Goal: Task Accomplishment & Management: Manage account settings

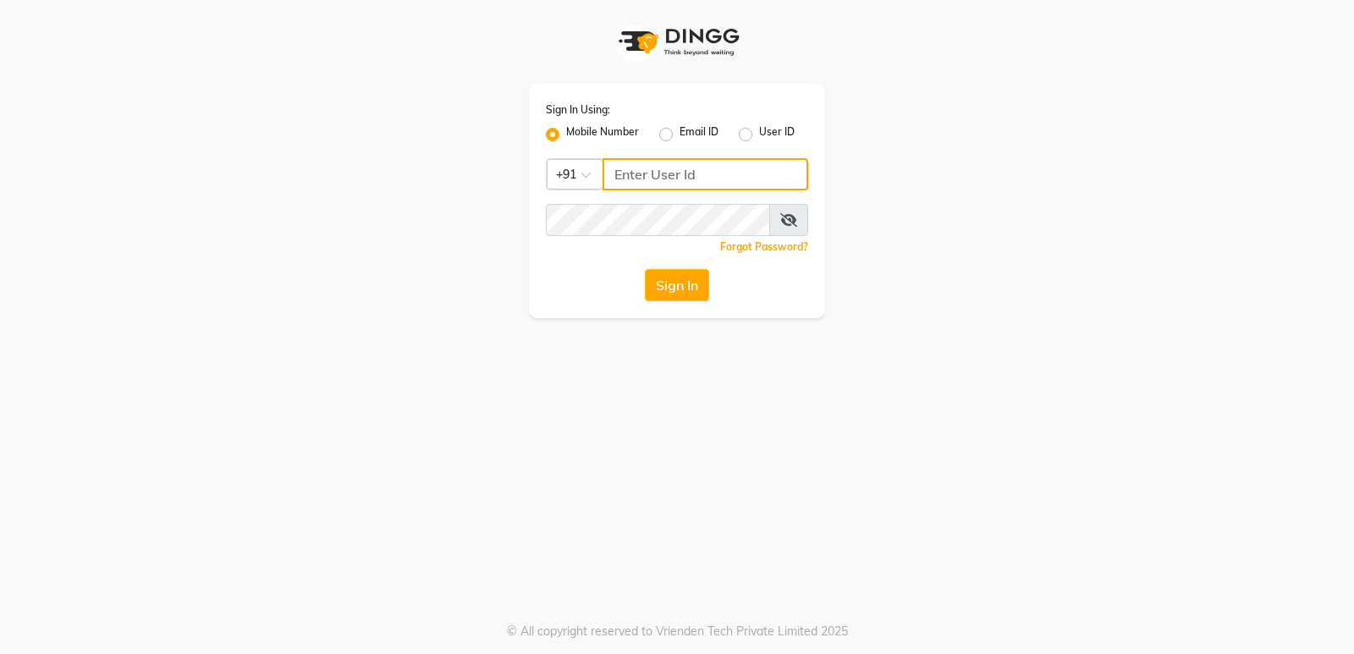
click at [672, 171] on input "Username" at bounding box center [705, 174] width 206 height 32
drag, startPoint x: 718, startPoint y: 171, endPoint x: 613, endPoint y: 176, distance: 105.9
click at [613, 176] on input "9606078828" at bounding box center [705, 174] width 206 height 32
type input "9606078828"
click at [1018, 173] on div "Sign In Using: Mobile Number Email ID User ID Country Code × +91 9606078828 Rem…" at bounding box center [677, 159] width 964 height 318
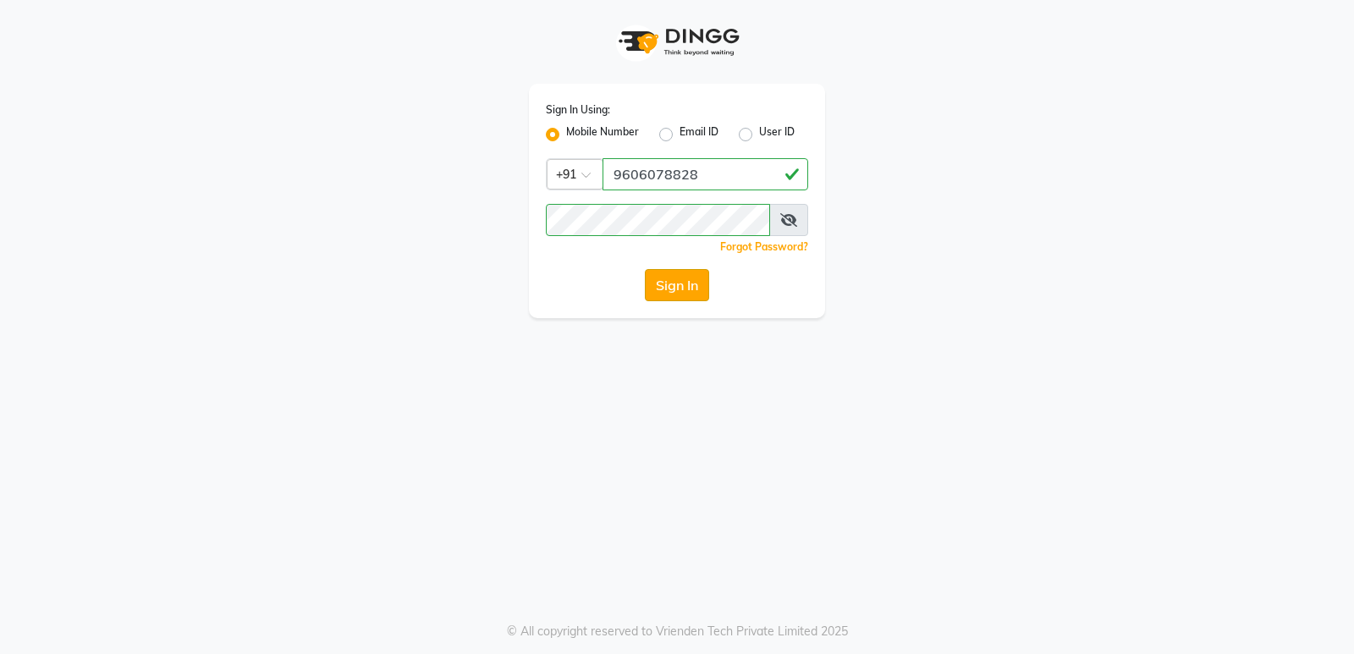
click at [675, 287] on button "Sign In" at bounding box center [677, 285] width 64 height 32
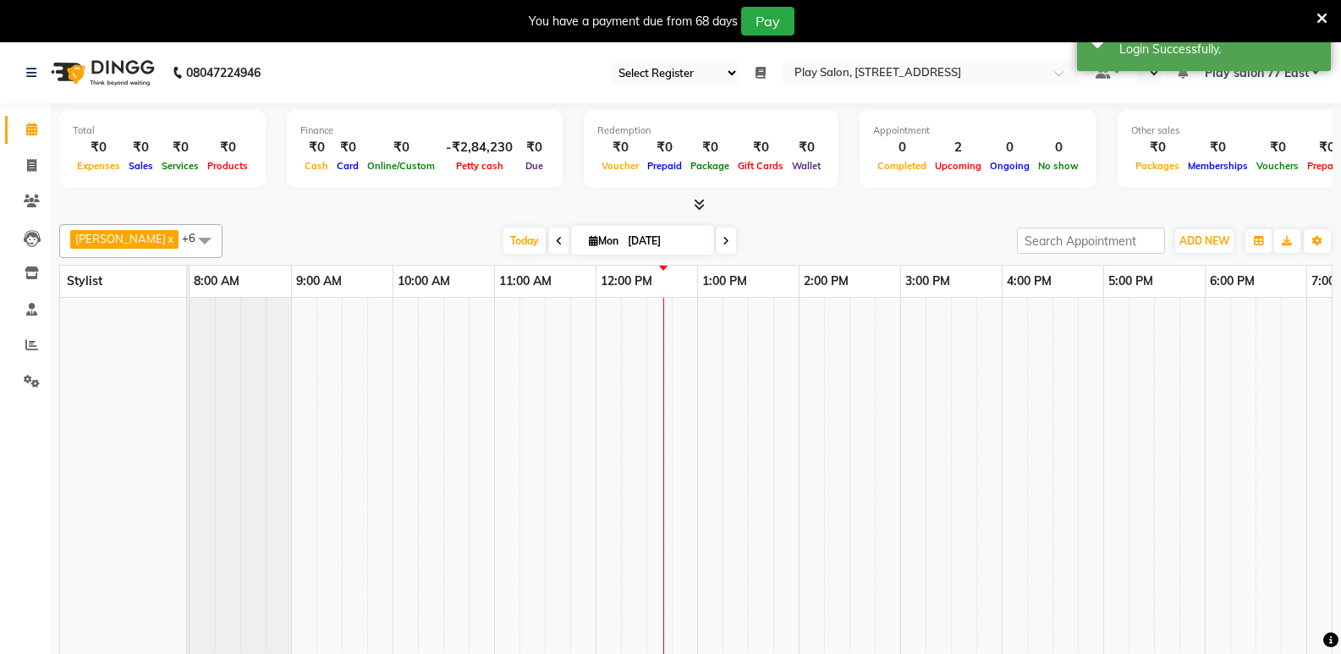
select select "95"
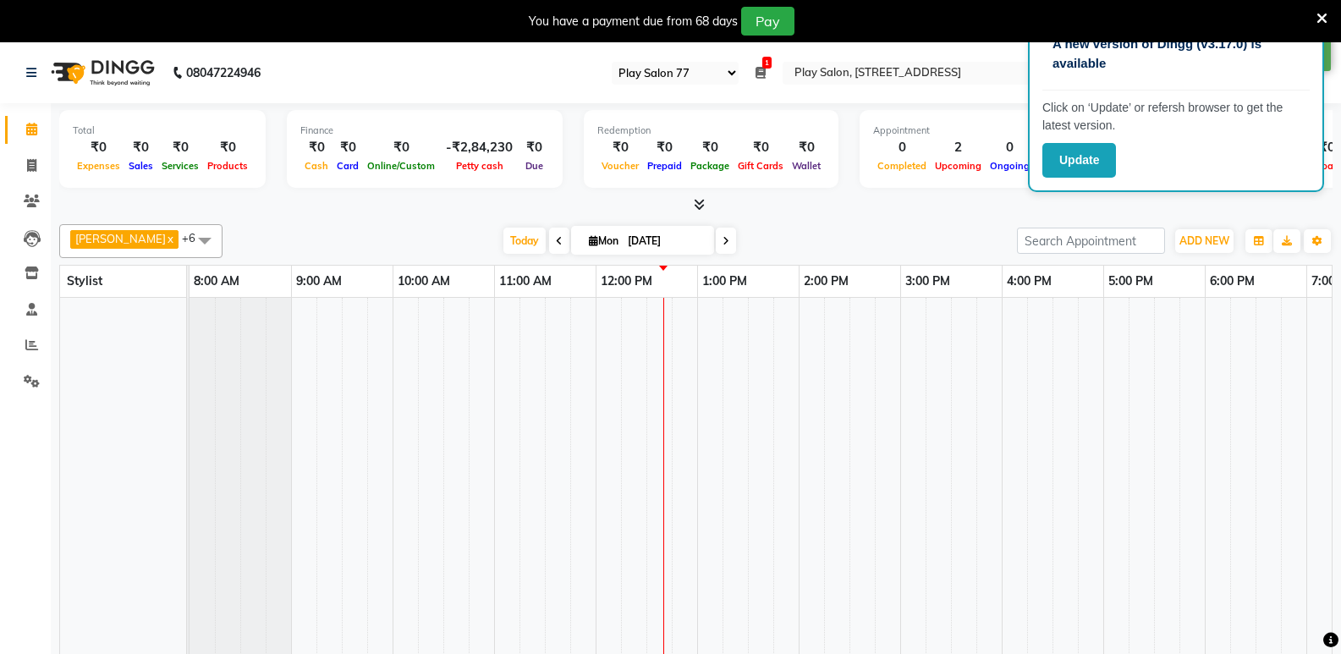
select select "en"
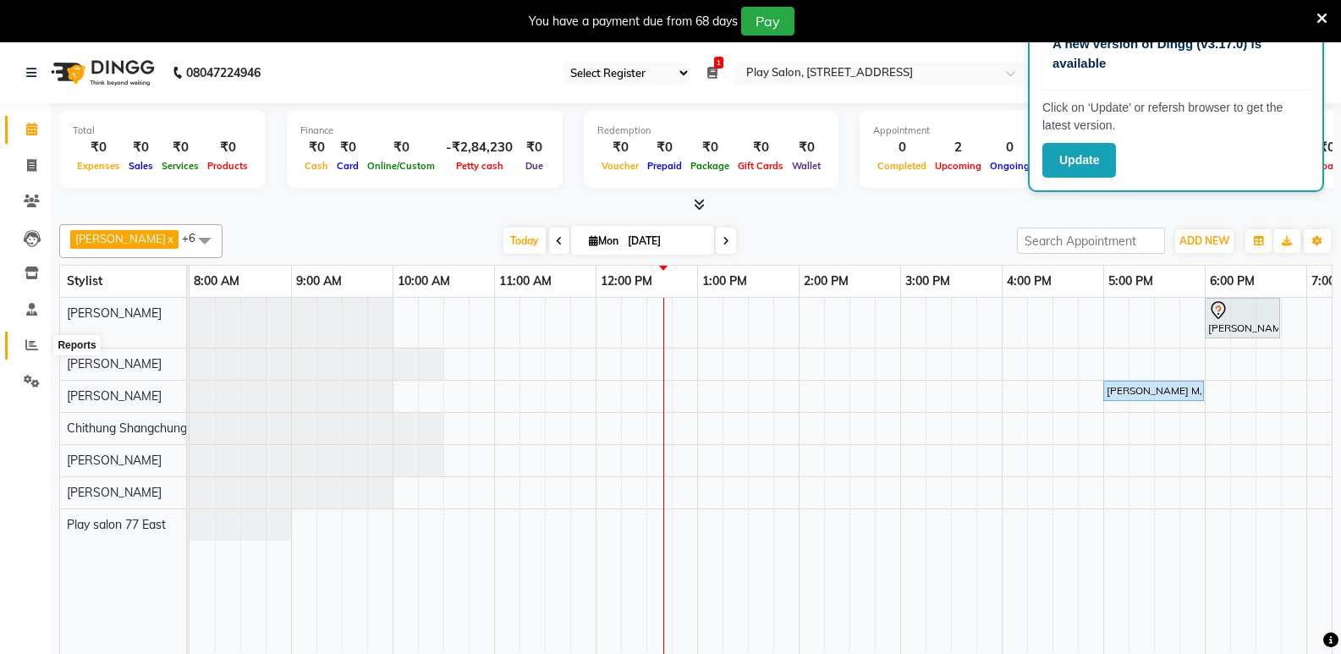
click at [38, 341] on span at bounding box center [32, 345] width 30 height 19
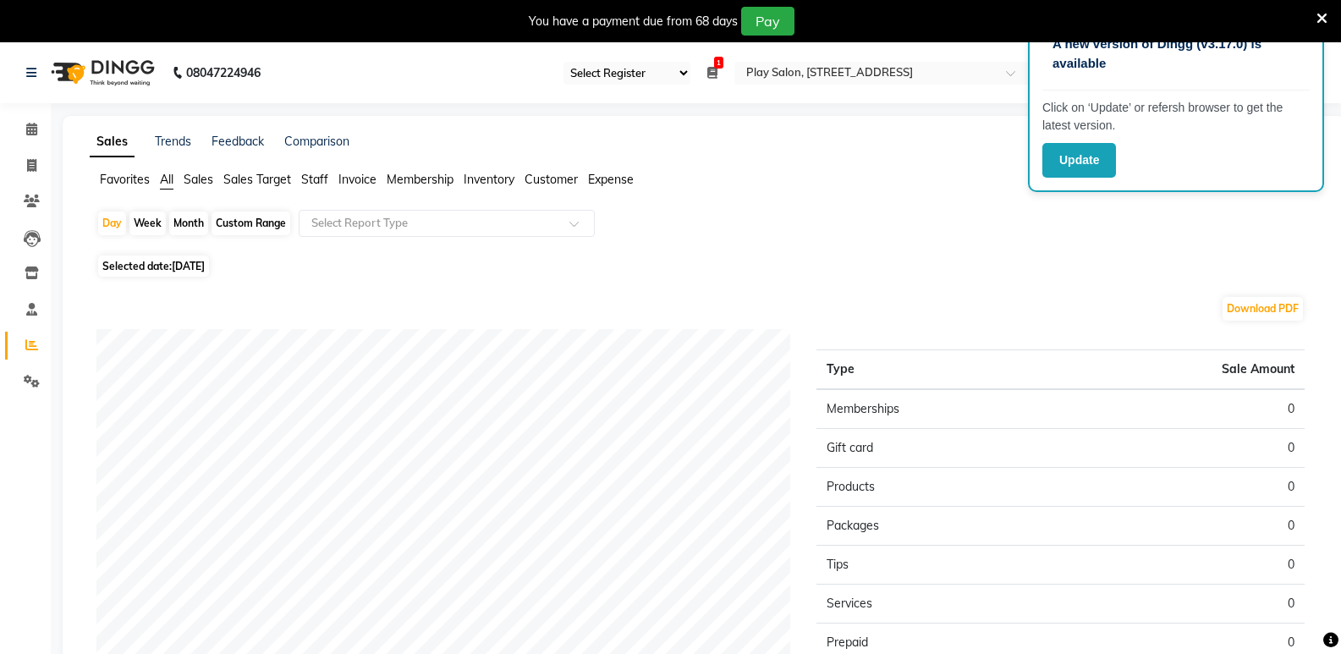
click at [184, 219] on div "Month" at bounding box center [188, 224] width 39 height 24
select select "9"
select select "2025"
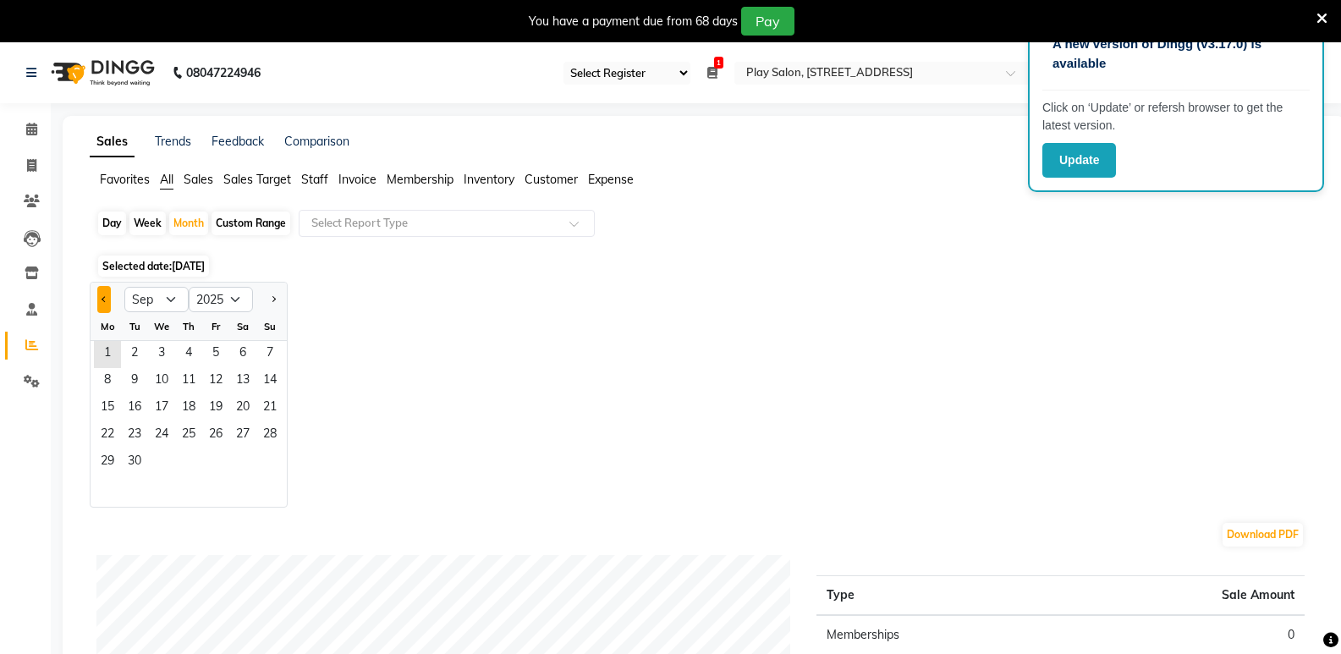
click at [102, 299] on span "Previous month" at bounding box center [105, 298] width 6 height 6
select select "8"
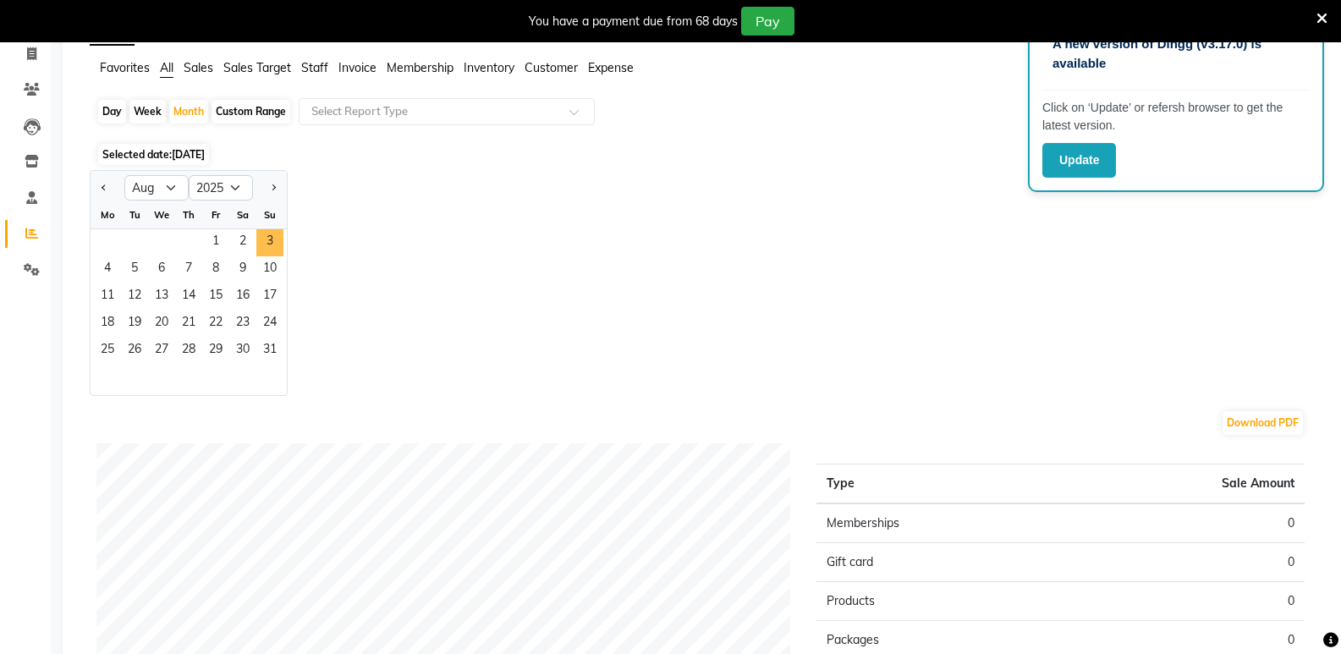
scroll to position [25, 0]
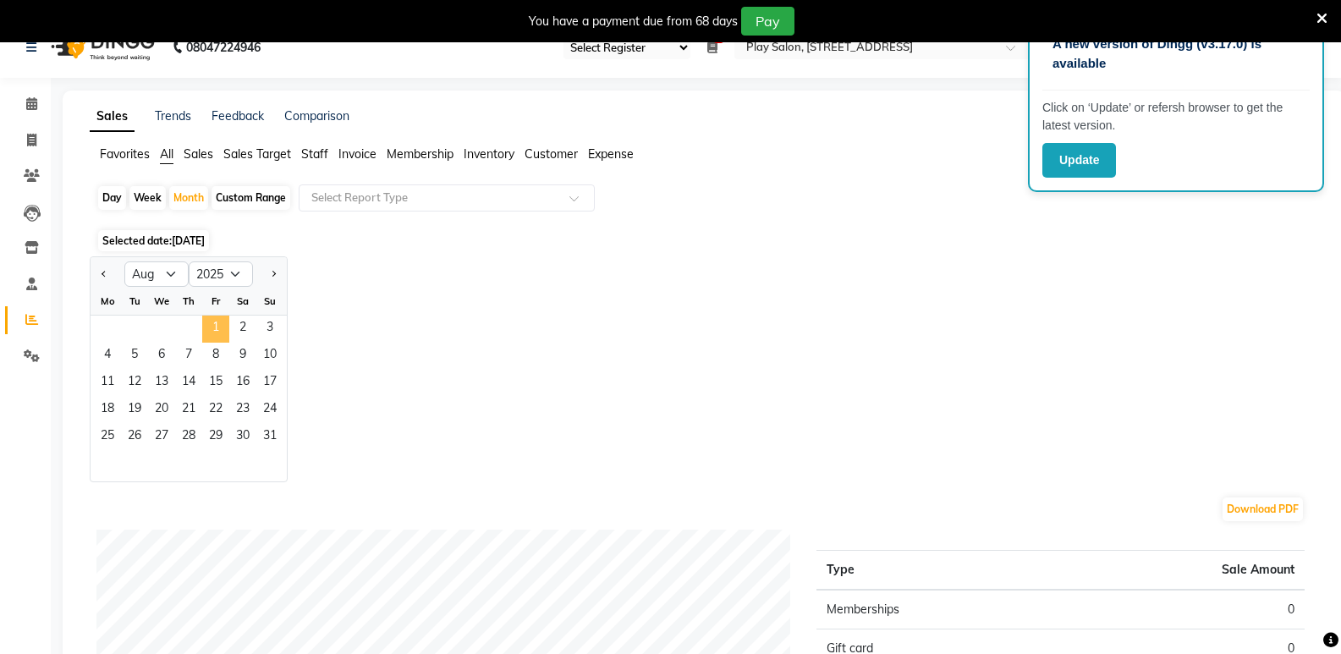
click at [218, 327] on span "1" at bounding box center [215, 329] width 27 height 27
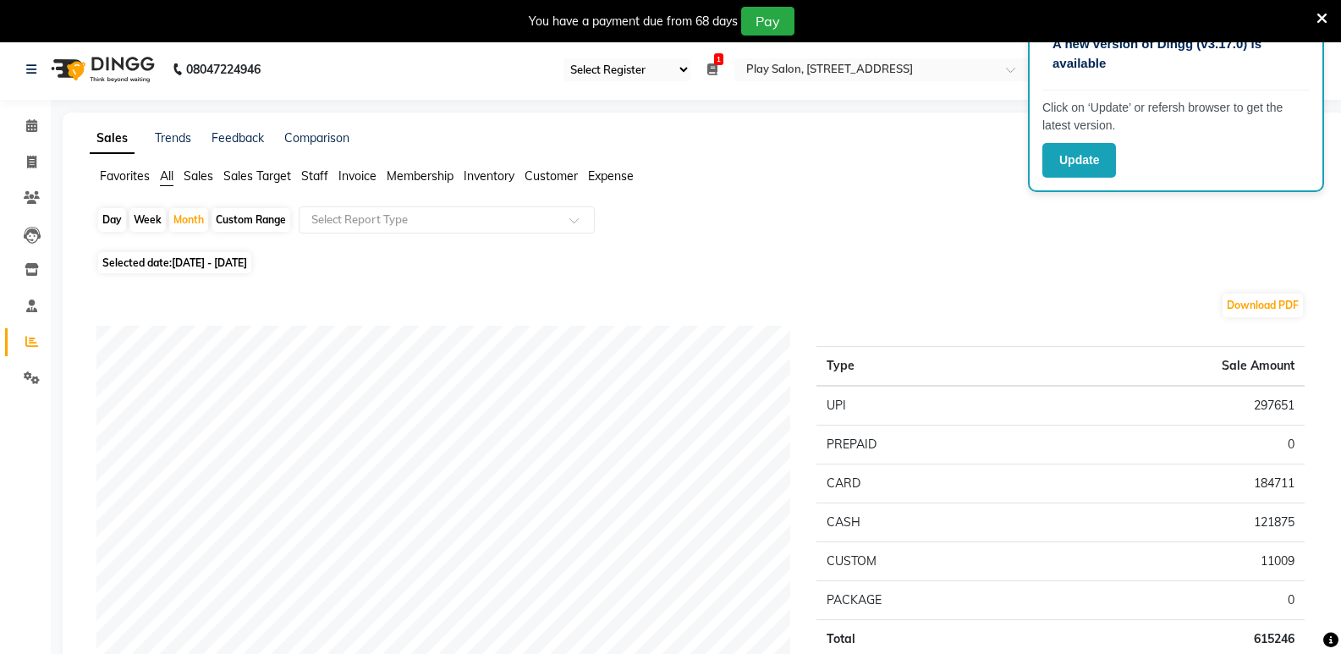
scroll to position [0, 0]
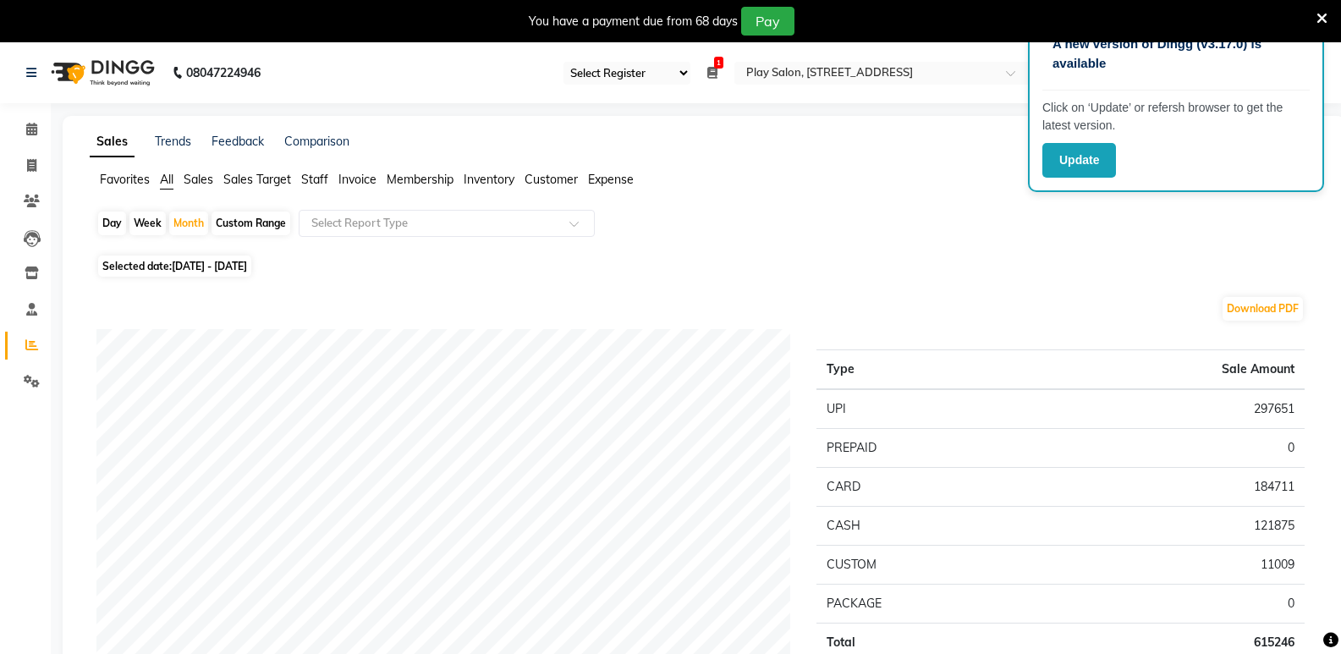
click at [318, 179] on span "Staff" at bounding box center [314, 179] width 27 height 15
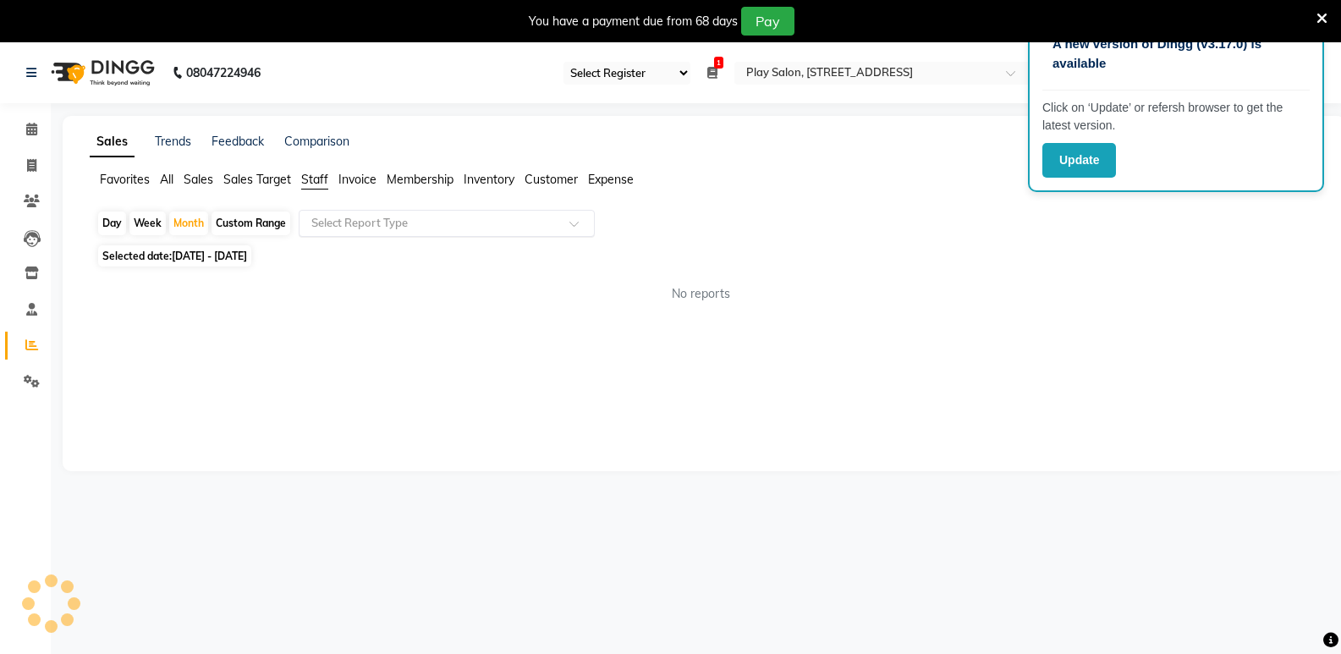
click at [358, 228] on input "text" at bounding box center [430, 223] width 244 height 17
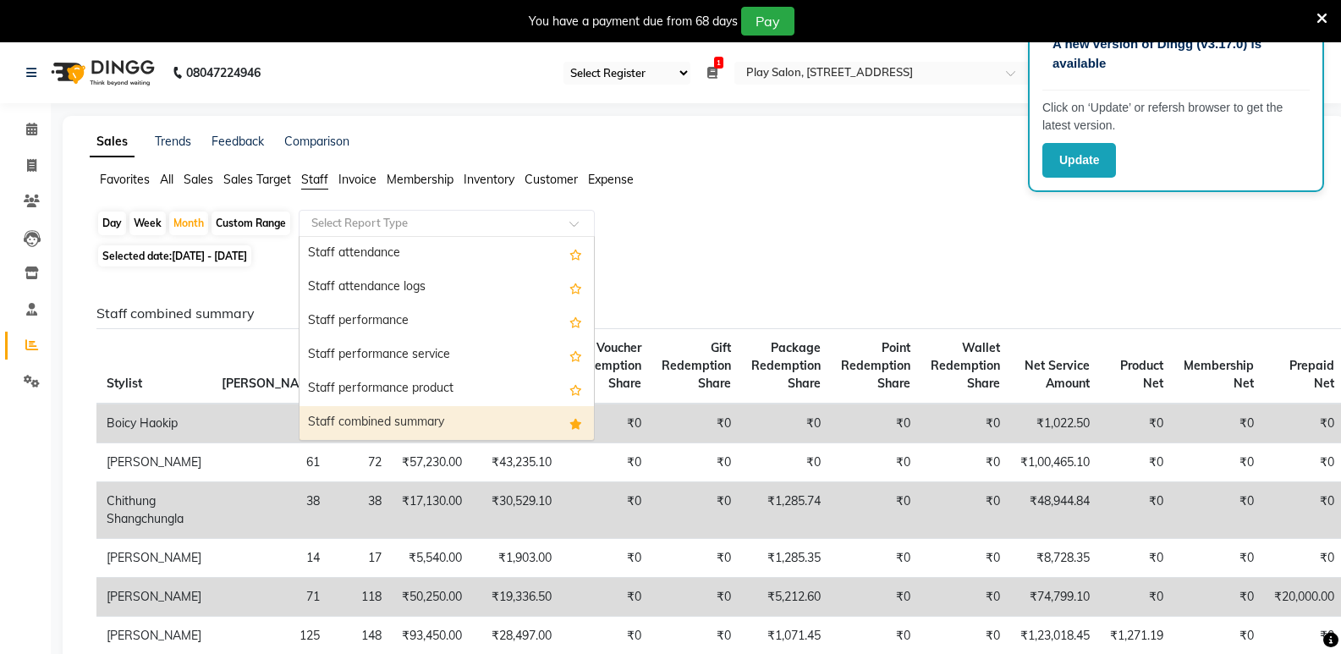
scroll to position [338, 0]
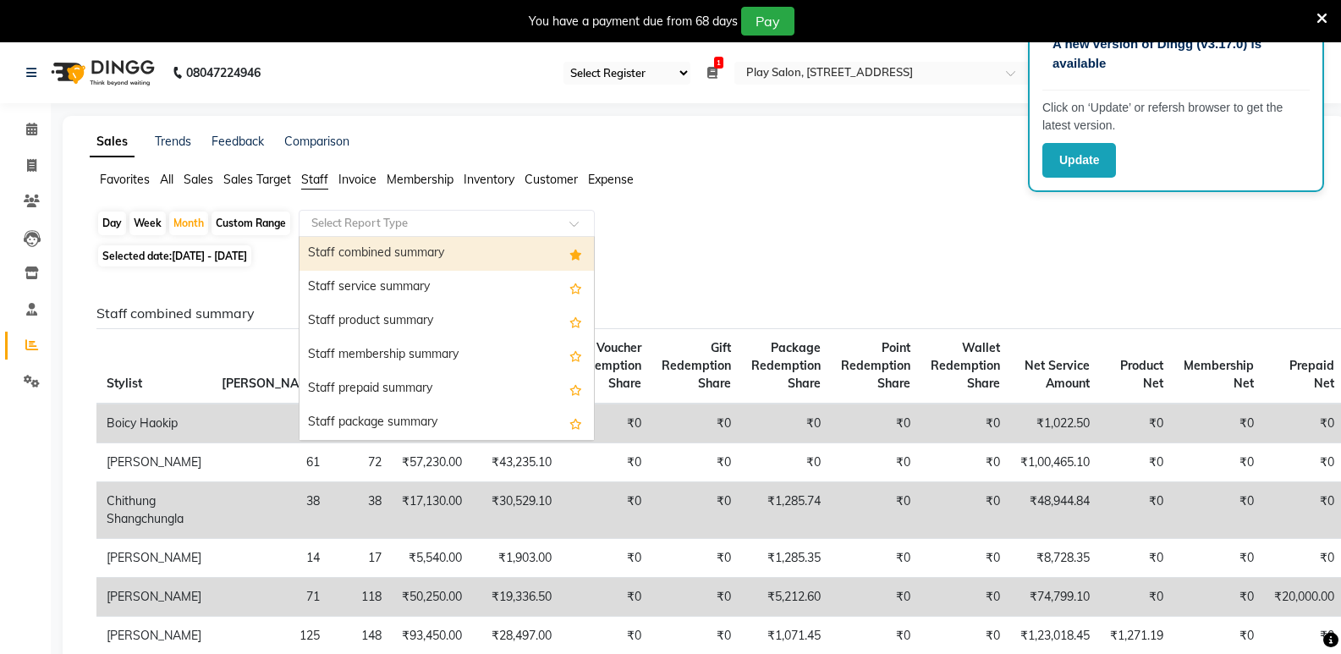
click at [366, 254] on div "Staff combined summary" at bounding box center [446, 254] width 294 height 34
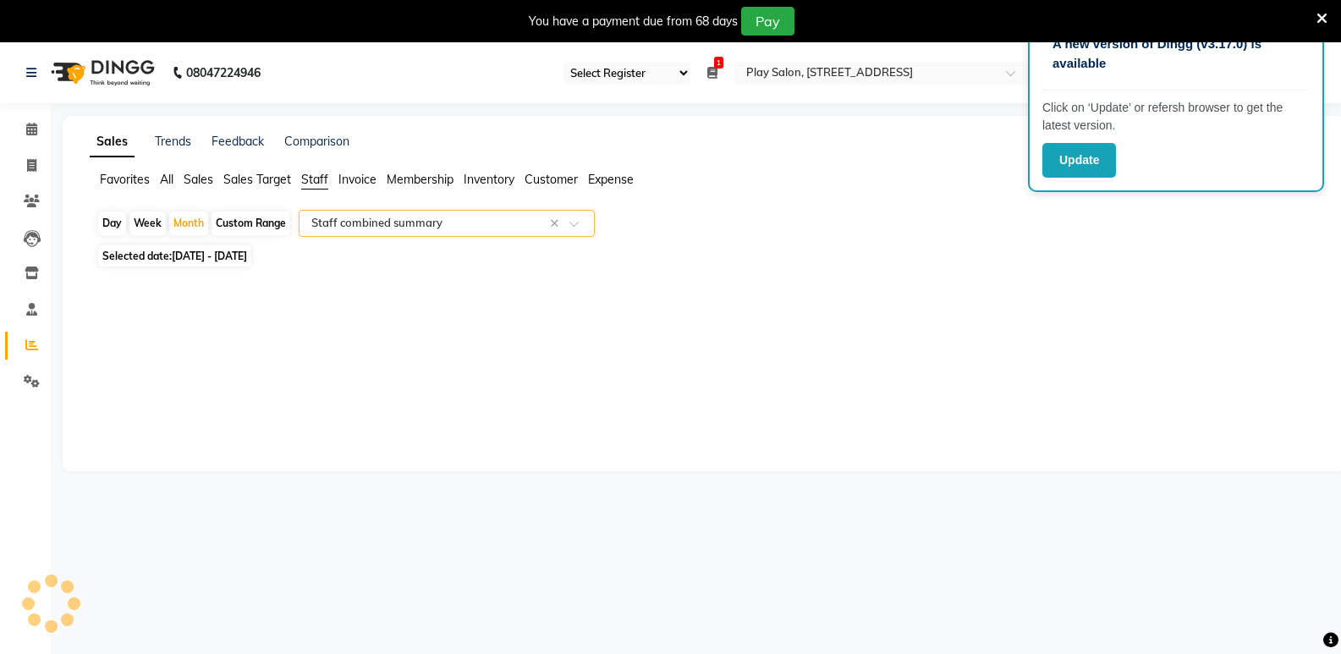
select select "full_report"
select select "csv"
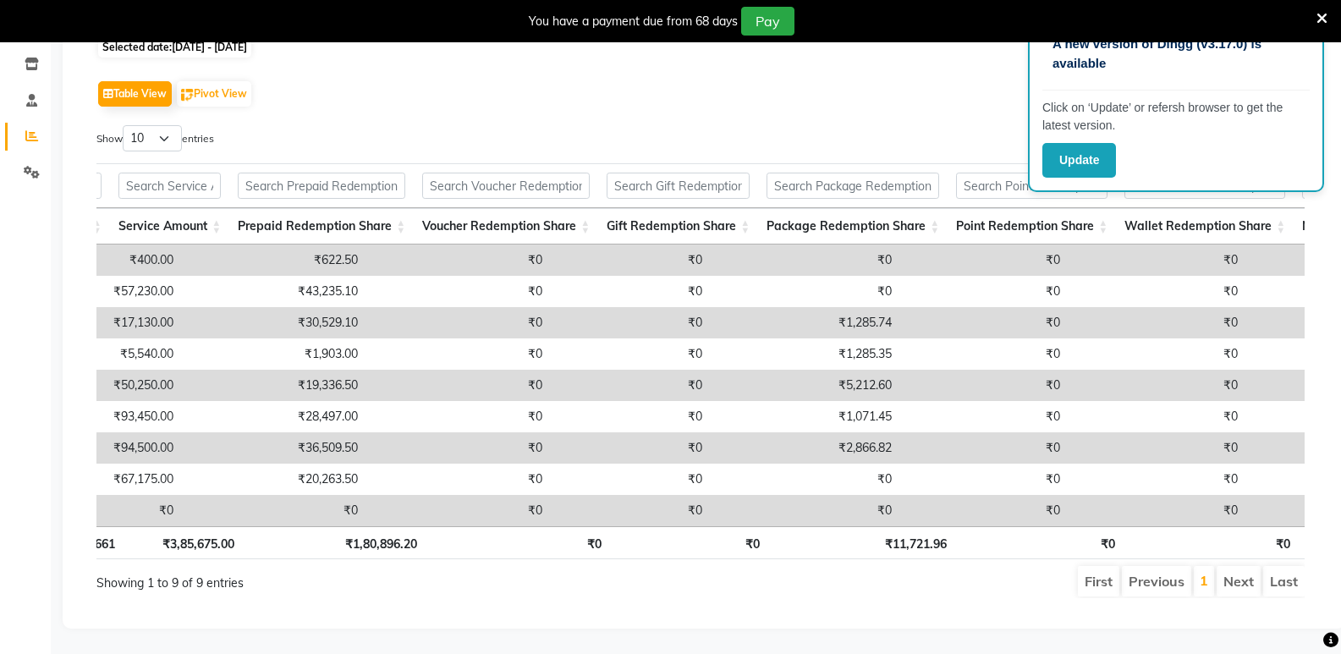
scroll to position [0, 0]
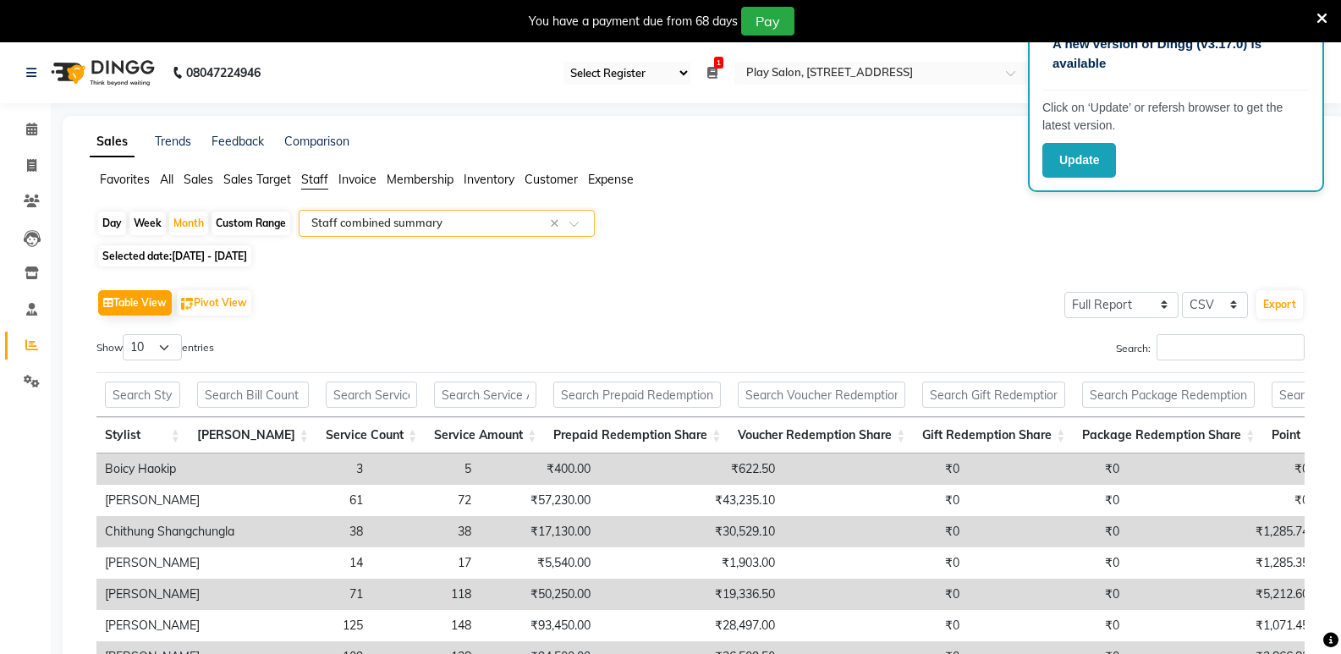
click at [241, 222] on div "Custom Range" at bounding box center [251, 224] width 79 height 24
select select "8"
select select "2025"
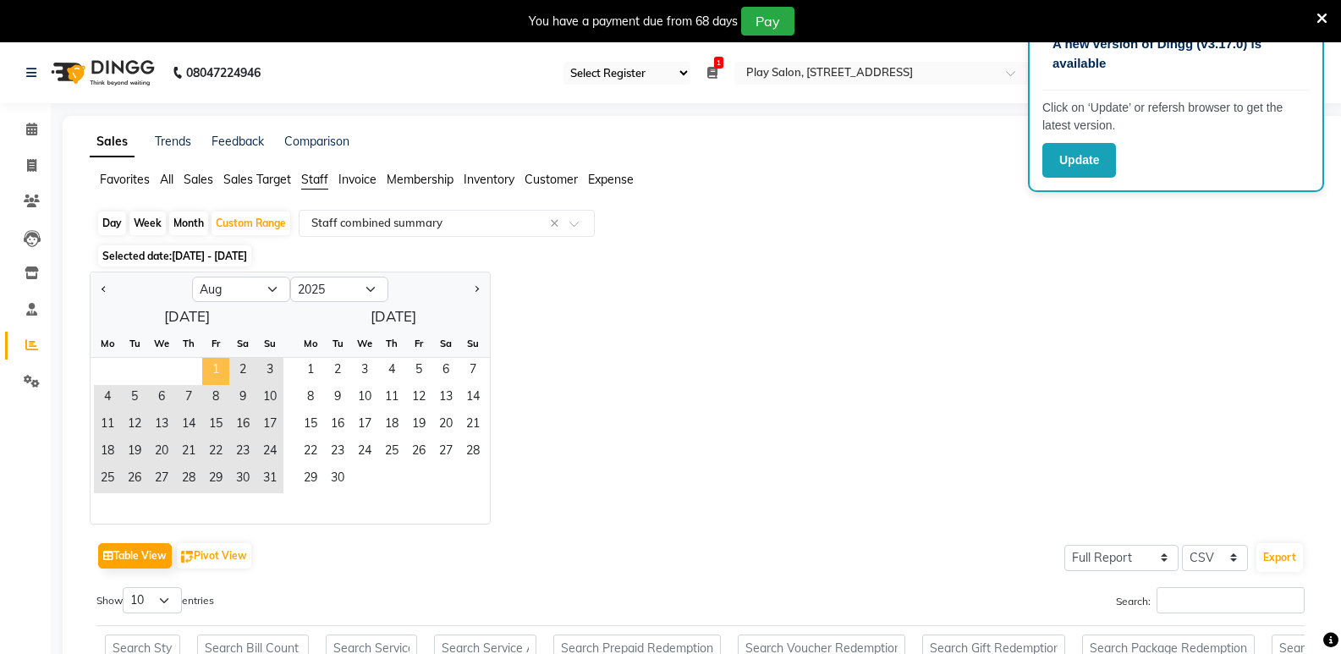
click at [215, 369] on span "1" at bounding box center [215, 371] width 27 height 27
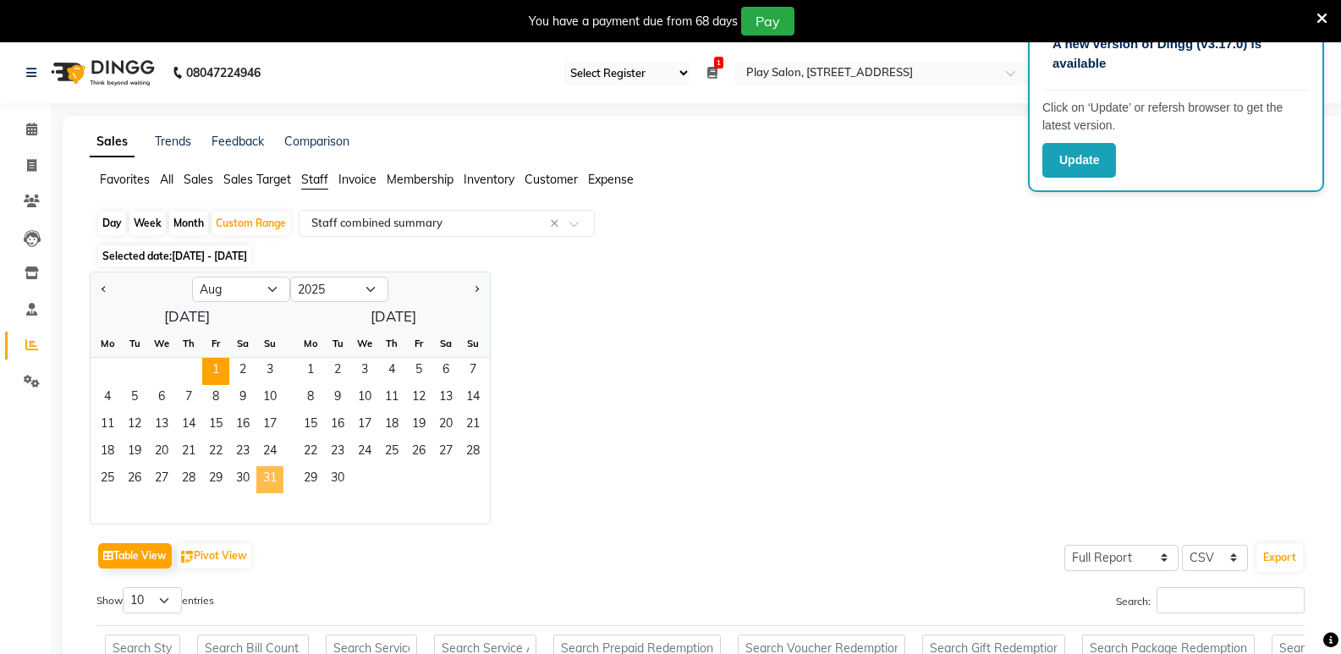
click at [268, 482] on span "31" at bounding box center [269, 479] width 27 height 27
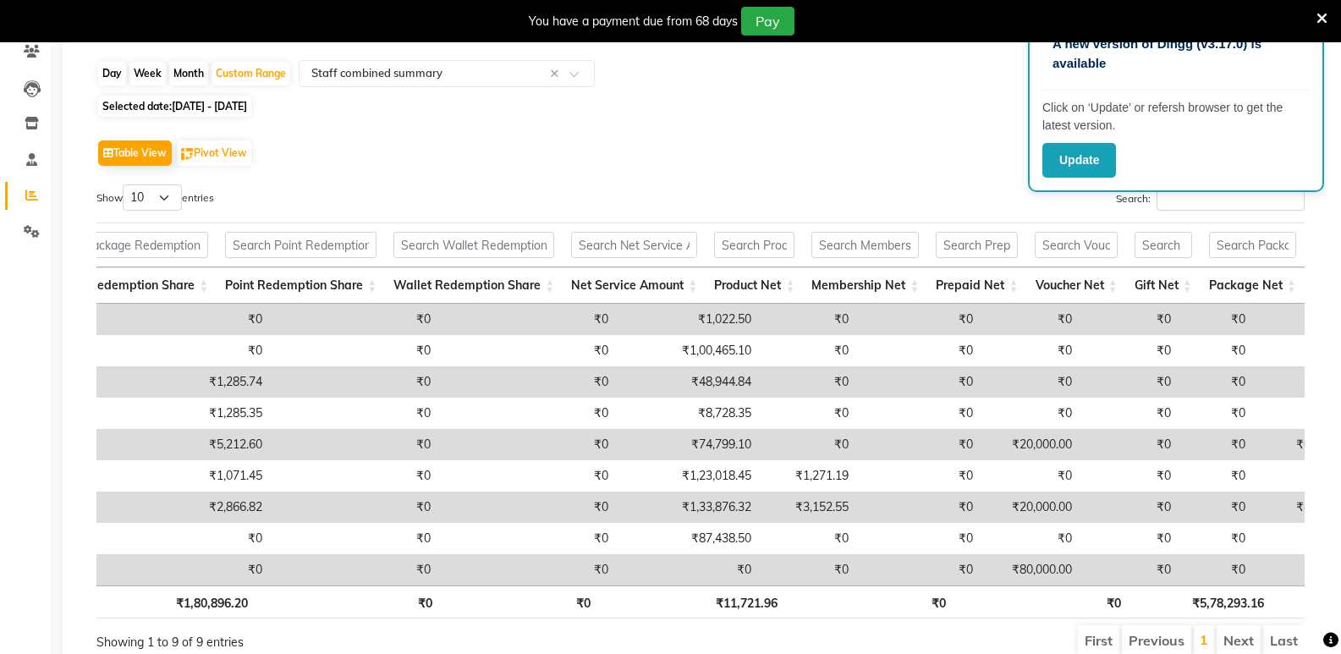
scroll to position [0, 1047]
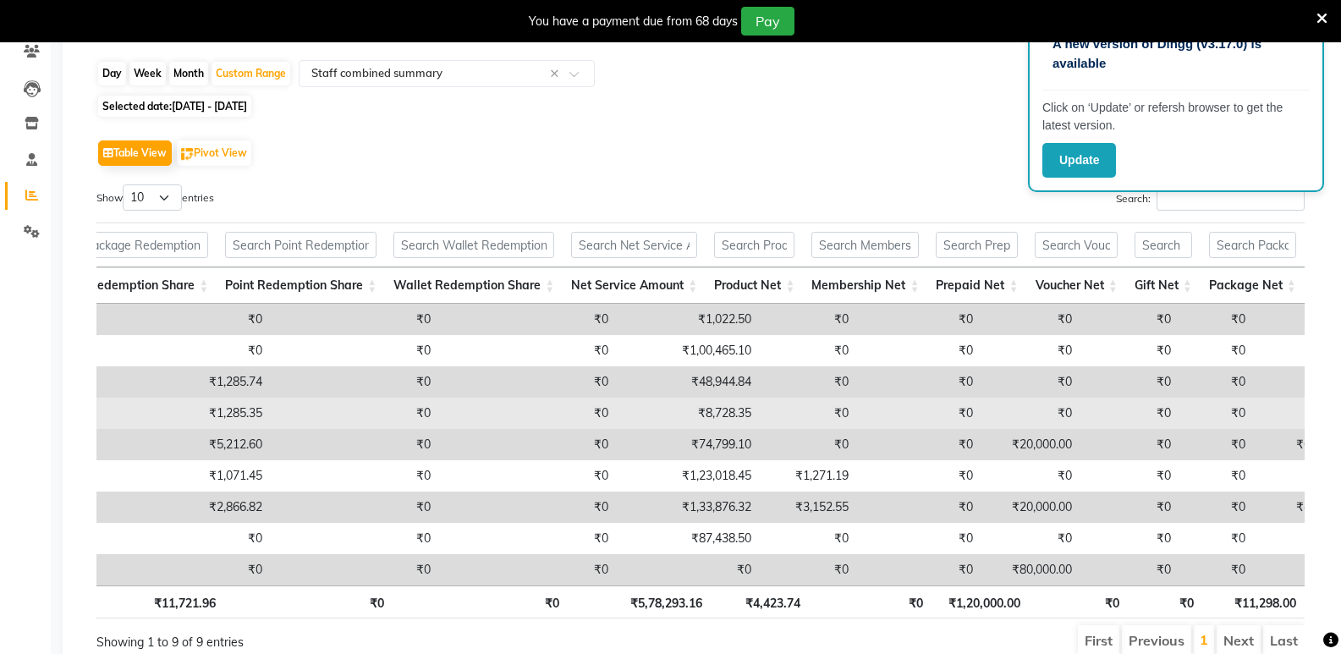
click at [497, 417] on td "₹0" at bounding box center [528, 413] width 178 height 31
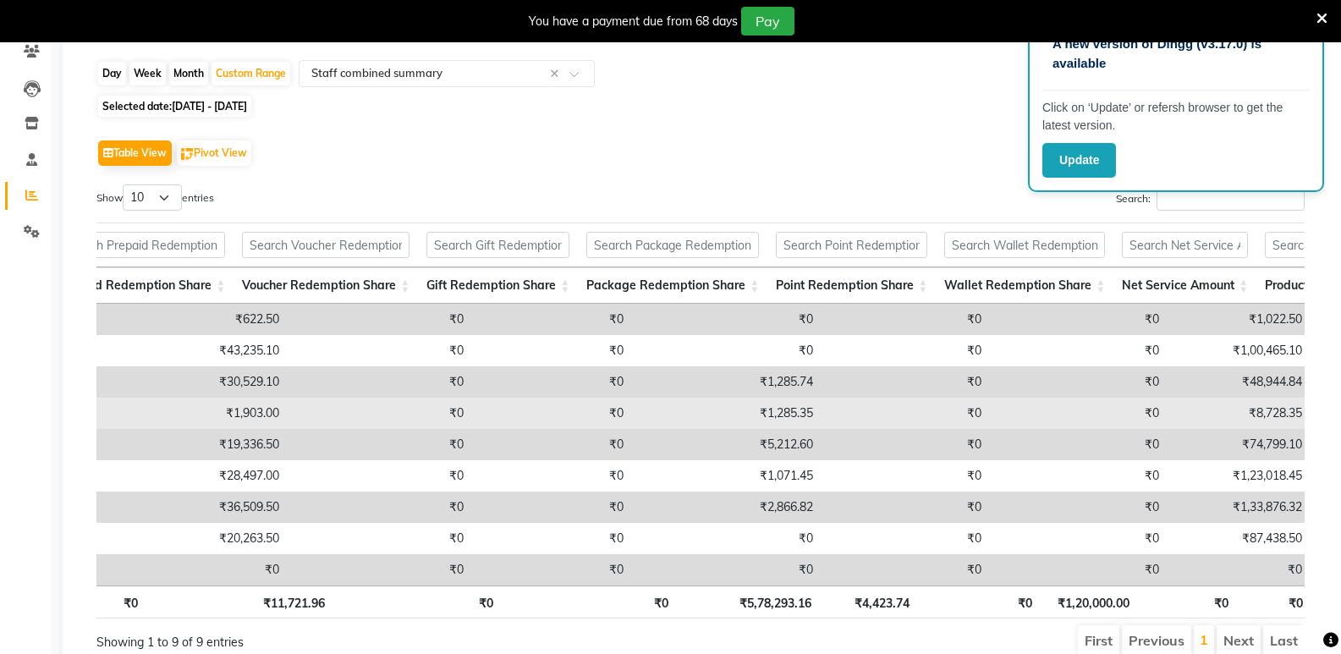
scroll to position [0, 496]
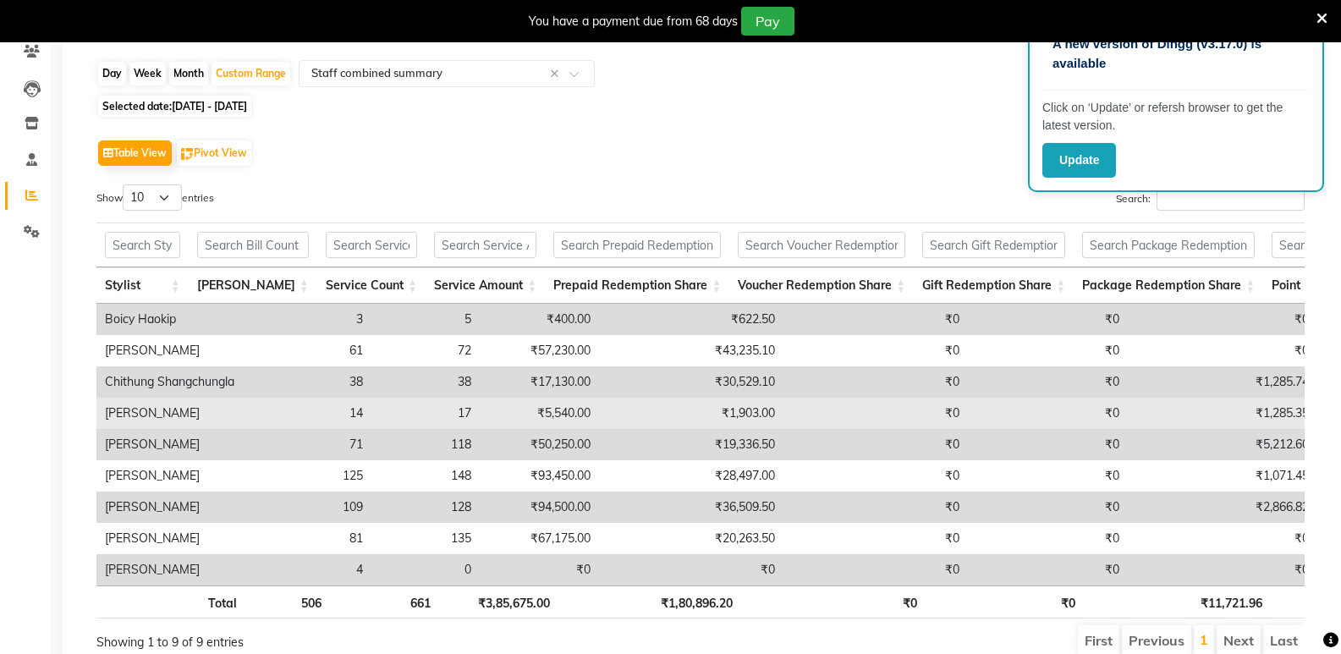
click at [1209, 415] on td "₹1,285.35" at bounding box center [1223, 413] width 190 height 31
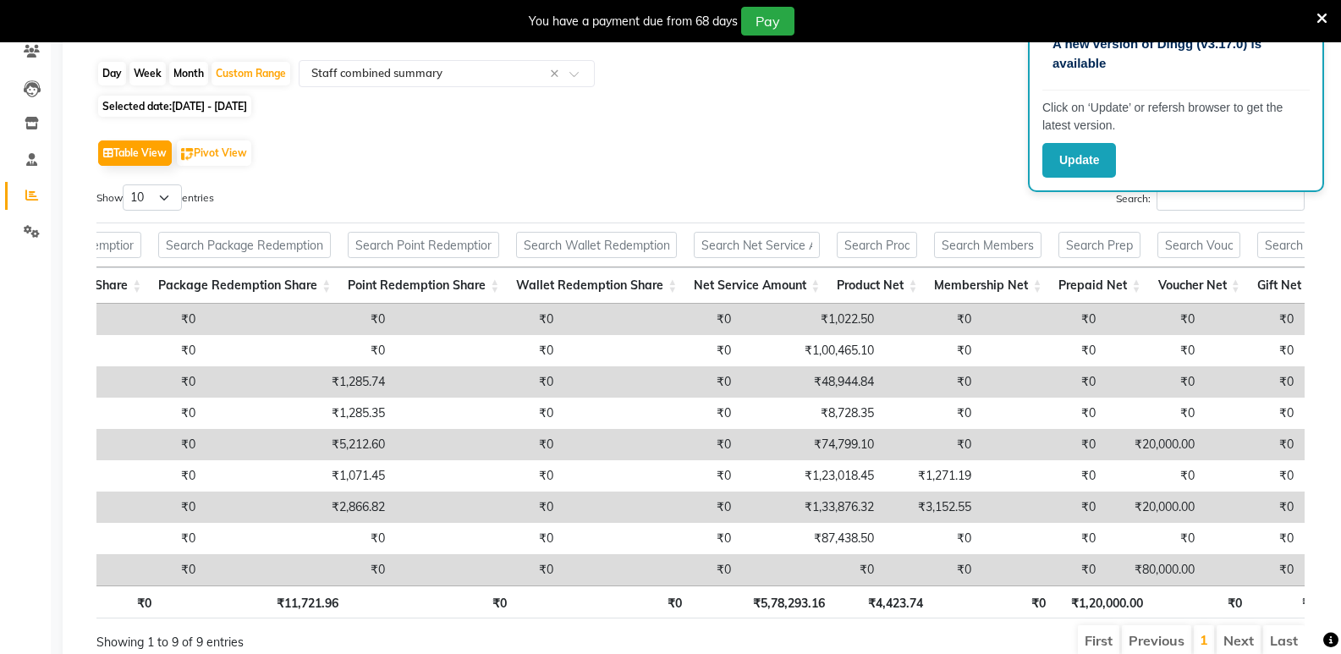
scroll to position [0, 0]
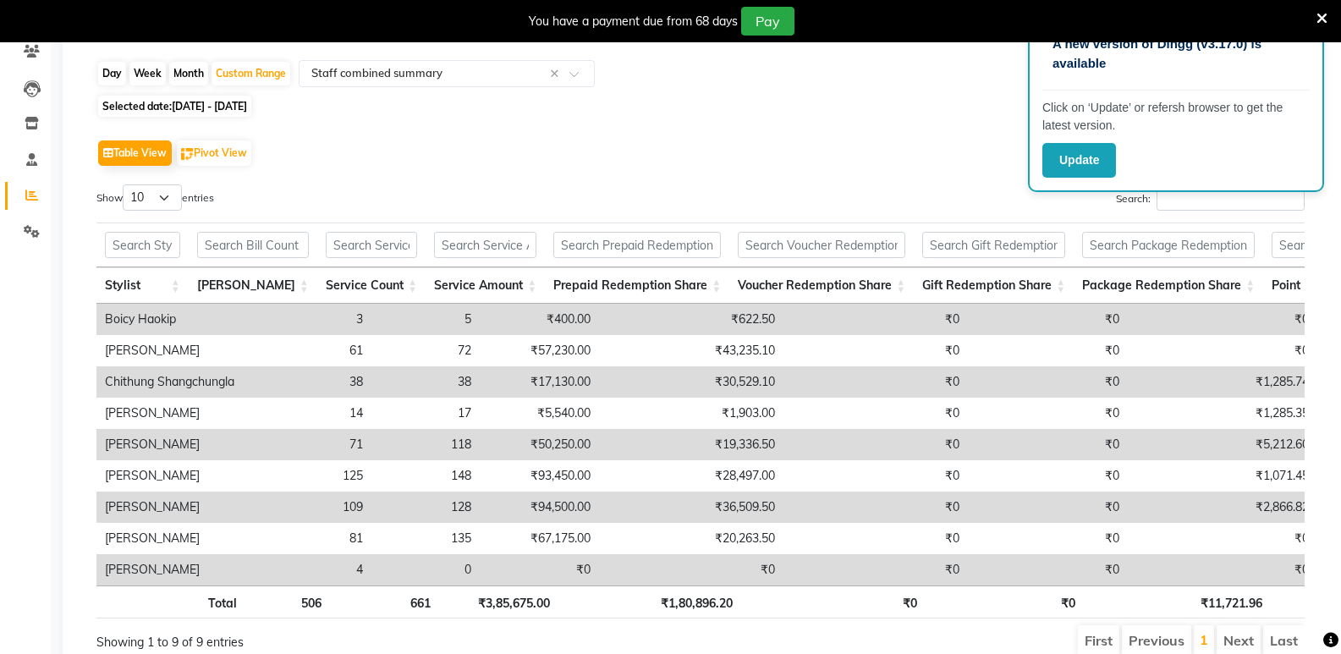
click at [1264, 506] on td "₹2,866.82" at bounding box center [1223, 507] width 190 height 31
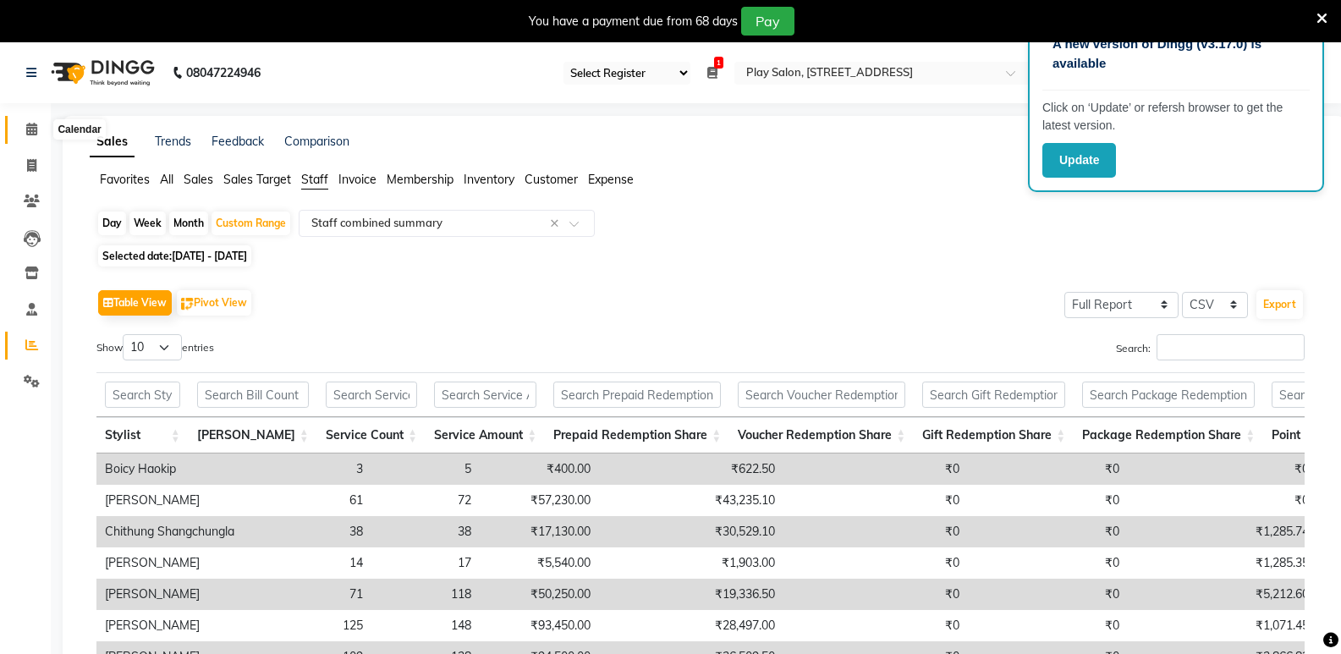
click at [32, 129] on icon at bounding box center [31, 129] width 11 height 13
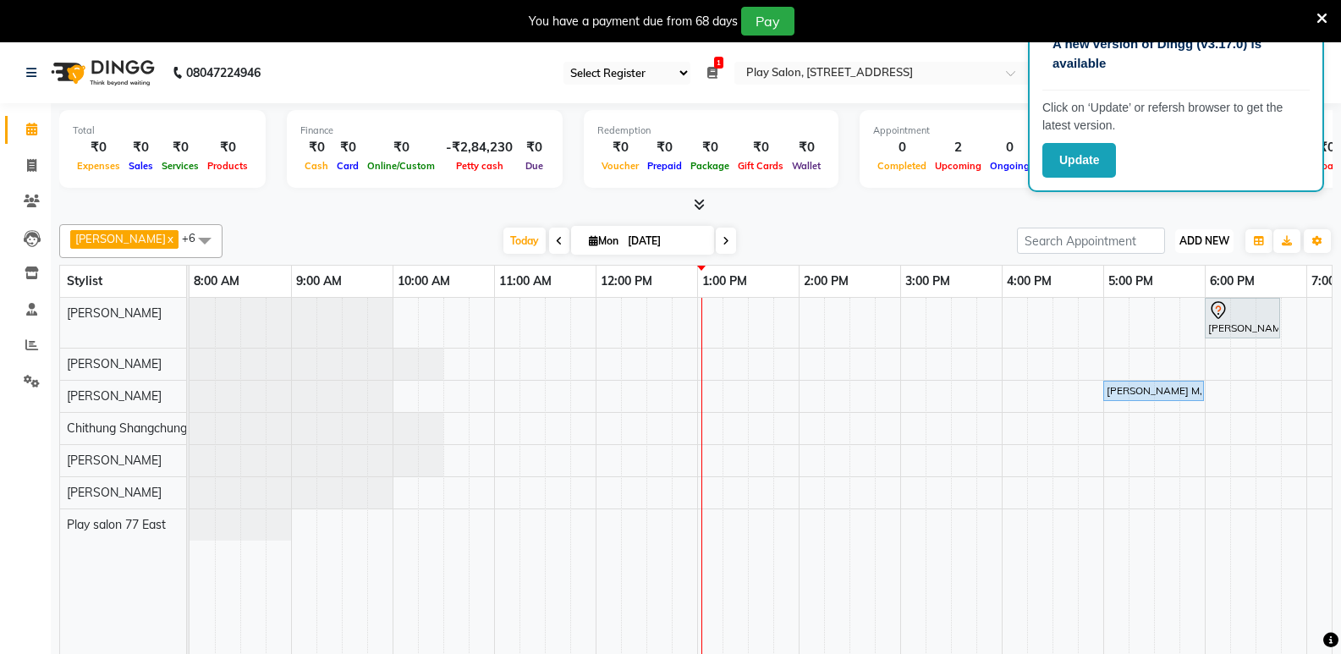
click at [1201, 240] on span "ADD NEW" at bounding box center [1204, 240] width 50 height 13
click at [1179, 270] on button "Add Appointment" at bounding box center [1166, 273] width 134 height 22
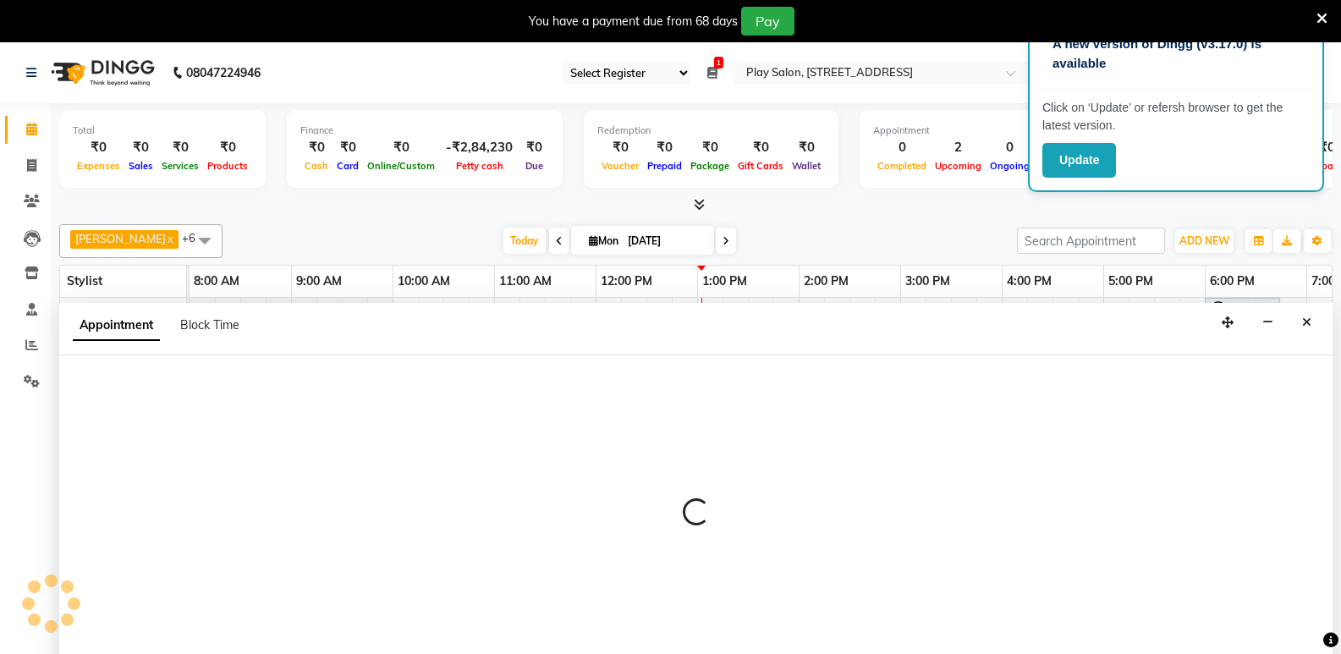
scroll to position [42, 0]
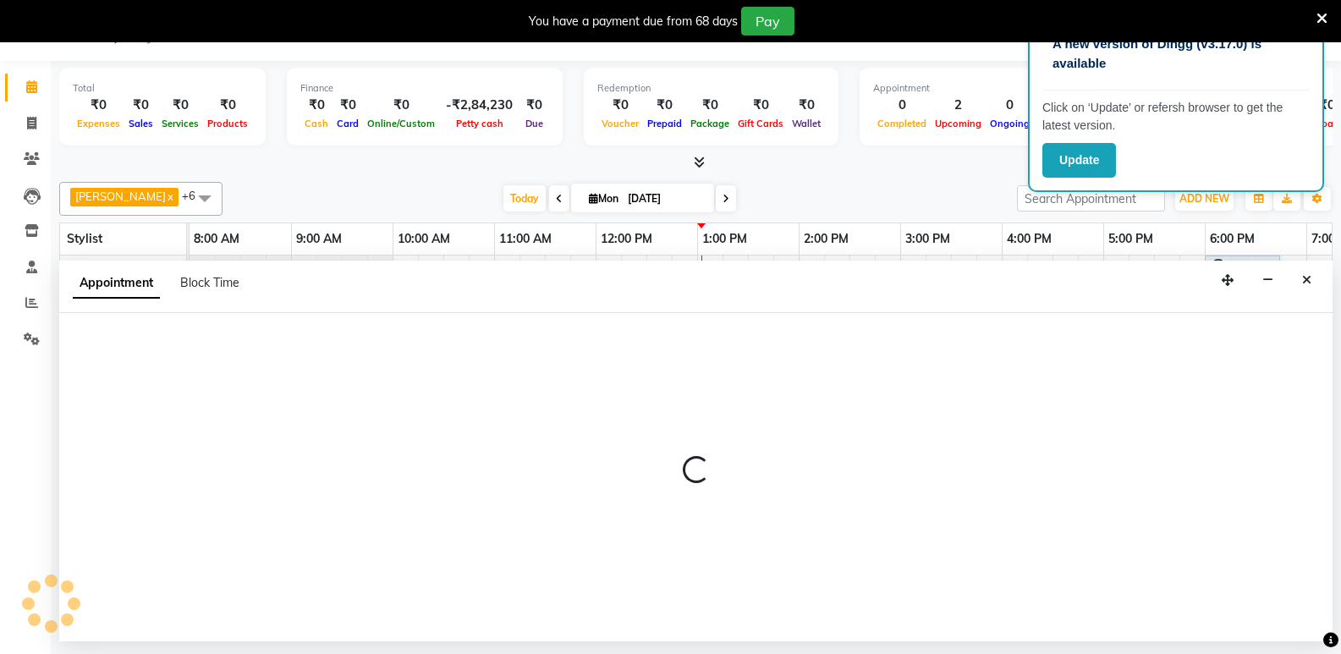
select select "tentative"
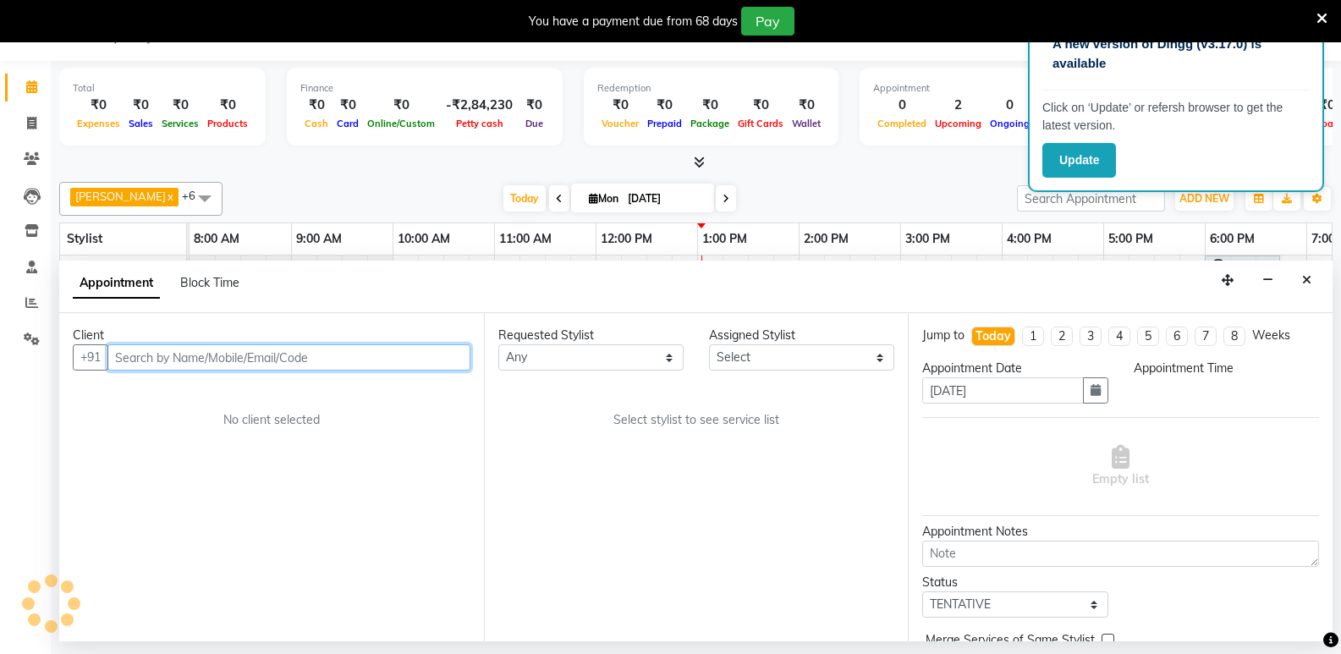
select select "540"
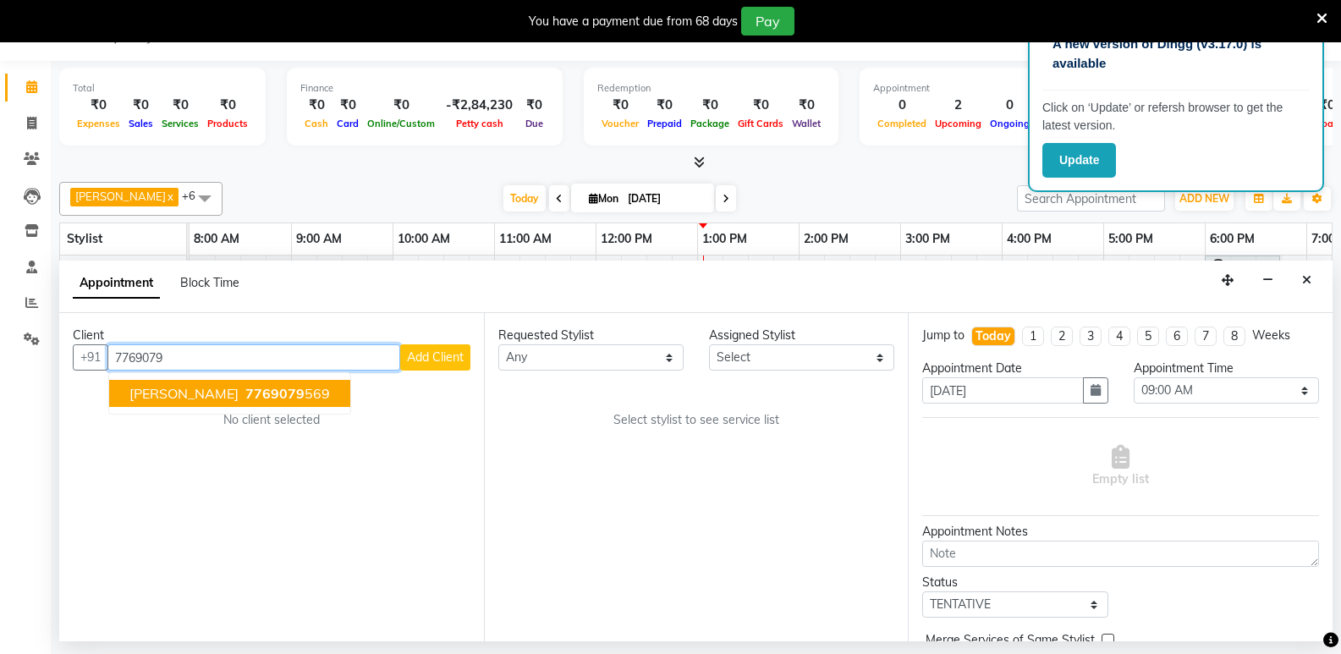
click at [206, 387] on span "Priyanshi Khemka" at bounding box center [183, 393] width 109 height 17
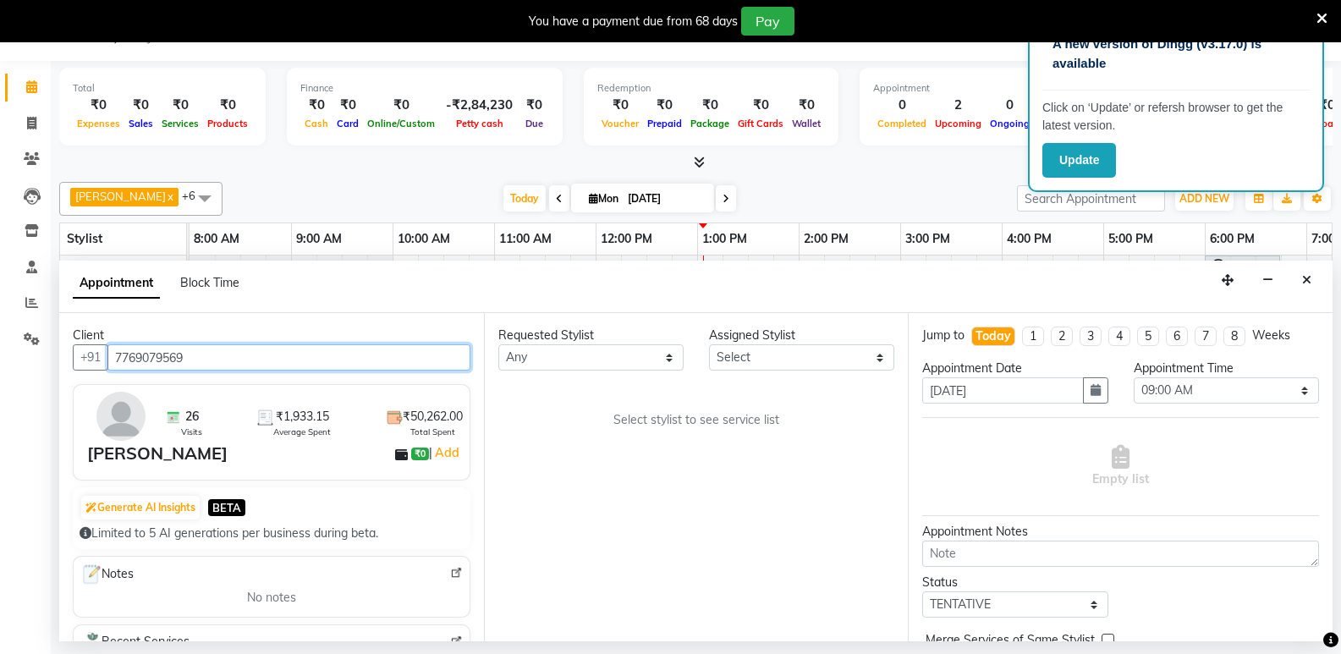
type input "7769079569"
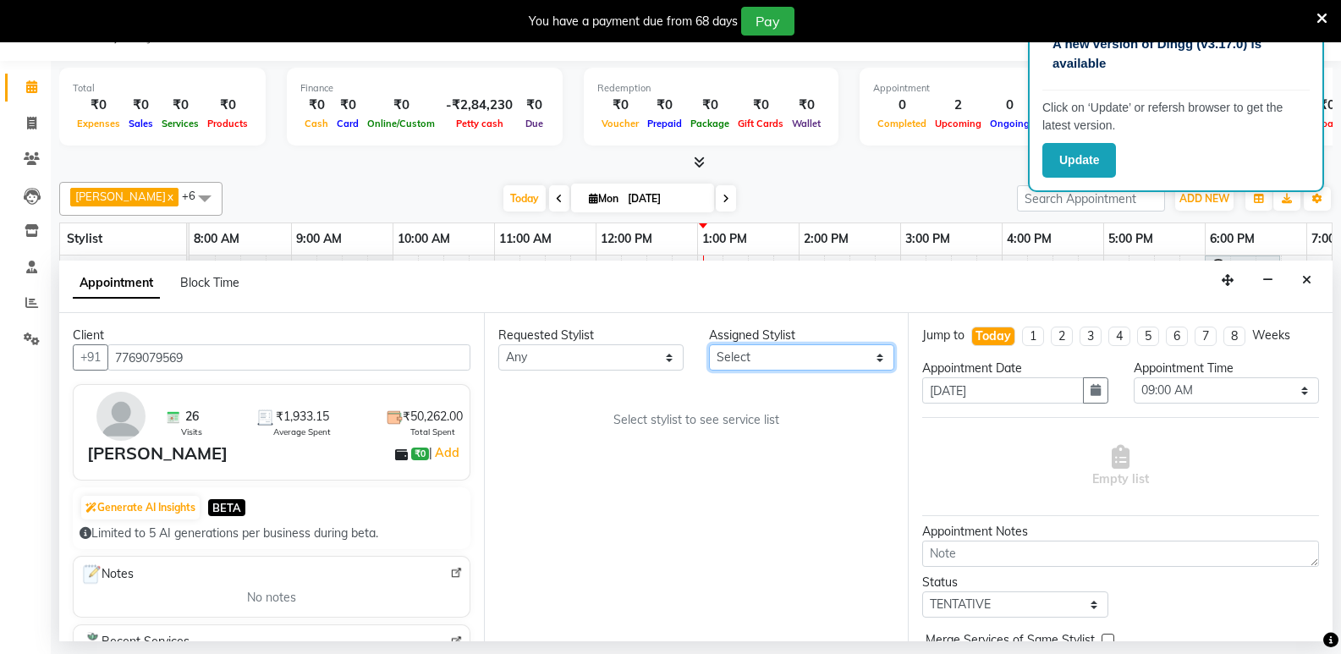
click at [730, 360] on select "Select ankit gupta Boicy Haokip Caroline Shimrah Chithung Shangchungla Dawa Tam…" at bounding box center [801, 357] width 185 height 26
select select "84935"
click at [709, 344] on select "Select ankit gupta Boicy Haokip Caroline Shimrah Chithung Shangchungla Dawa Tam…" at bounding box center [801, 357] width 185 height 26
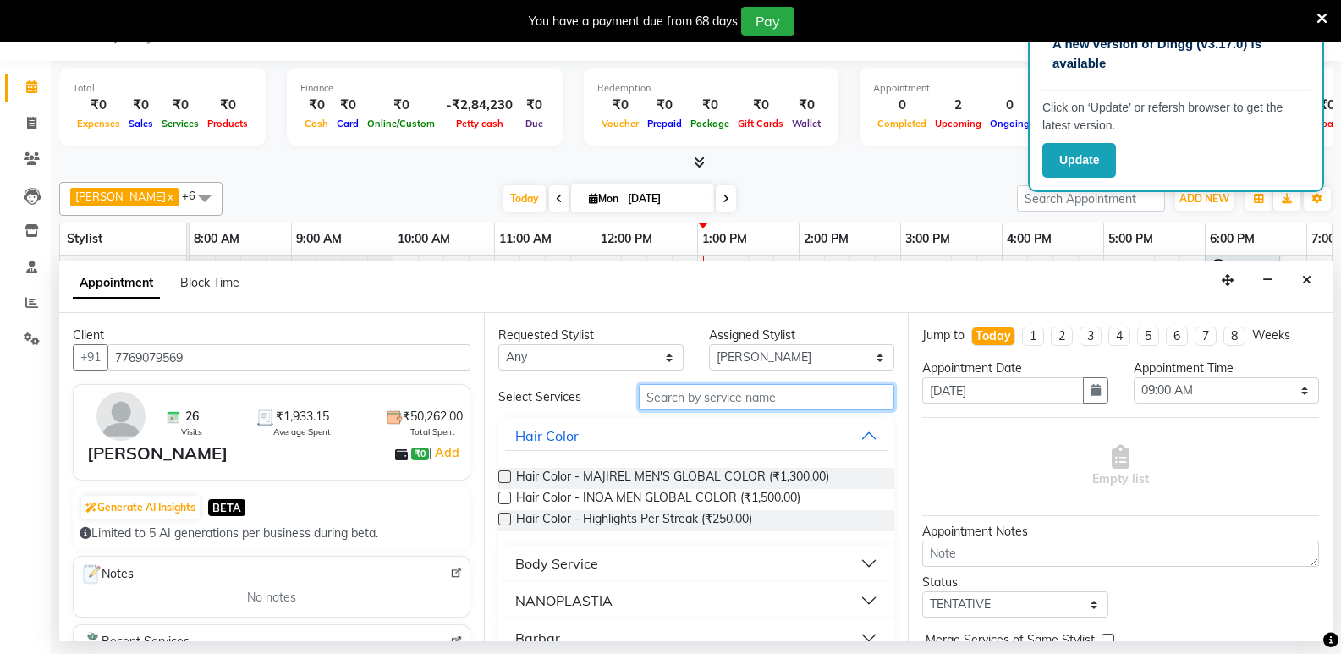
click at [662, 400] on input "text" at bounding box center [767, 397] width 256 height 26
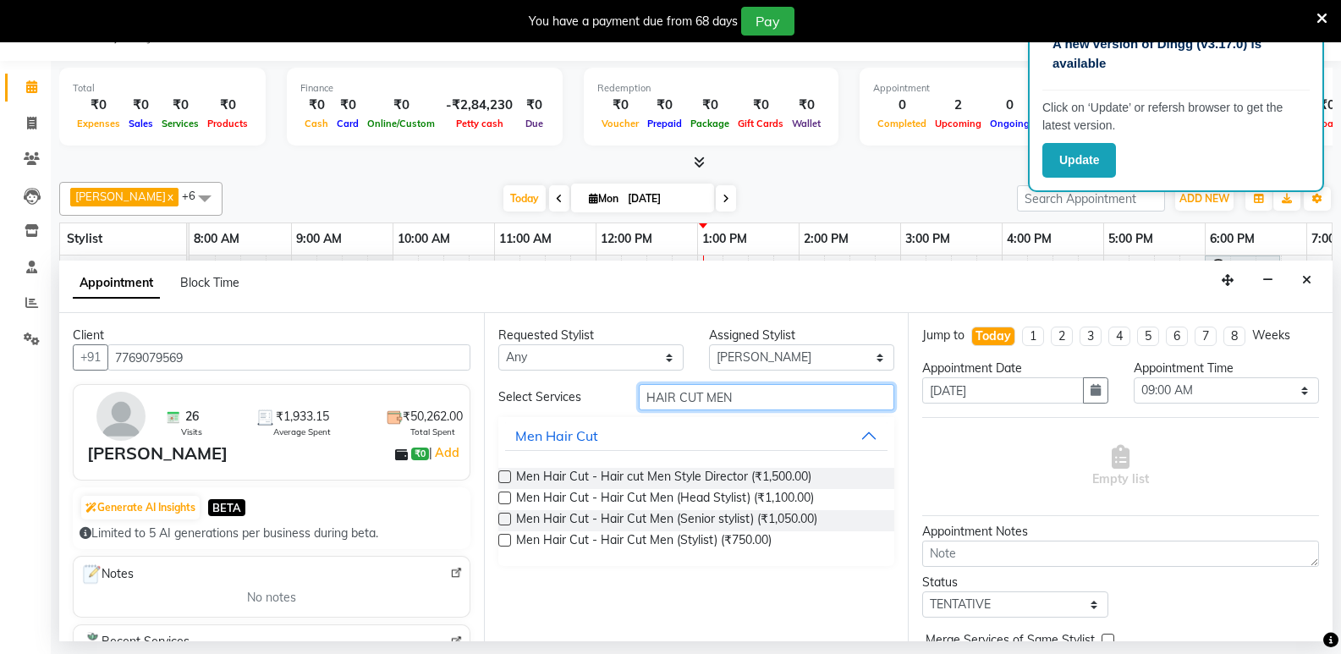
type input "HAIR CUT MEN"
click at [506, 537] on label at bounding box center [504, 540] width 13 height 13
click at [506, 537] on input "checkbox" at bounding box center [503, 541] width 11 height 11
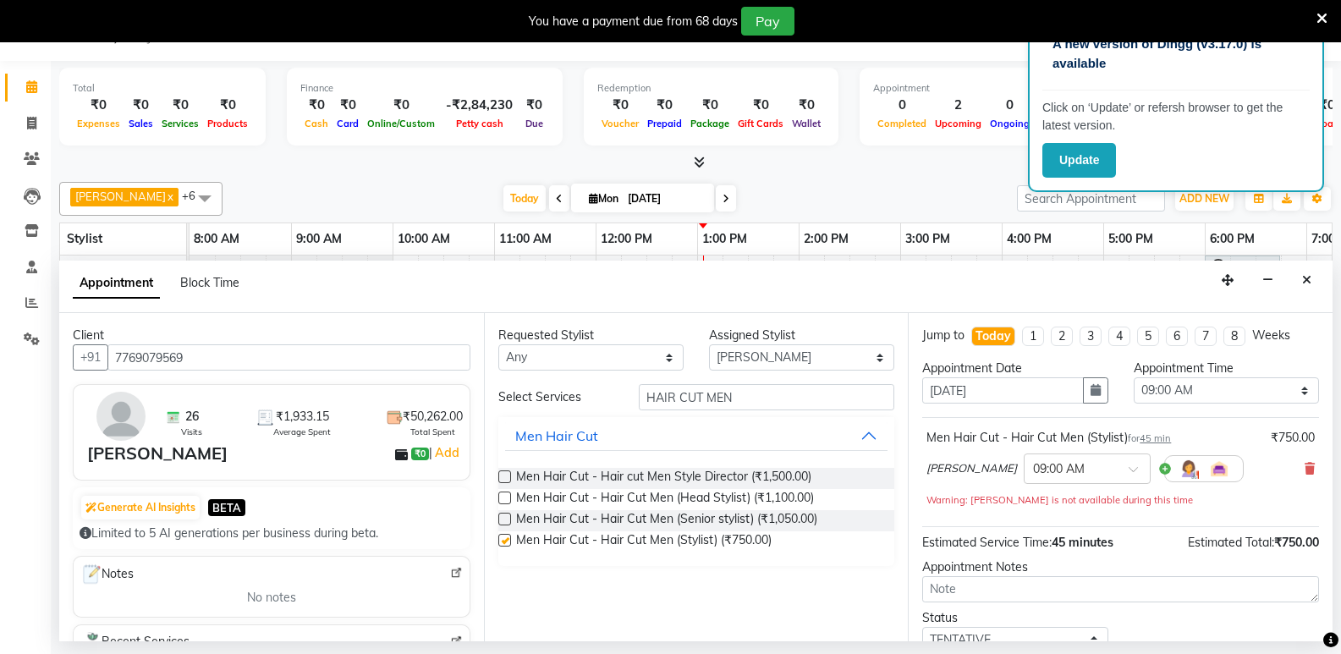
checkbox input "false"
click at [740, 390] on input "HAIR CUT MEN" at bounding box center [767, 397] width 256 height 26
type input "H"
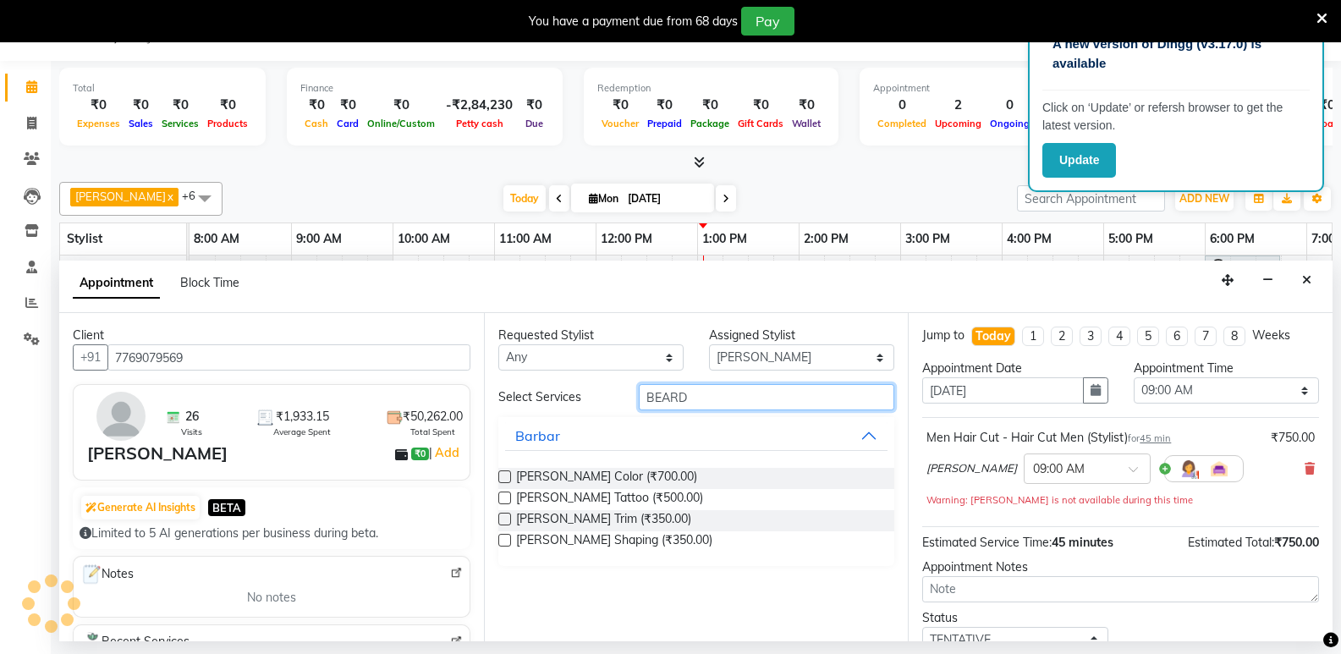
type input "BEARD"
click at [503, 518] on label at bounding box center [504, 519] width 13 height 13
click at [503, 518] on input "checkbox" at bounding box center [503, 520] width 11 height 11
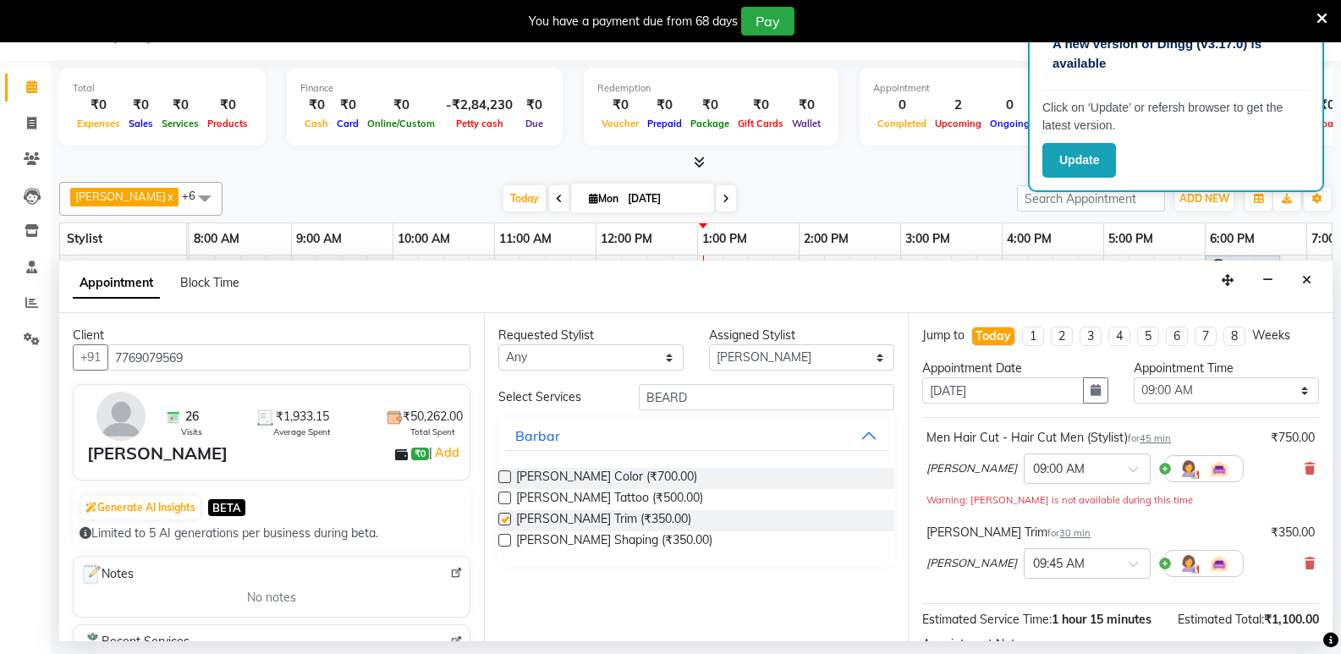
checkbox input "false"
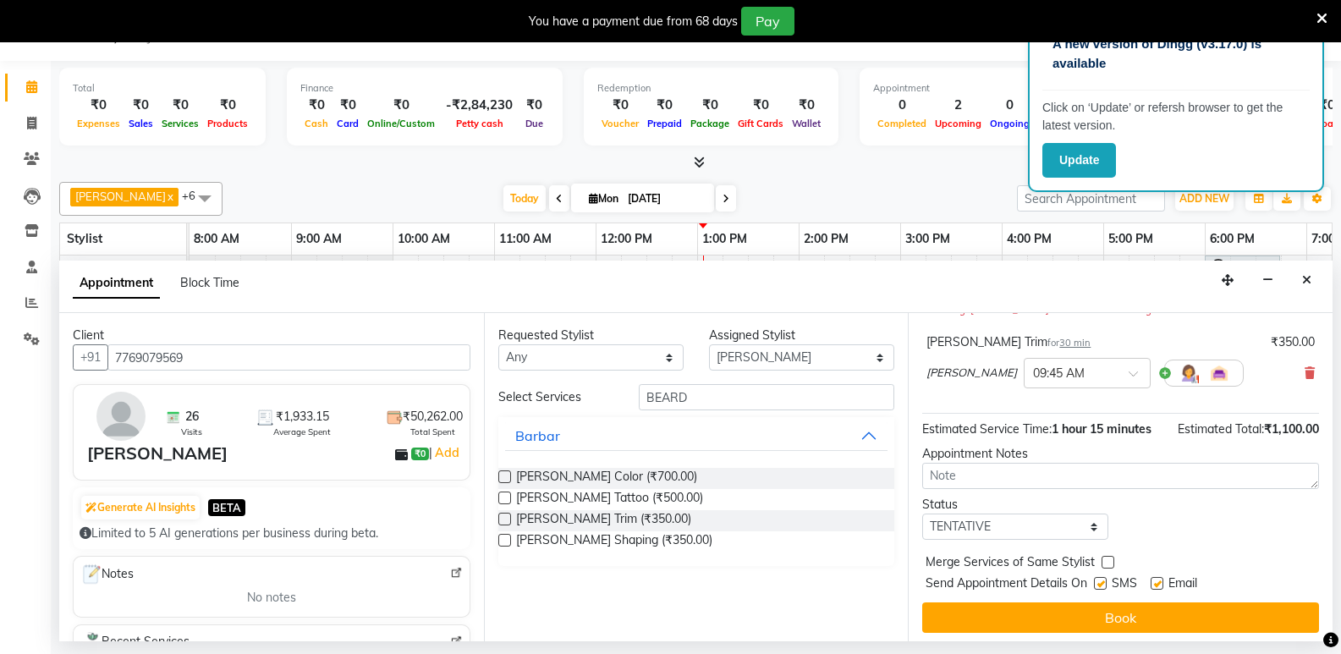
scroll to position [195, 0]
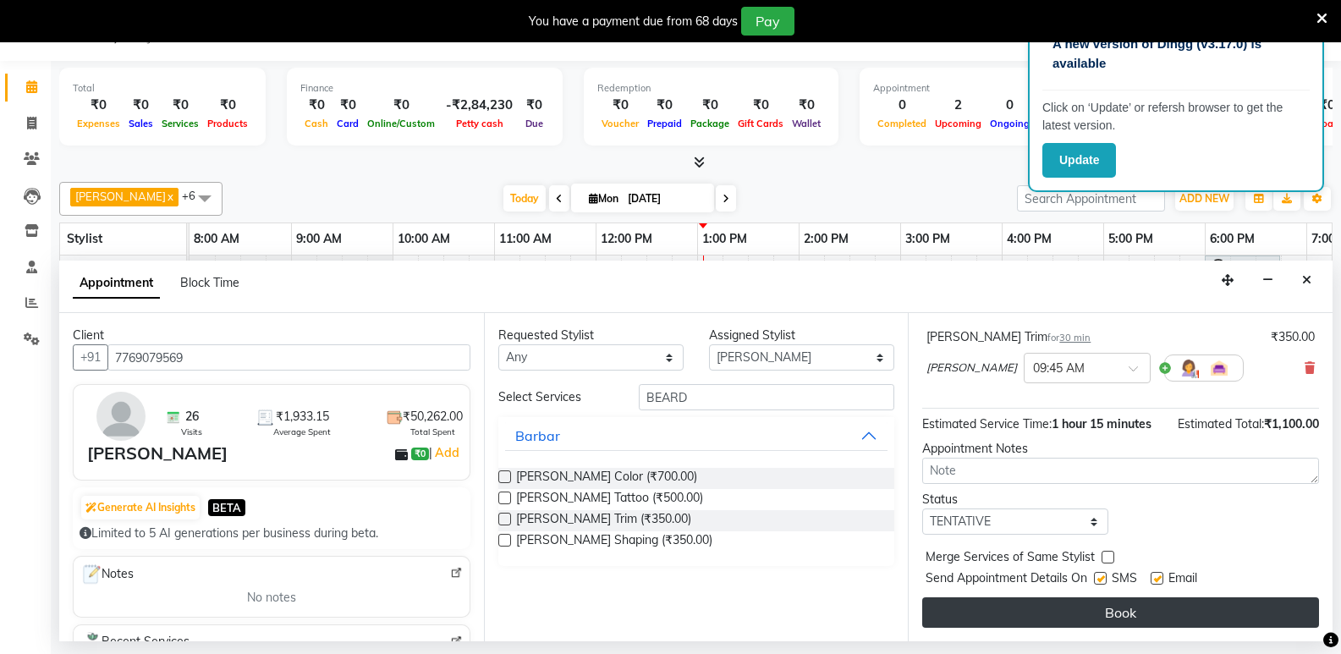
click at [1148, 610] on button "Book" at bounding box center [1120, 612] width 397 height 30
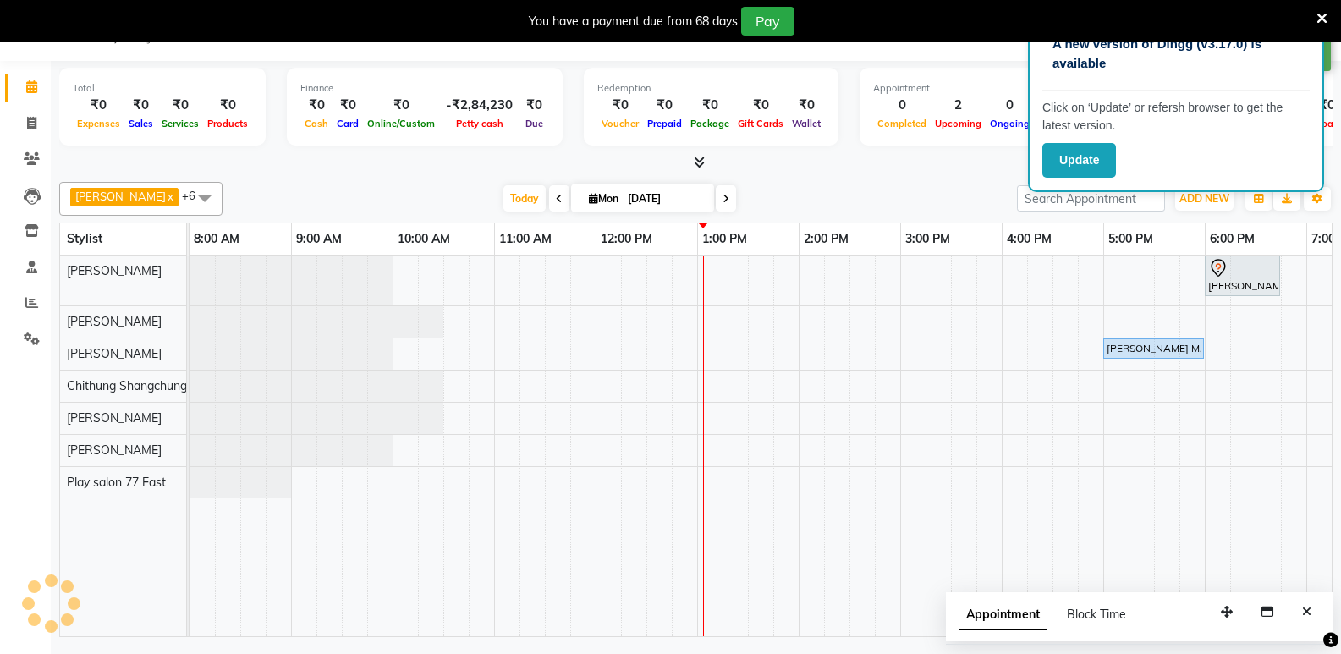
scroll to position [0, 0]
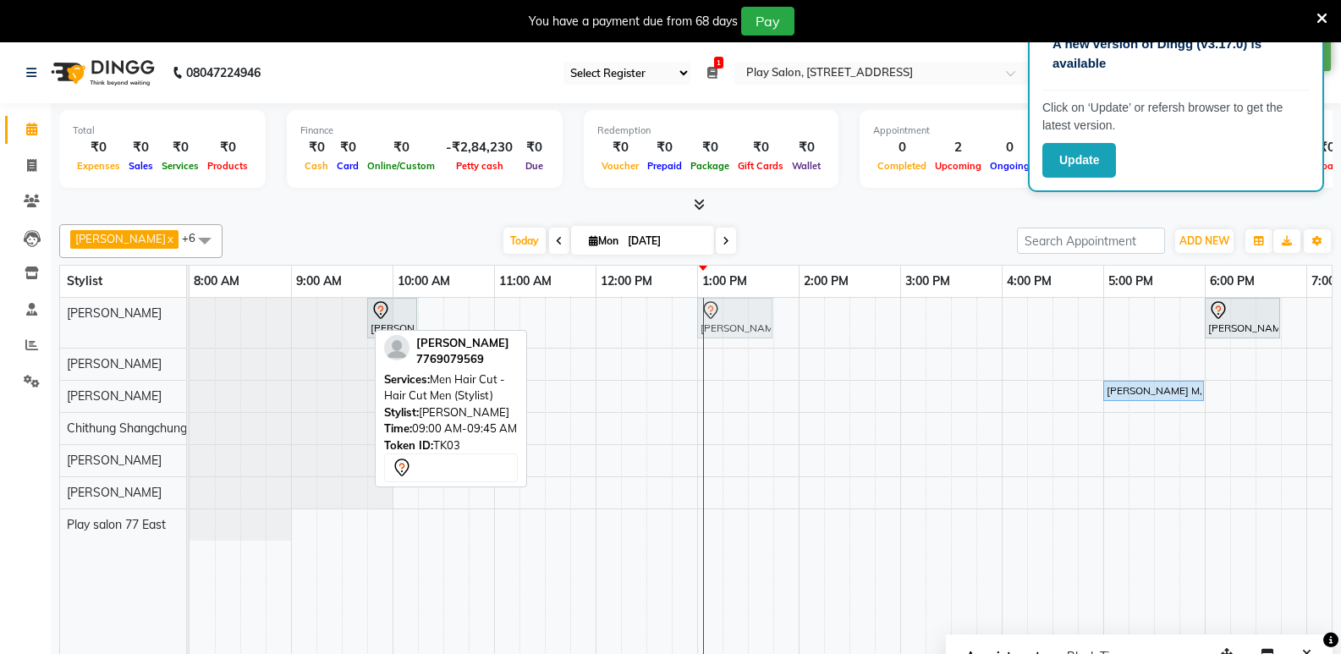
drag, startPoint x: 313, startPoint y: 325, endPoint x: 723, endPoint y: 335, distance: 409.6
click at [190, 335] on div "Priyanshi Khemka, TK03, 09:00 AM-09:45 AM, Men Hair Cut - Hair Cut Men (Stylist…" at bounding box center [190, 323] width 0 height 50
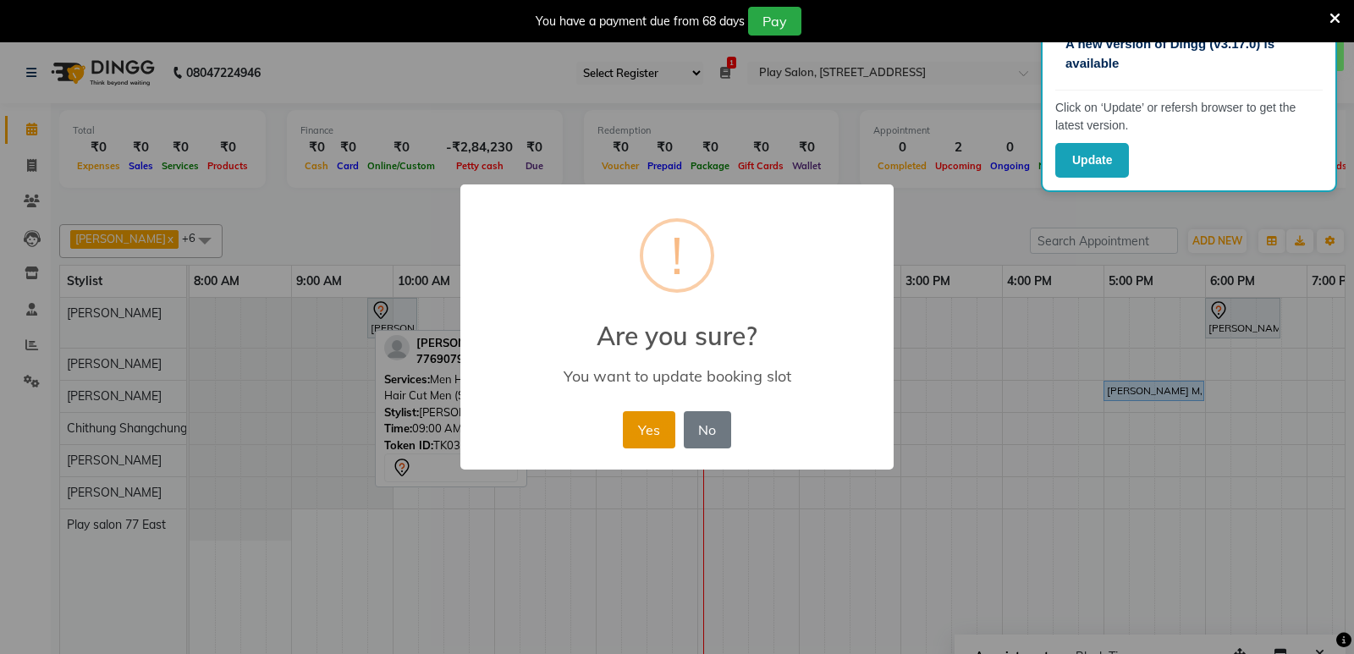
click at [654, 432] on button "Yes" at bounding box center [649, 429] width 52 height 37
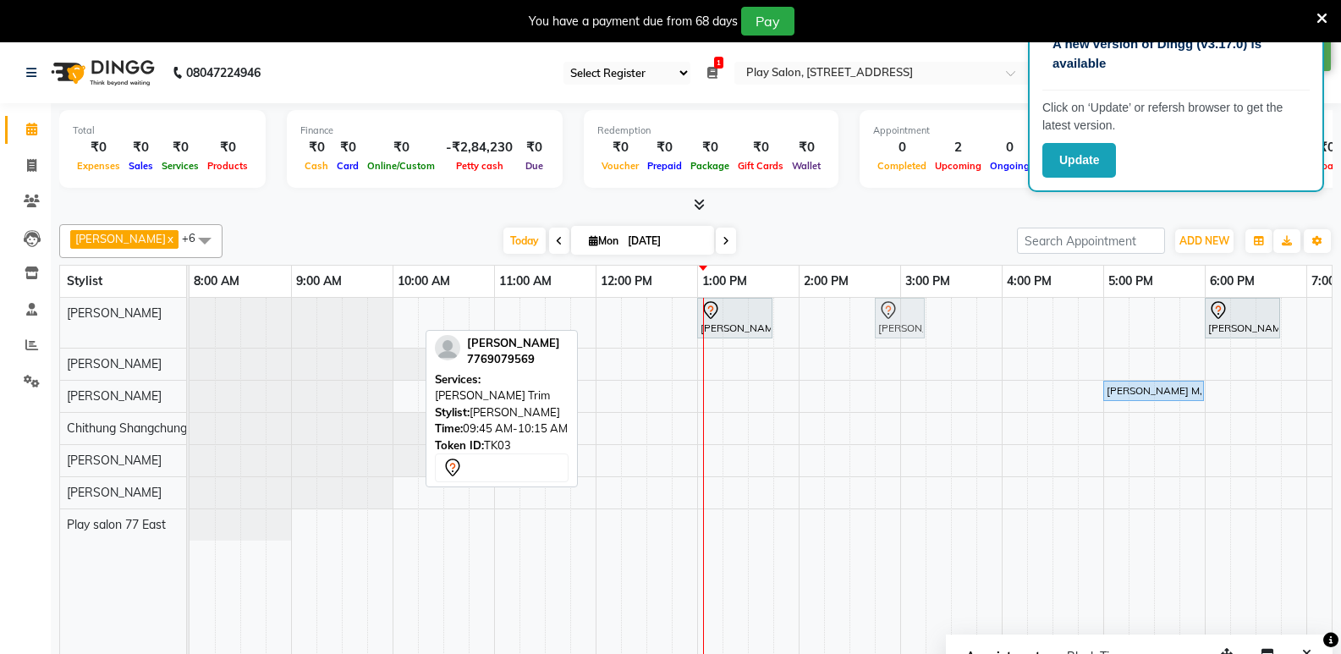
drag, startPoint x: 374, startPoint y: 327, endPoint x: 883, endPoint y: 330, distance: 509.3
click at [190, 330] on div "Priyanshi Khemka, TK03, 09:45 AM-10:15 AM, Barbar - Beard Trim Priyanshi Khemka…" at bounding box center [190, 323] width 0 height 50
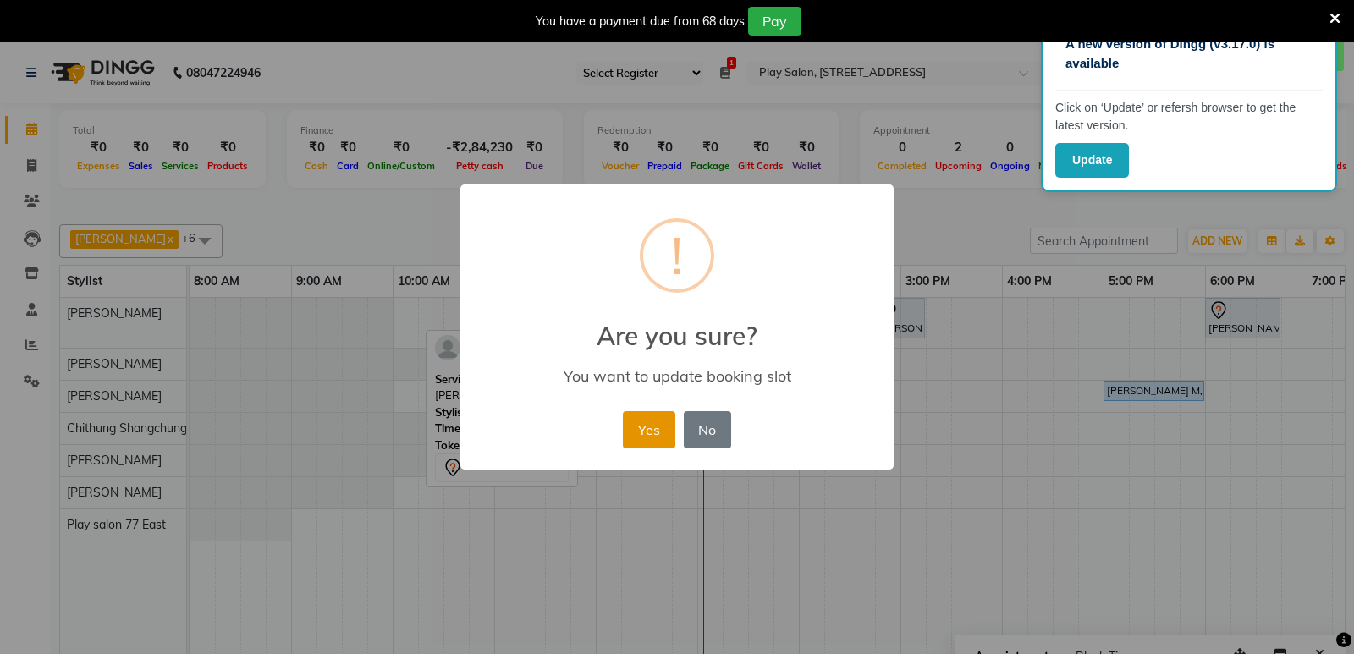
click at [646, 425] on button "Yes" at bounding box center [649, 429] width 52 height 37
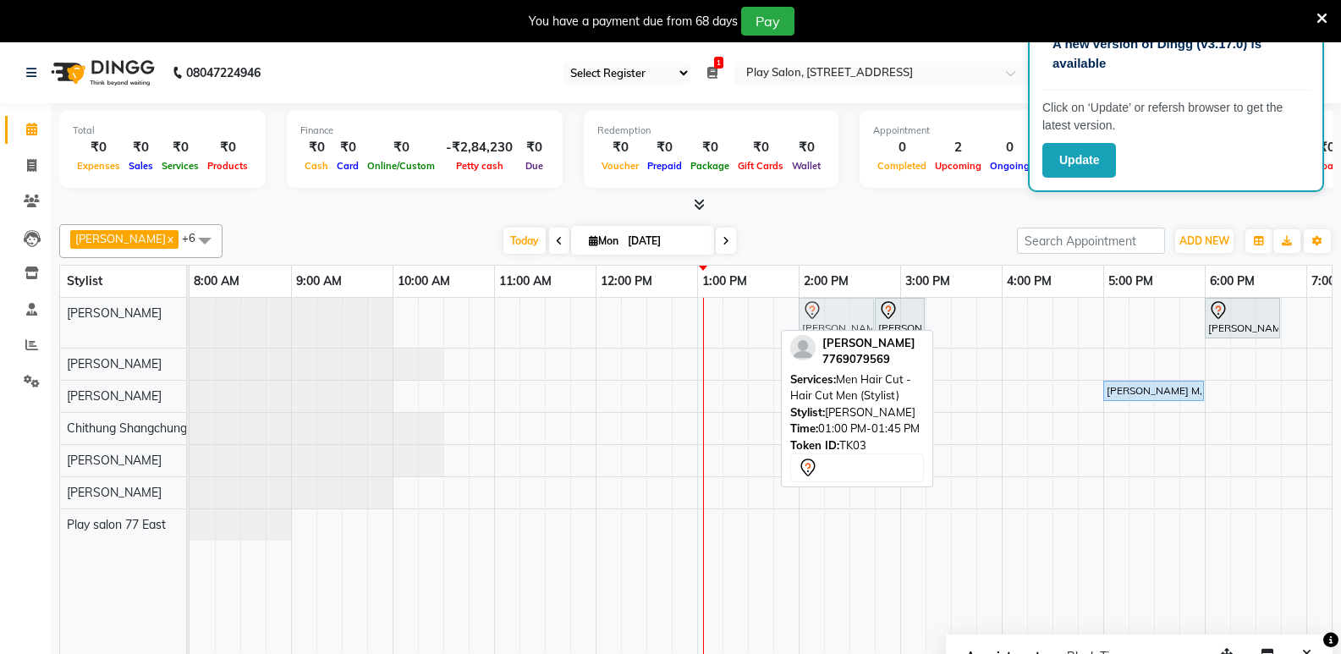
drag, startPoint x: 730, startPoint y: 329, endPoint x: 833, endPoint y: 325, distance: 103.3
click at [190, 325] on div "Priyanshi Khemka, TK03, 01:00 PM-01:45 PM, Men Hair Cut - Hair Cut Men (Stylist…" at bounding box center [190, 323] width 0 height 50
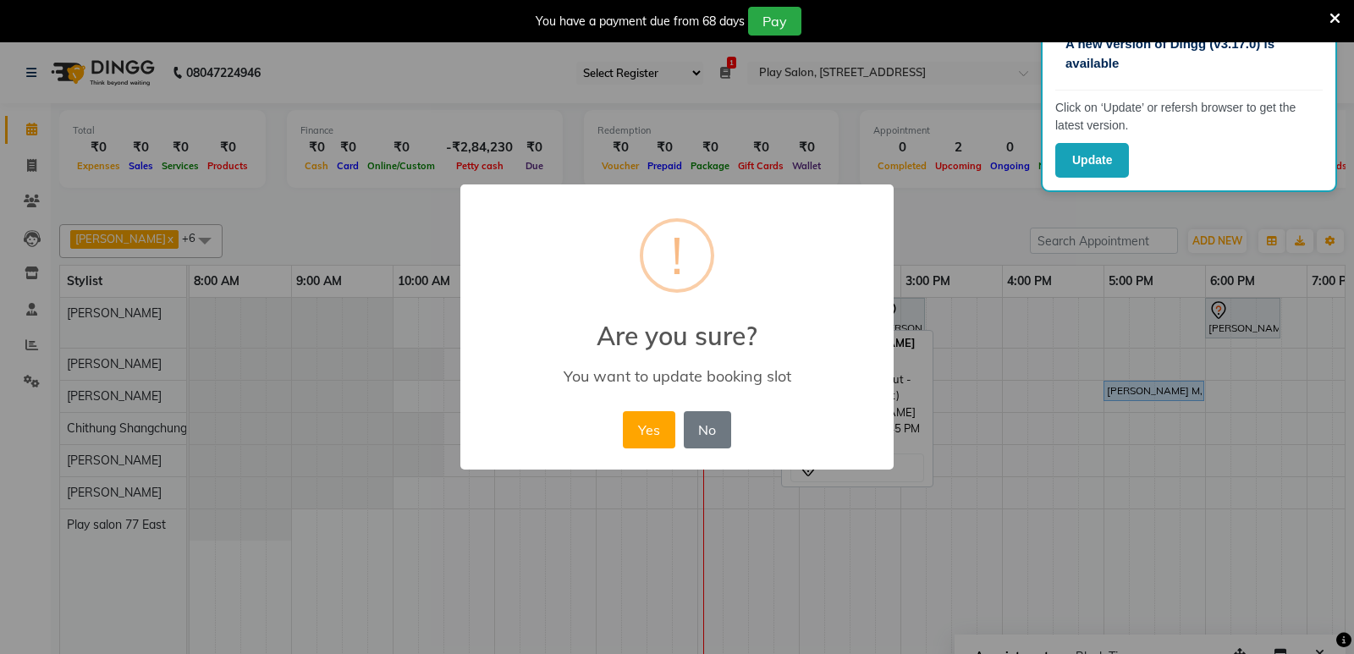
click at [650, 430] on button "Yes" at bounding box center [649, 429] width 52 height 37
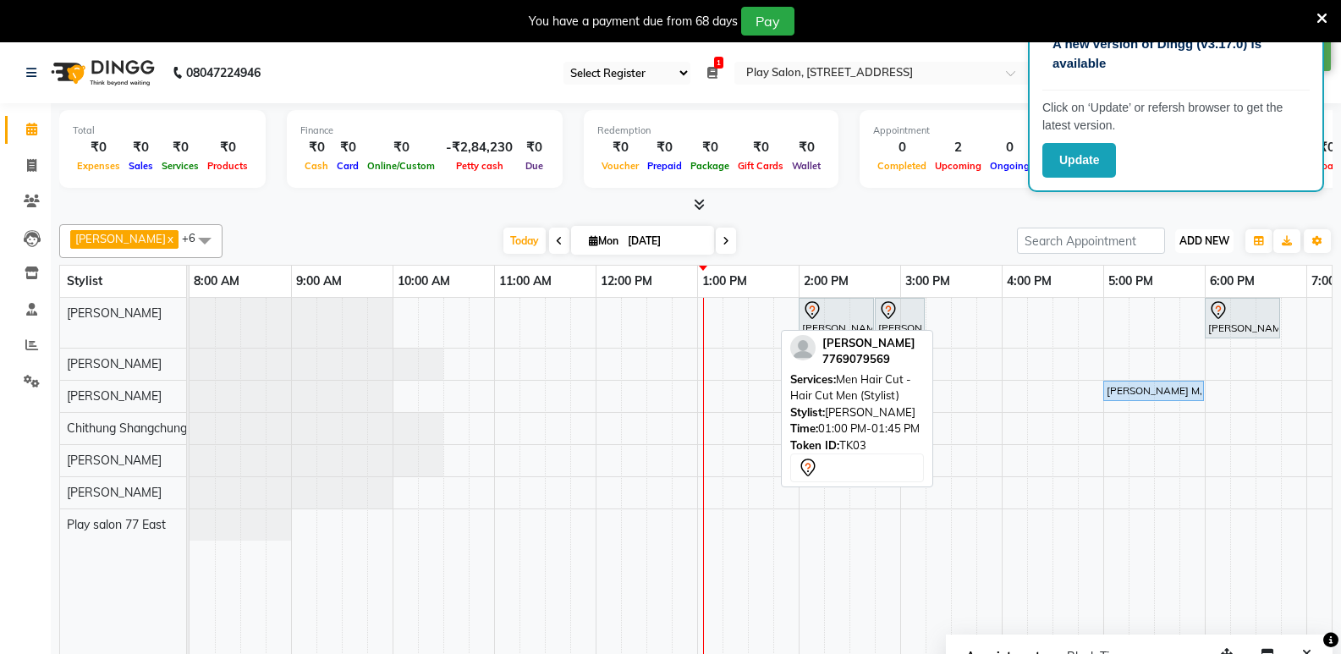
click at [1212, 243] on span "ADD NEW" at bounding box center [1204, 240] width 50 height 13
click at [1154, 278] on button "Add Appointment" at bounding box center [1166, 273] width 134 height 22
select select "tentative"
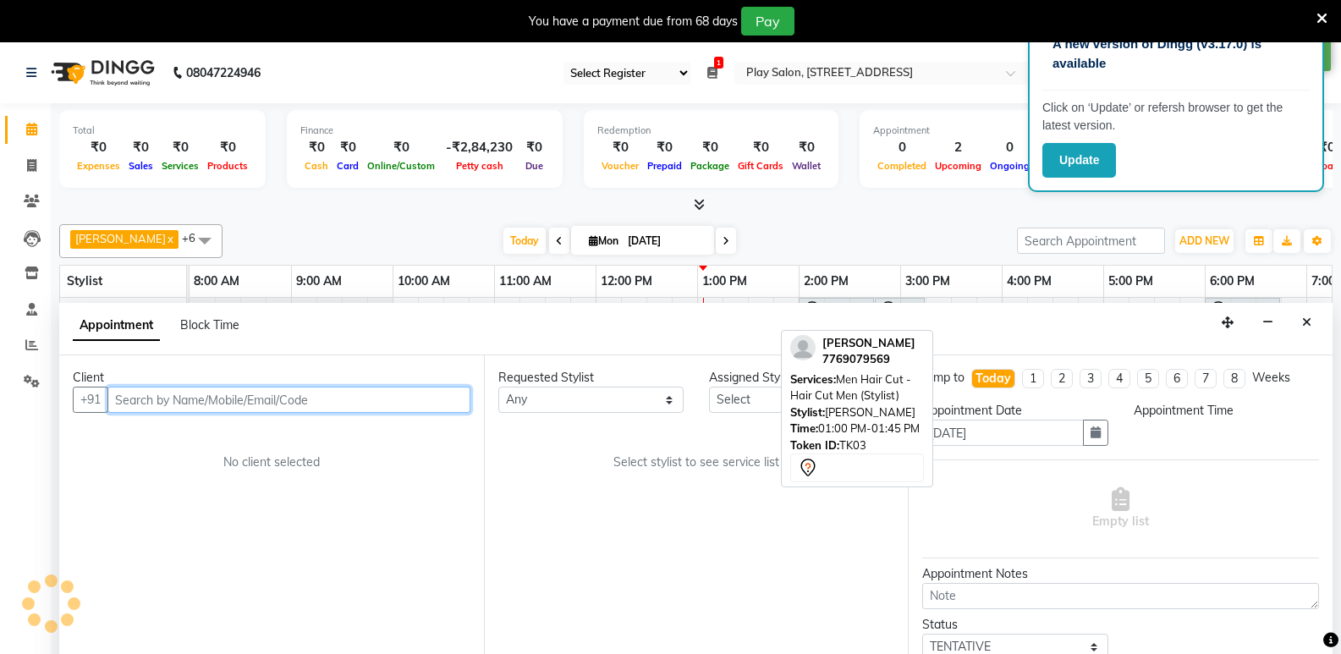
scroll to position [42, 0]
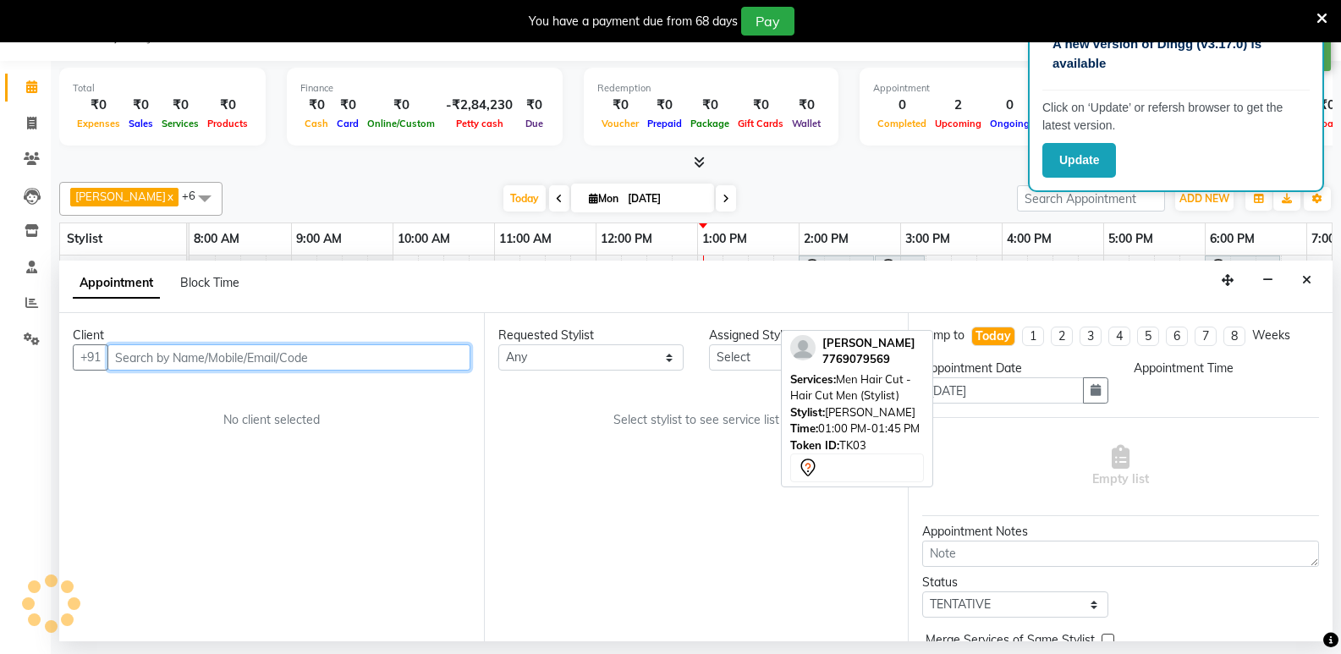
select select "540"
click at [133, 360] on input "text" at bounding box center [288, 357] width 363 height 26
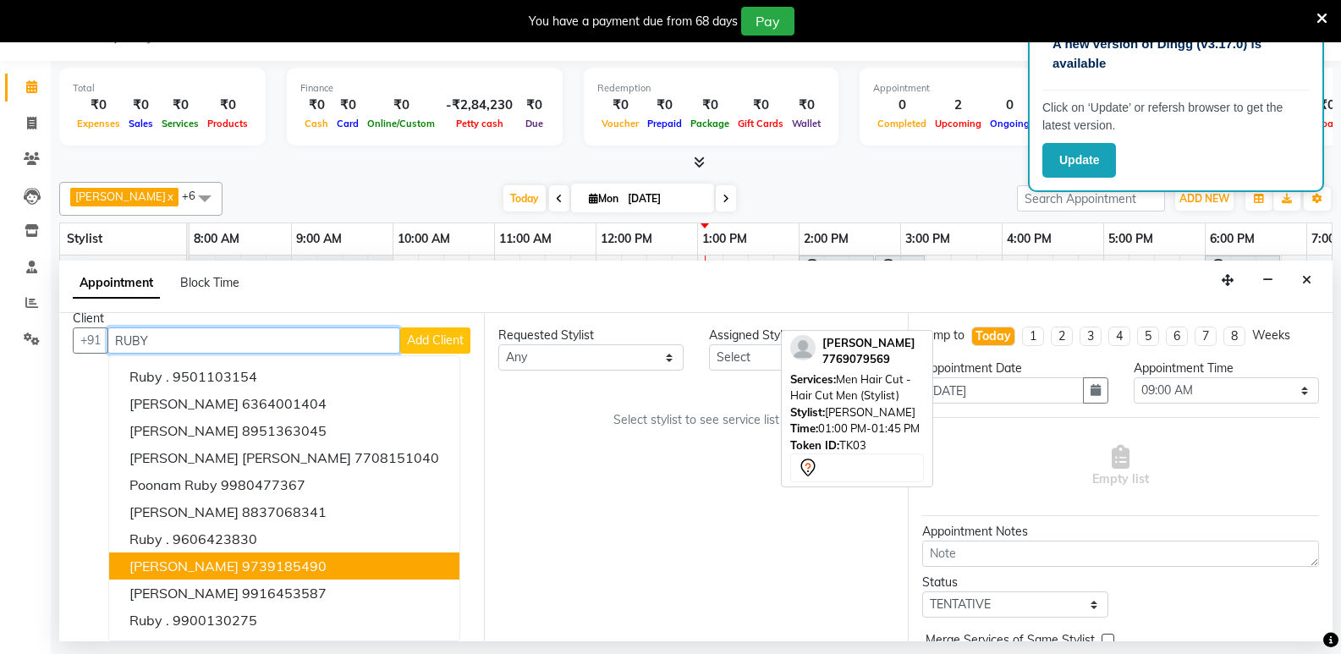
scroll to position [0, 0]
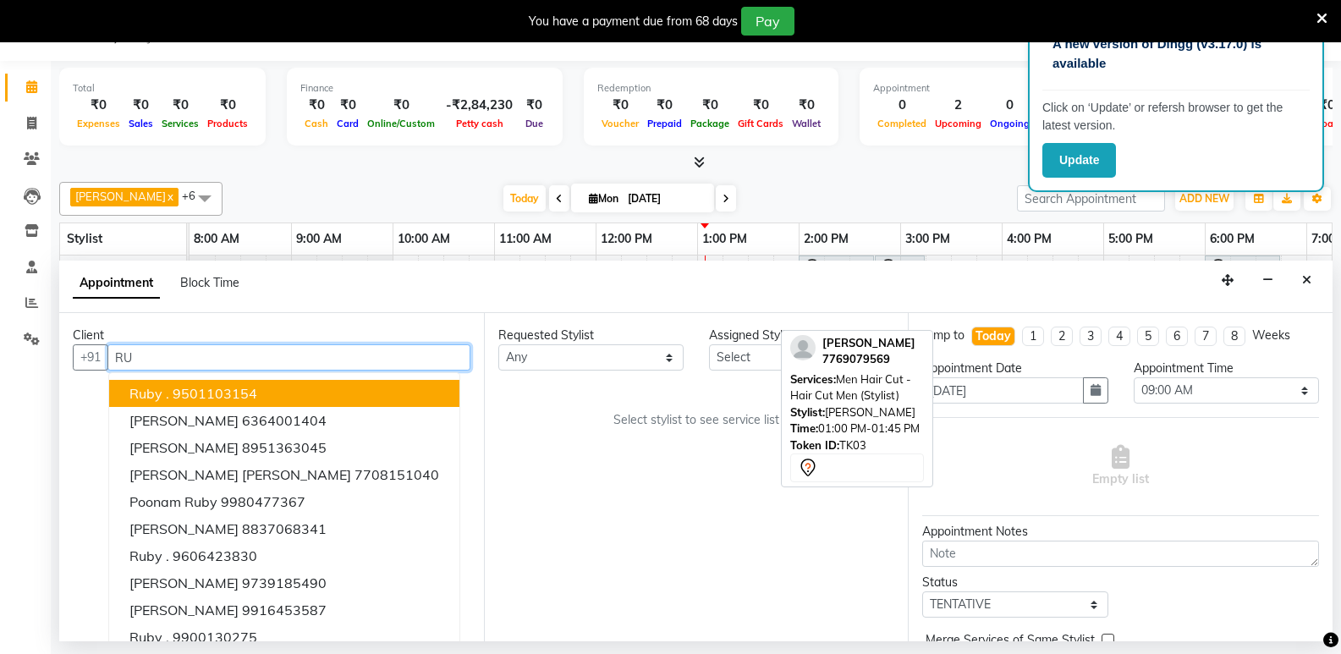
type input "R"
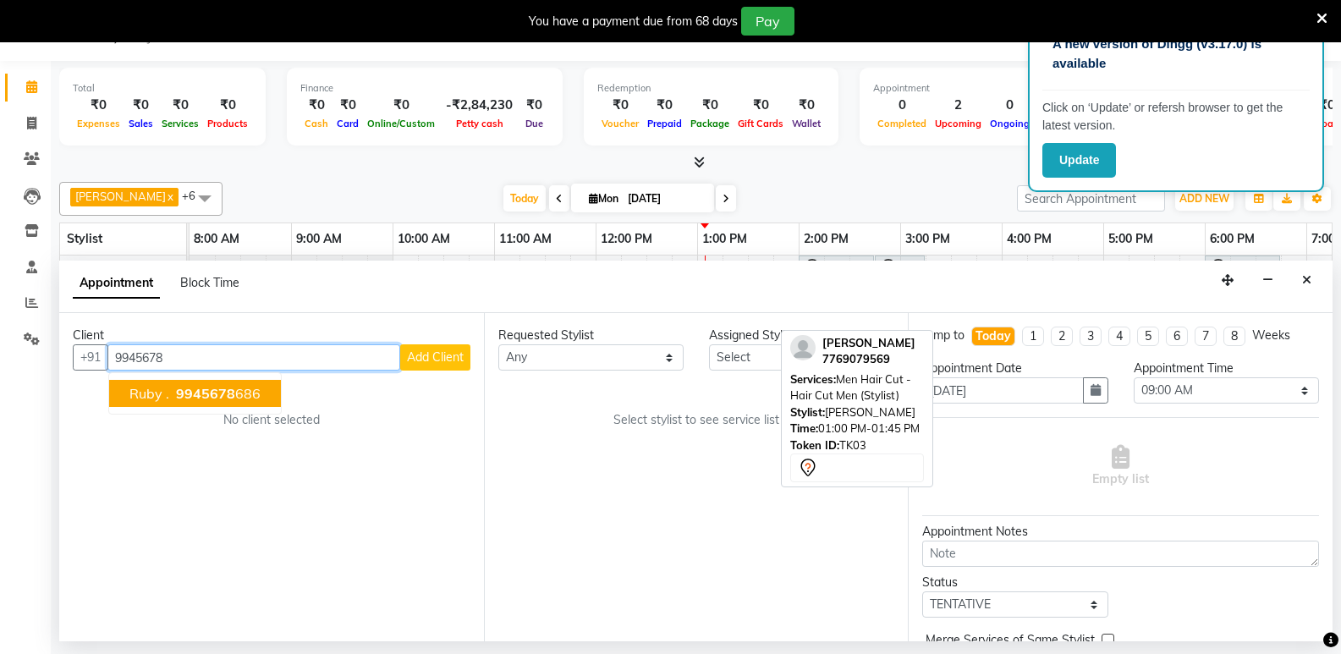
click at [204, 391] on span "9945678" at bounding box center [205, 393] width 59 height 17
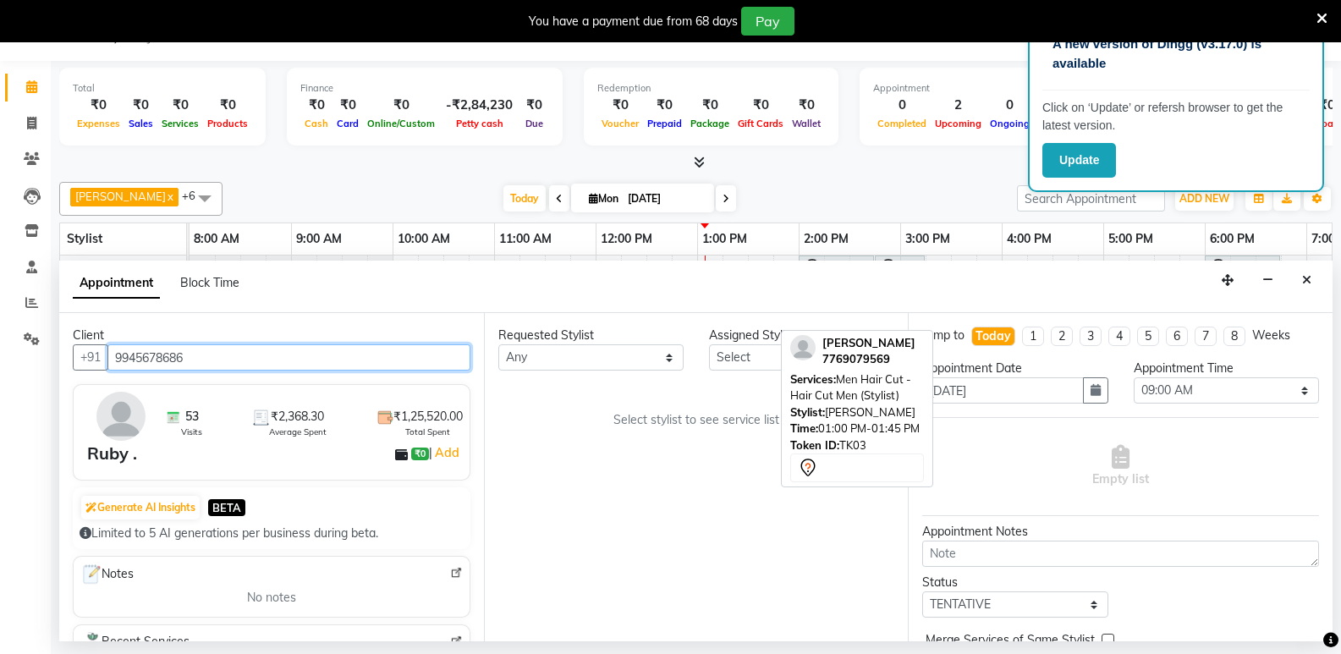
type input "9945678686"
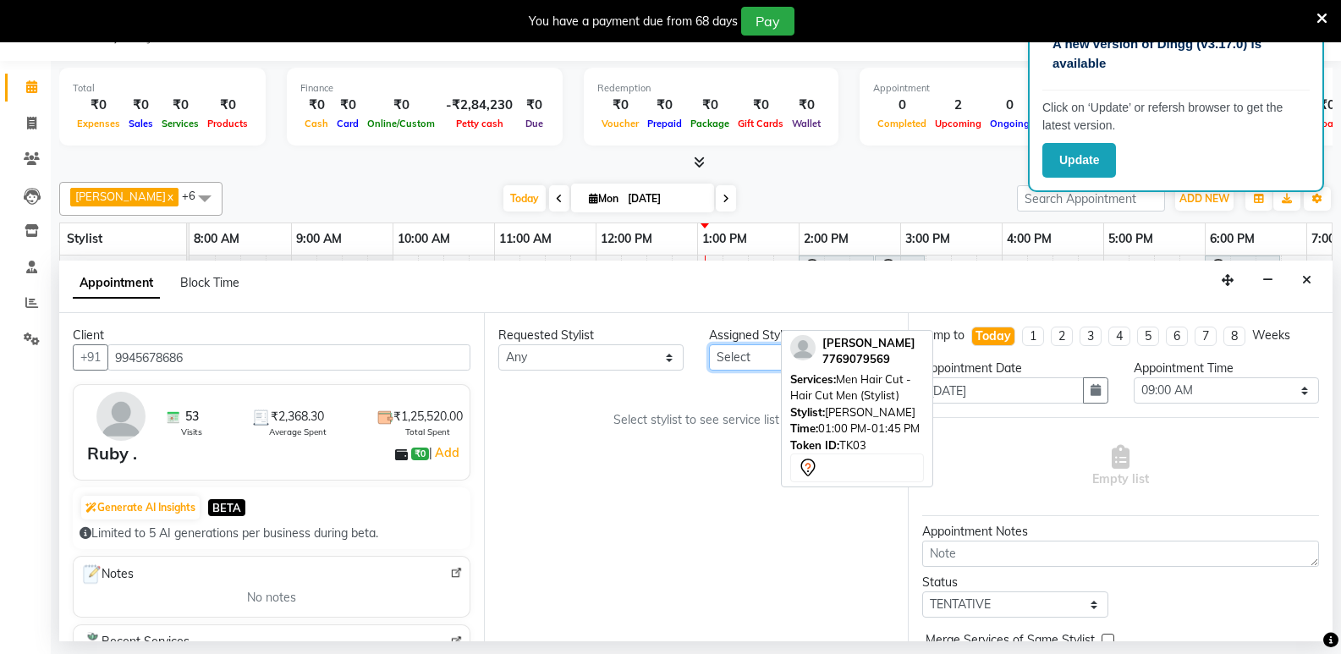
click at [744, 351] on select "Select ankit gupta Boicy Haokip Caroline Shimrah Chithung Shangchungla Dawa Tam…" at bounding box center [801, 357] width 185 height 26
select select "84927"
click at [709, 344] on select "Select ankit gupta Boicy Haokip Caroline Shimrah Chithung Shangchungla Dawa Tam…" at bounding box center [801, 357] width 185 height 26
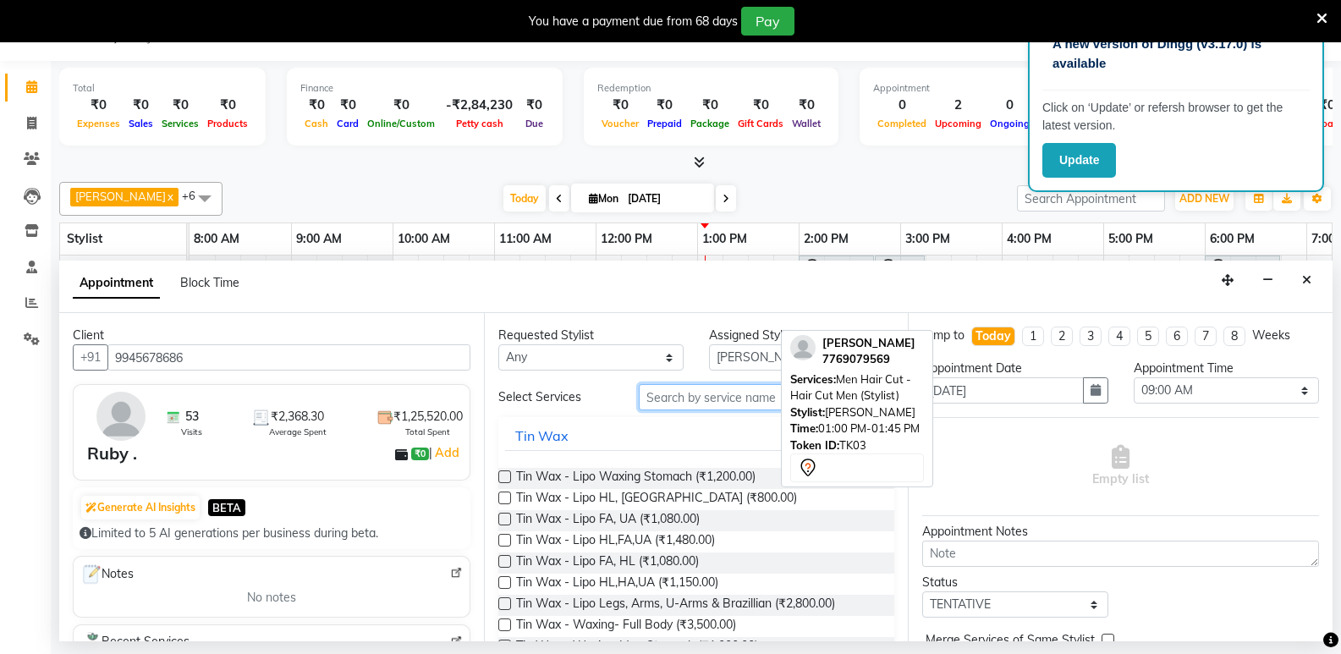
click at [673, 396] on input "text" at bounding box center [767, 397] width 256 height 26
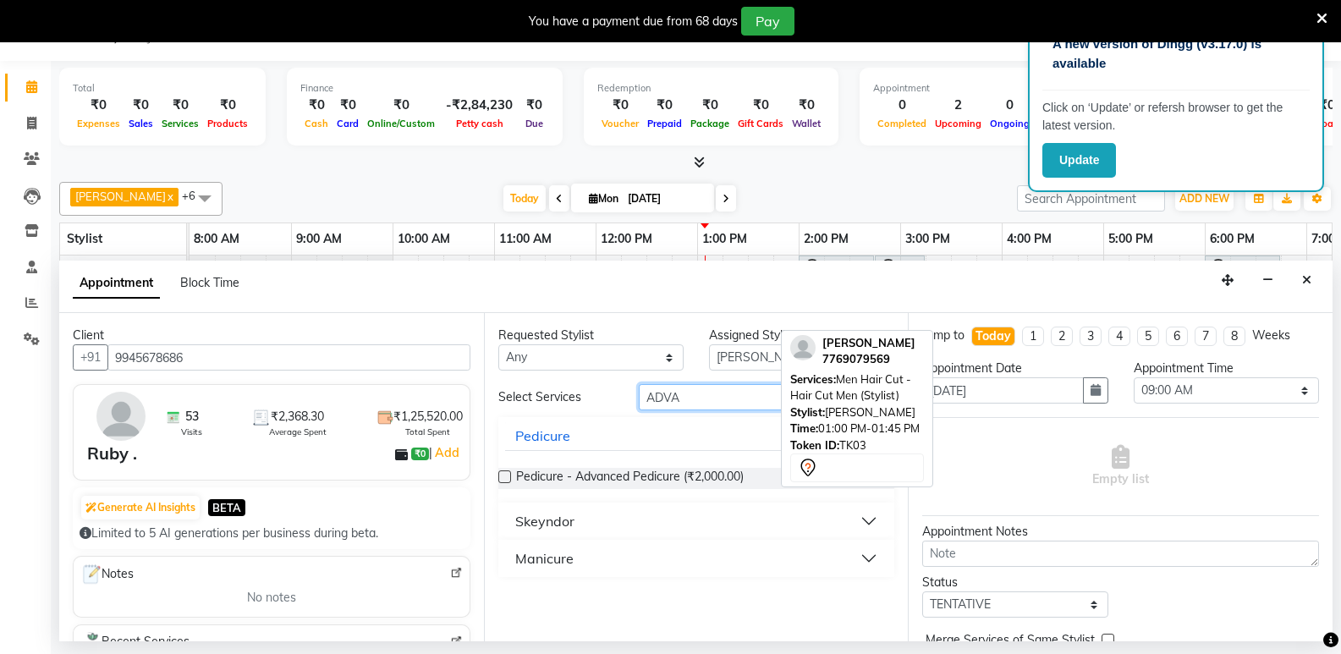
type input "ADVA"
click at [507, 477] on label at bounding box center [504, 476] width 13 height 13
click at [507, 477] on input "checkbox" at bounding box center [503, 478] width 11 height 11
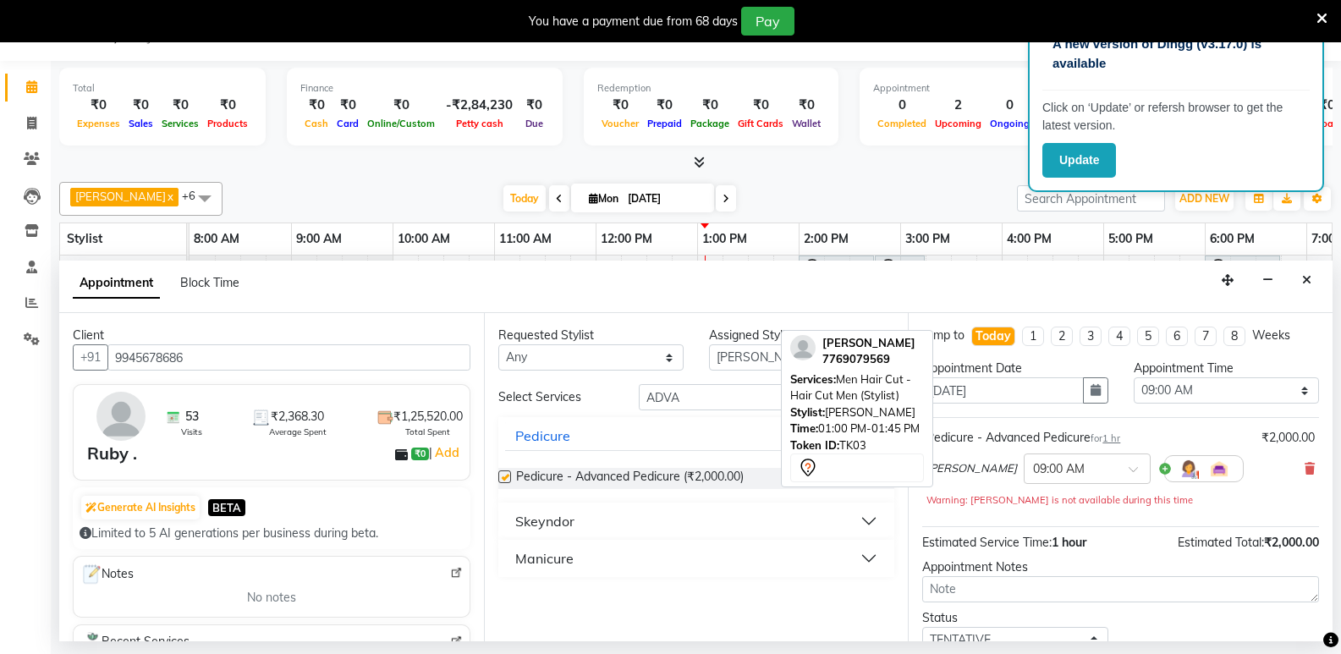
checkbox input "false"
click at [700, 393] on input "ADVA" at bounding box center [767, 397] width 256 height 26
type input "A"
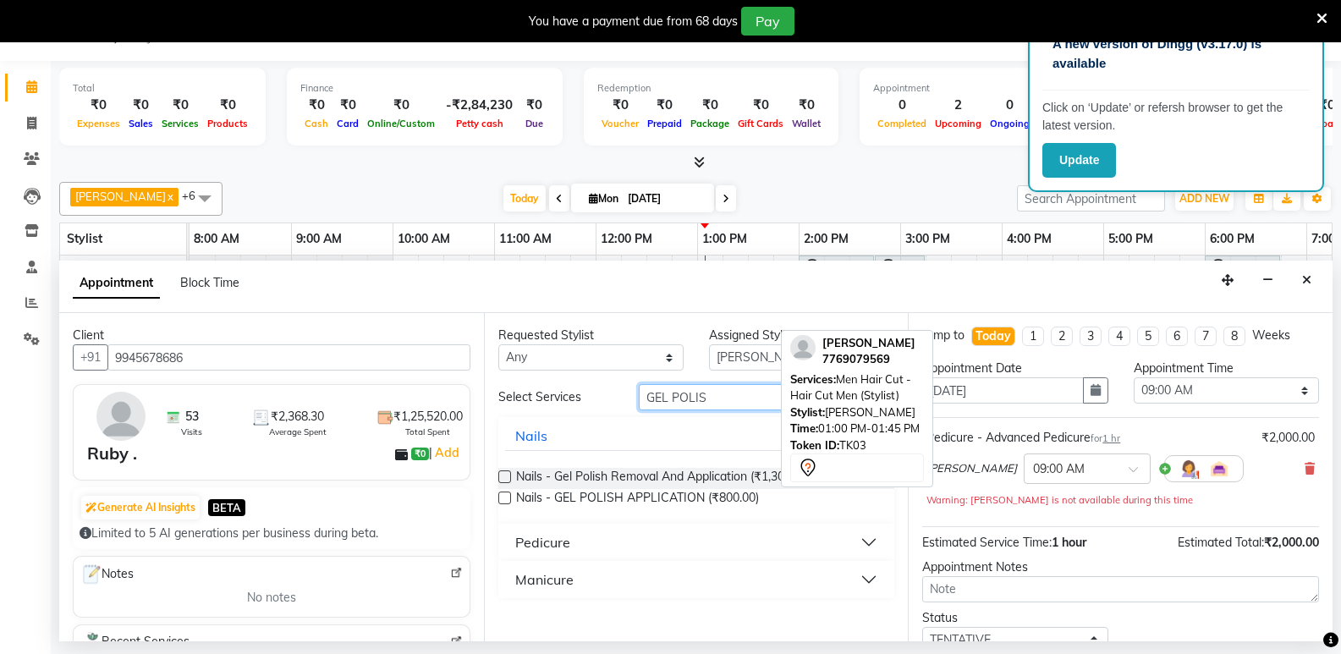
type input "GEL POLIS"
click at [504, 497] on label at bounding box center [504, 498] width 13 height 13
click at [504, 497] on input "checkbox" at bounding box center [503, 499] width 11 height 11
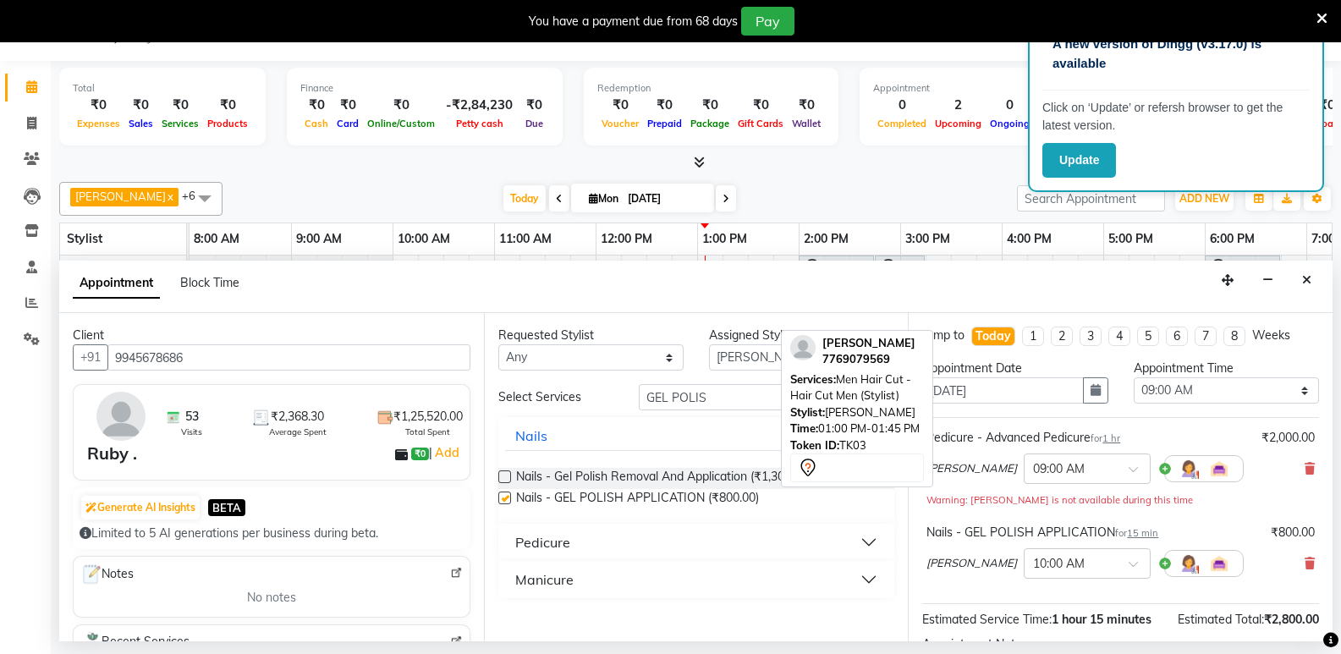
checkbox input "false"
click at [740, 361] on select "Select ankit gupta Boicy Haokip Caroline Shimrah Chithung Shangchungla Dawa Tam…" at bounding box center [801, 357] width 185 height 26
select select "84932"
click at [709, 344] on select "Select ankit gupta Boicy Haokip Caroline Shimrah Chithung Shangchungla Dawa Tam…" at bounding box center [801, 357] width 185 height 26
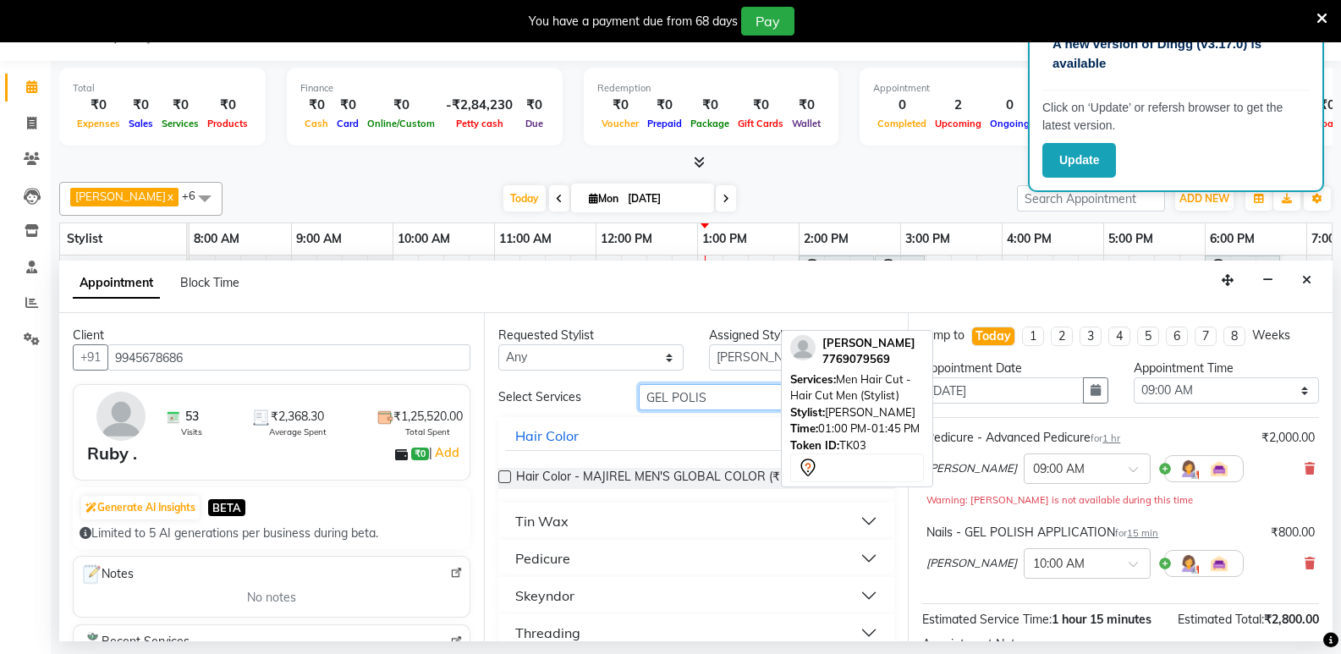
click at [712, 395] on input "GEL POLIS" at bounding box center [767, 397] width 256 height 26
type input "G"
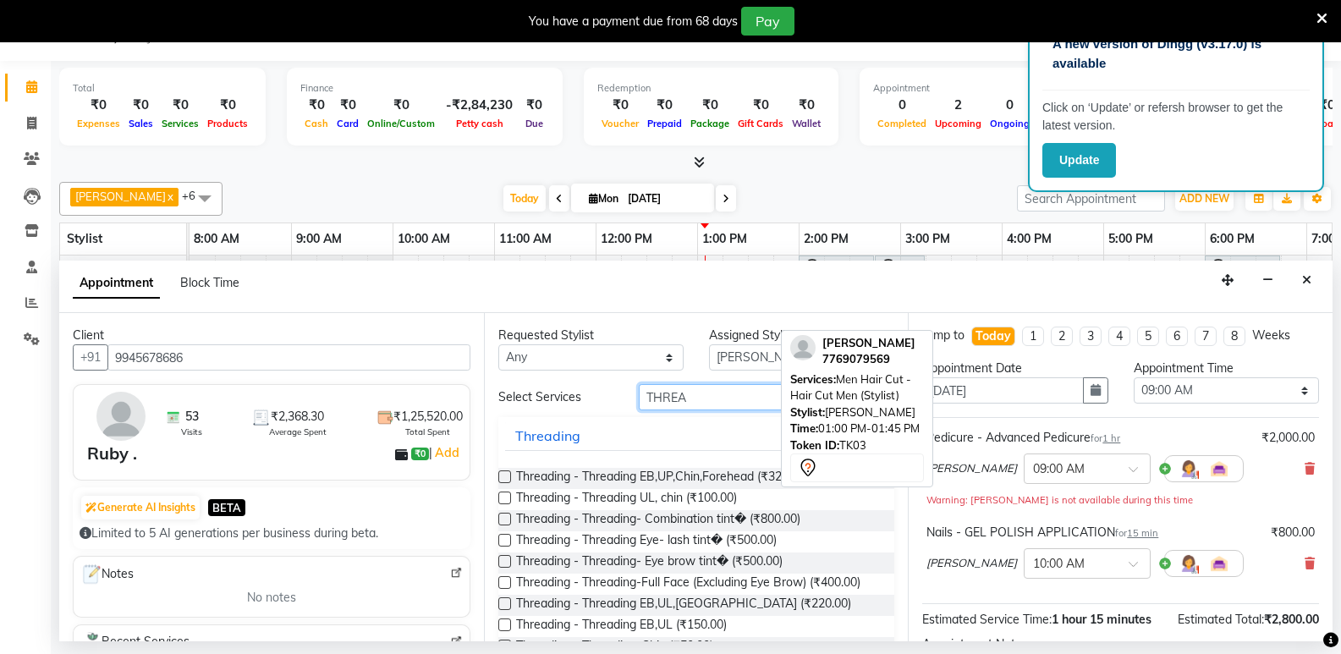
type input "THREA"
click at [507, 624] on label at bounding box center [504, 624] width 13 height 13
click at [507, 624] on input "checkbox" at bounding box center [503, 626] width 11 height 11
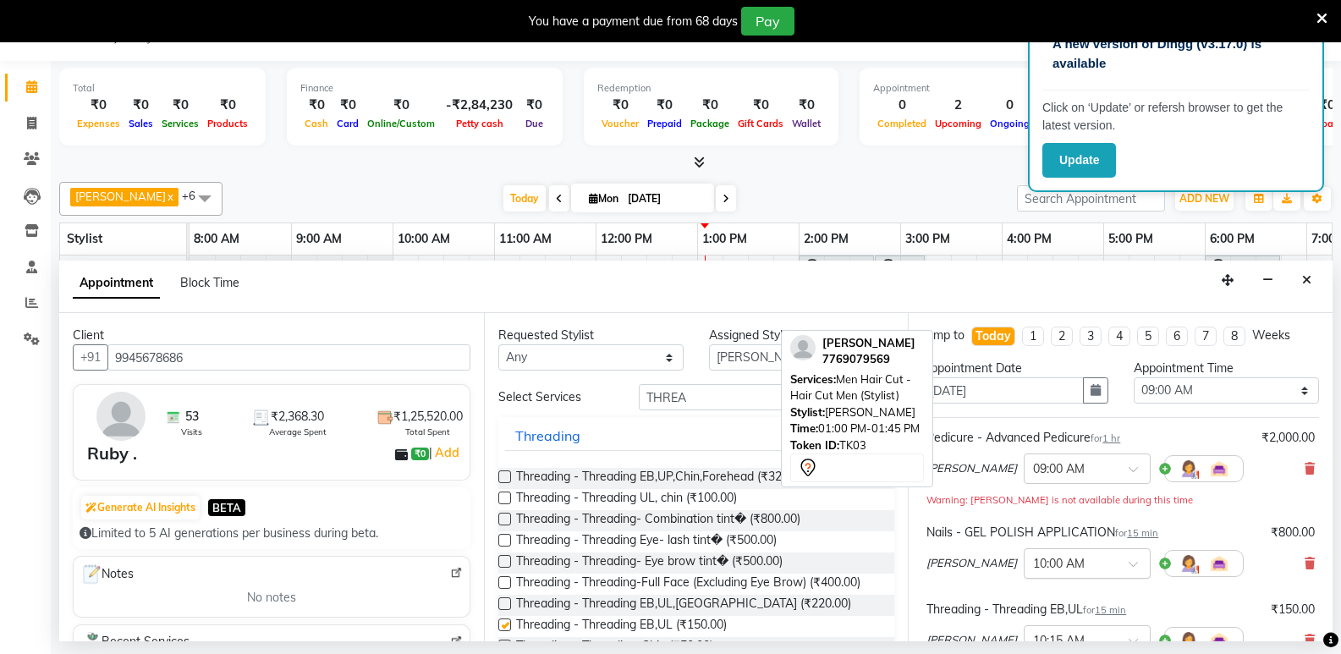
checkbox input "false"
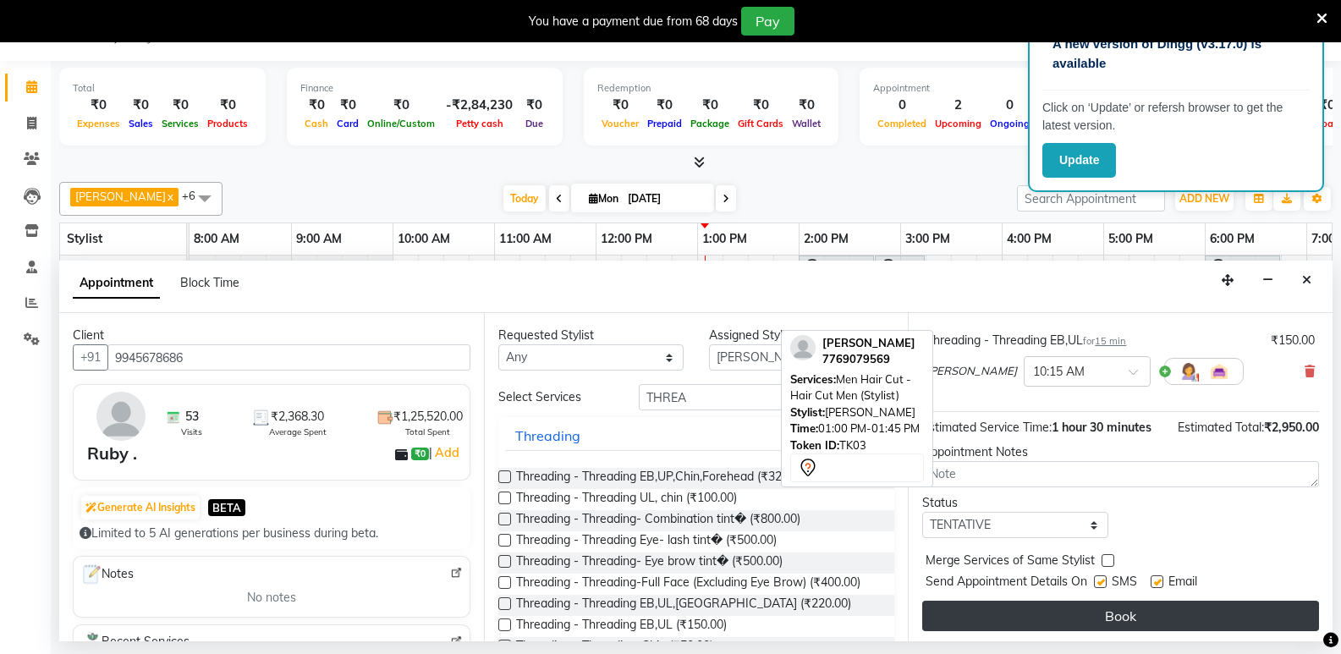
scroll to position [272, 0]
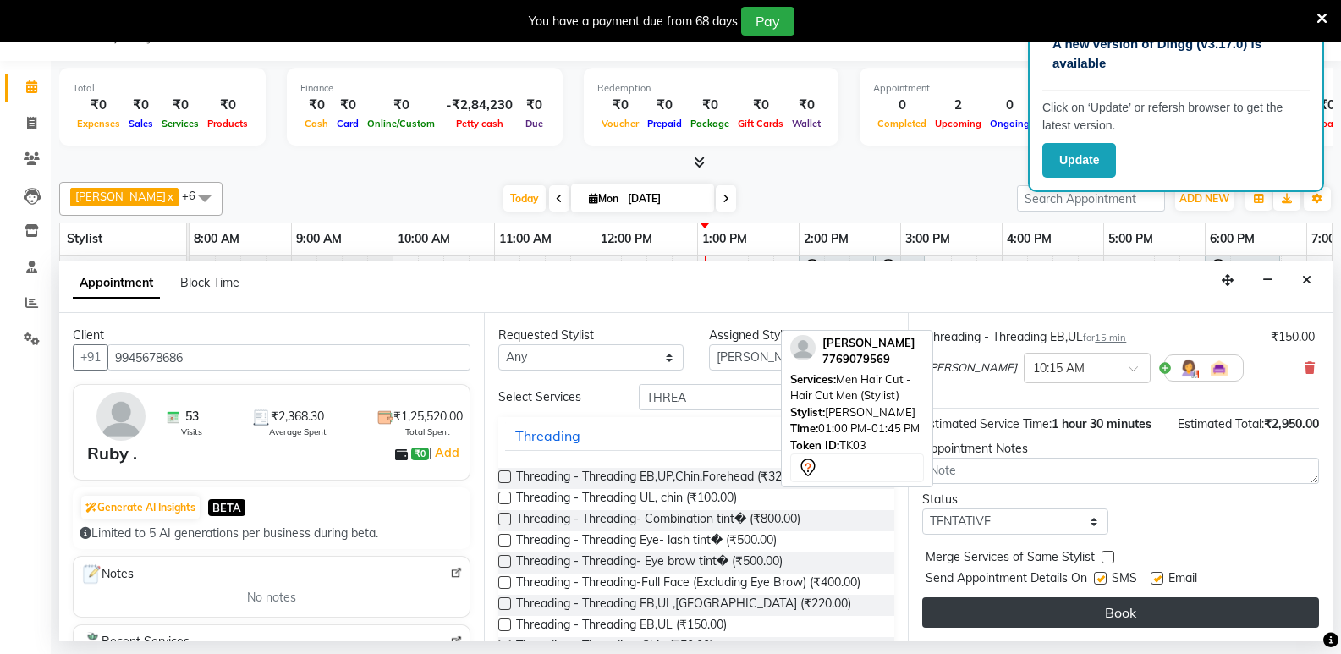
click at [1136, 616] on button "Book" at bounding box center [1120, 612] width 397 height 30
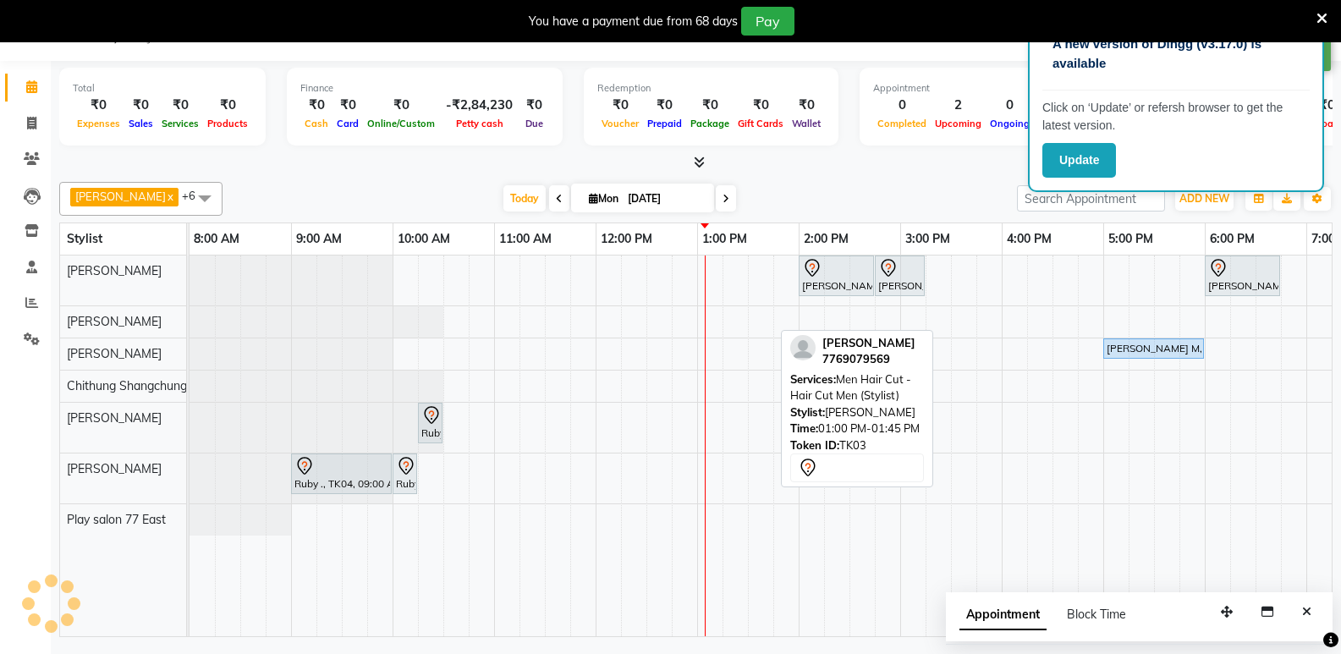
scroll to position [0, 0]
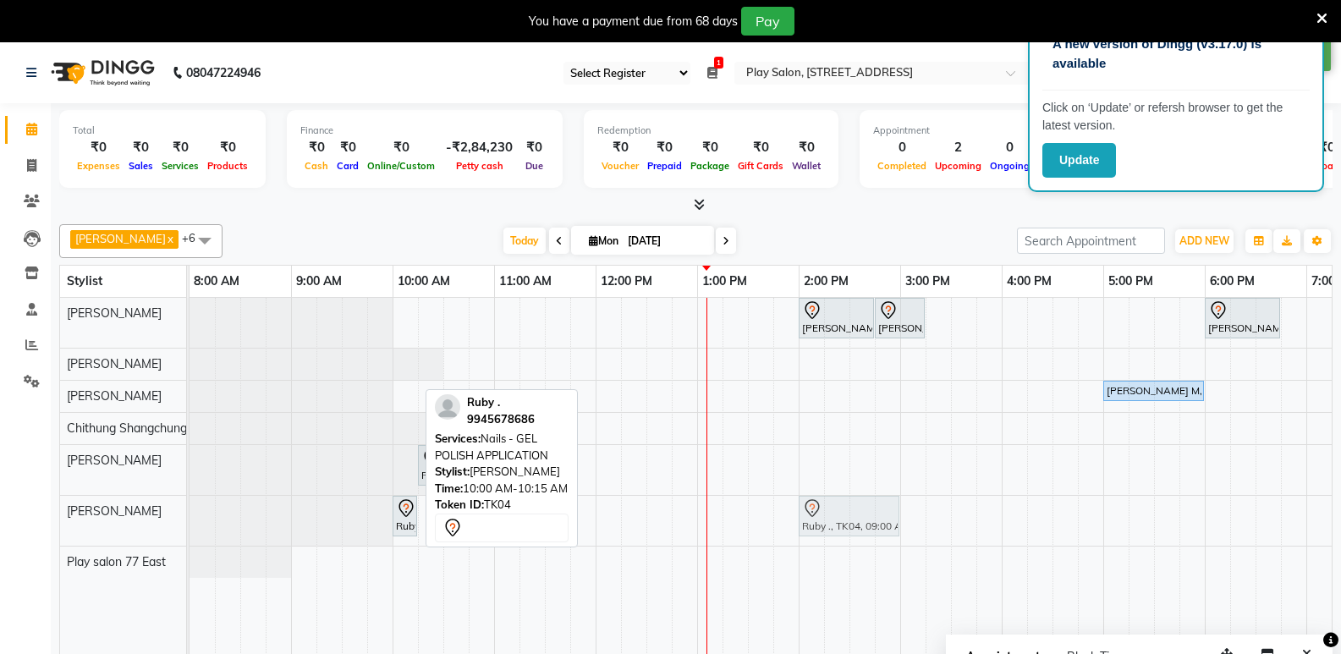
drag, startPoint x: 332, startPoint y: 520, endPoint x: 838, endPoint y: 503, distance: 505.4
click at [190, 503] on div "Ruby ., TK04, 09:00 AM-10:00 AM, Pedicure - Advanced Pedicure Ruby ., TK04, 10:…" at bounding box center [190, 521] width 0 height 50
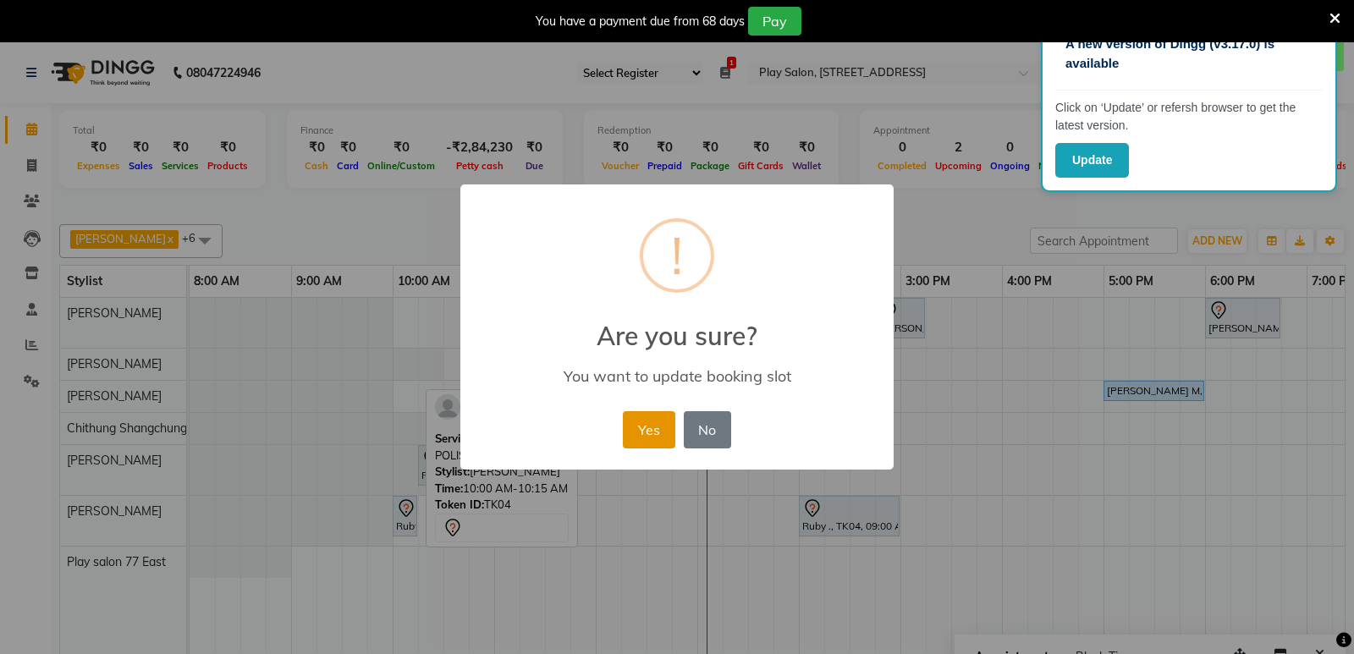
click at [644, 430] on button "Yes" at bounding box center [649, 429] width 52 height 37
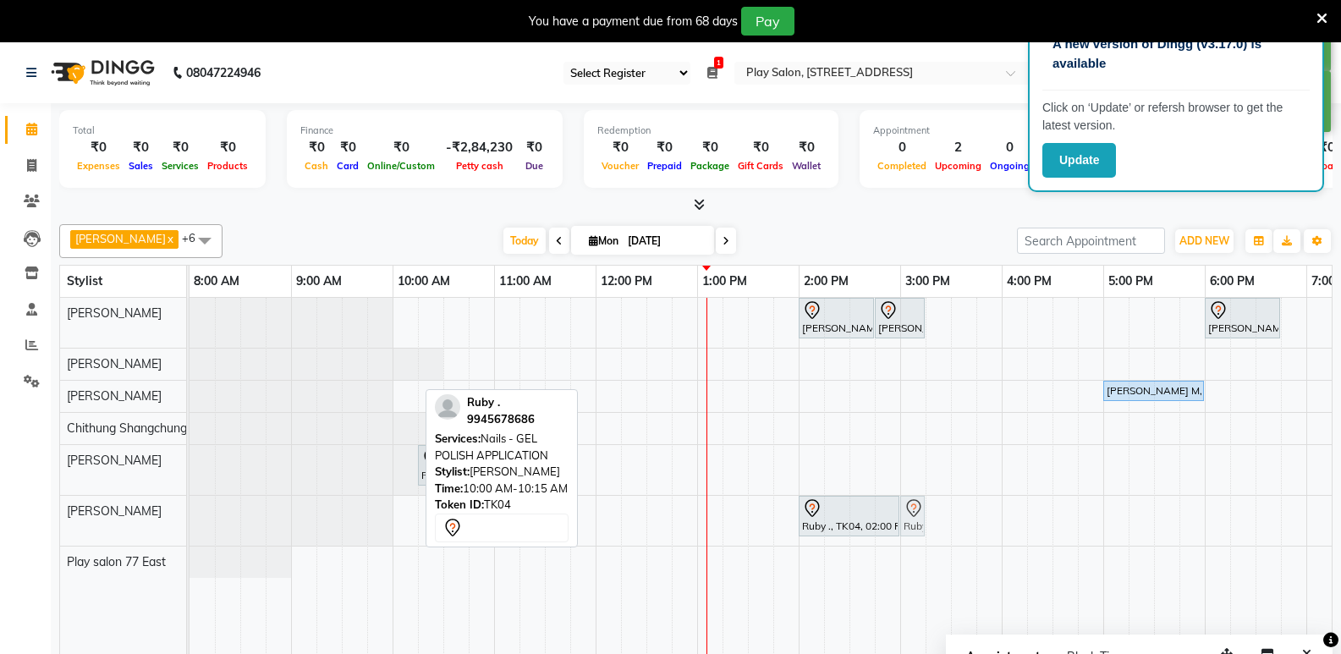
drag, startPoint x: 406, startPoint y: 519, endPoint x: 909, endPoint y: 516, distance: 503.4
click at [190, 516] on div "Ruby ., TK04, 10:00 AM-10:15 AM, Nails - GEL POLISH APPLICATION Ruby ., TK04, 0…" at bounding box center [190, 521] width 0 height 50
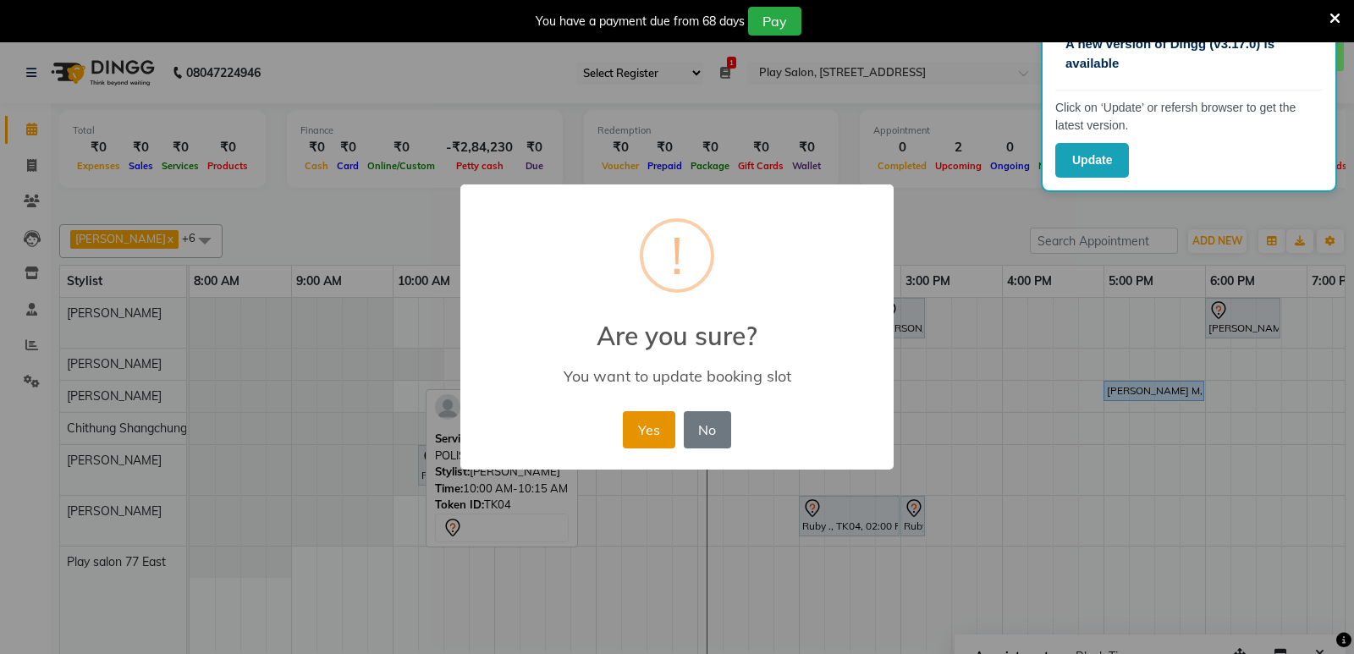
click at [657, 431] on button "Yes" at bounding box center [649, 429] width 52 height 37
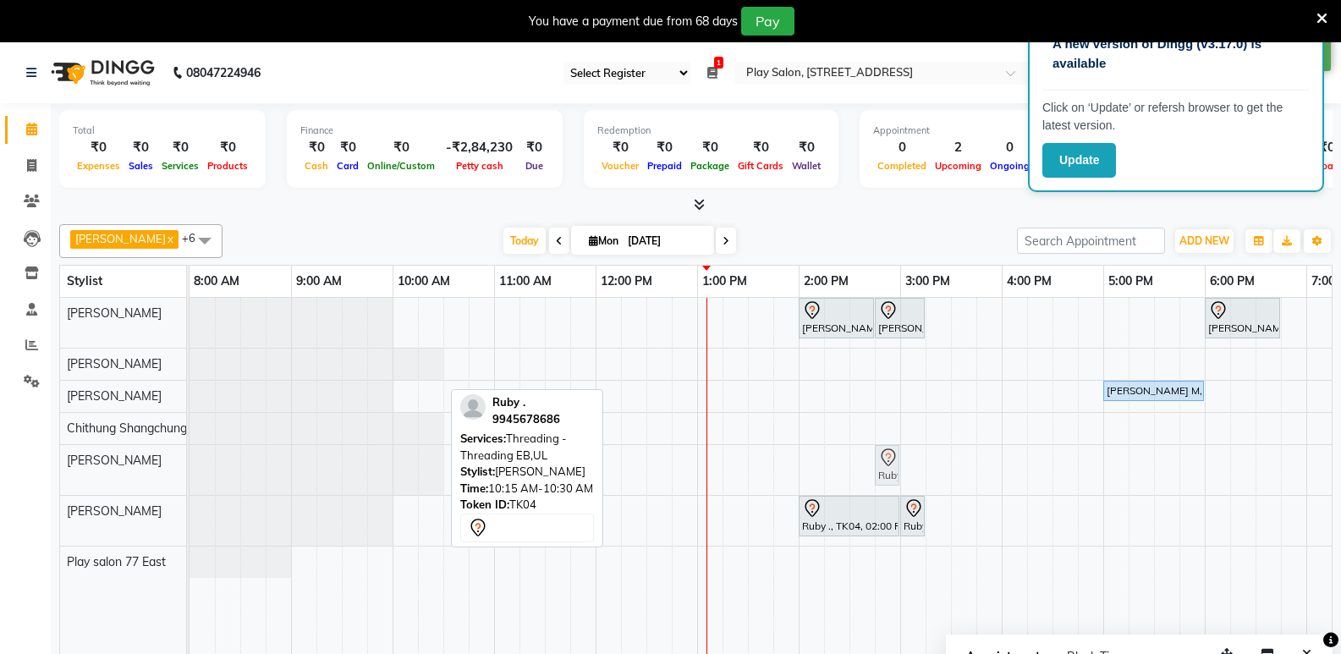
drag, startPoint x: 420, startPoint y: 478, endPoint x: 878, endPoint y: 465, distance: 457.9
click at [190, 465] on div "Ruby ., TK04, 10:15 AM-10:30 AM, Threading - Threading EB,UL Ruby ., TK04, 10:1…" at bounding box center [190, 470] width 0 height 50
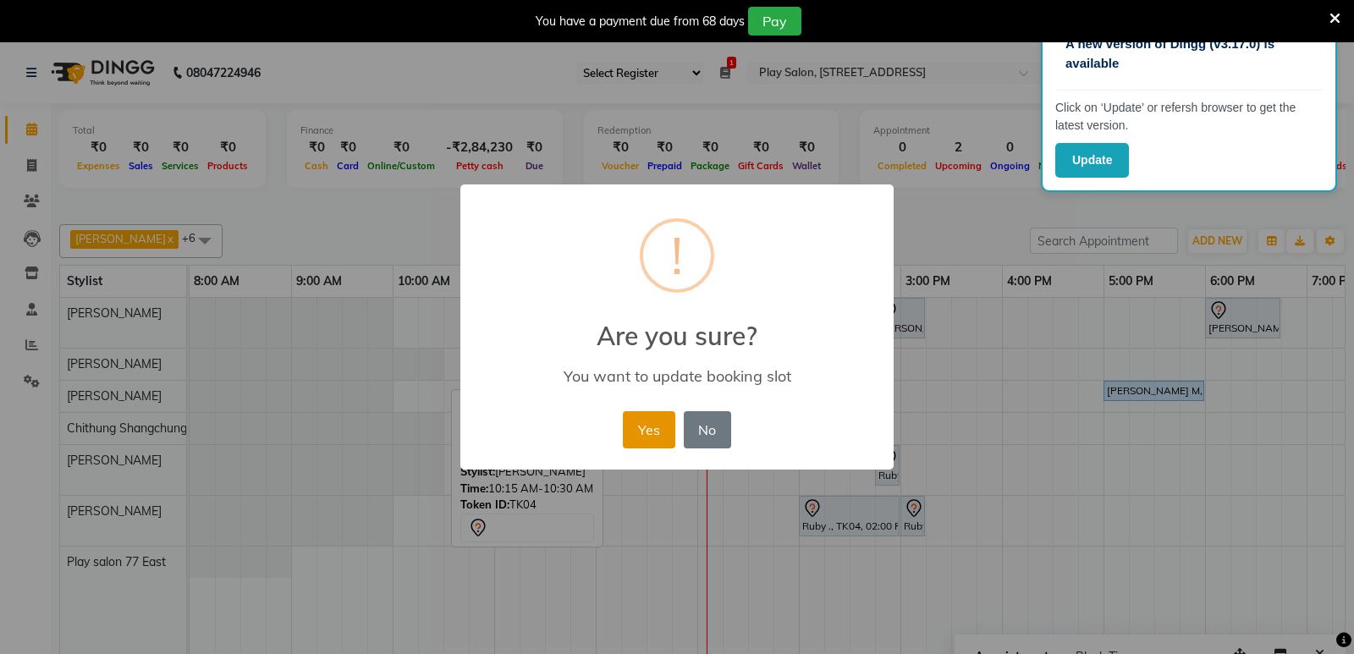
click at [648, 425] on button "Yes" at bounding box center [649, 429] width 52 height 37
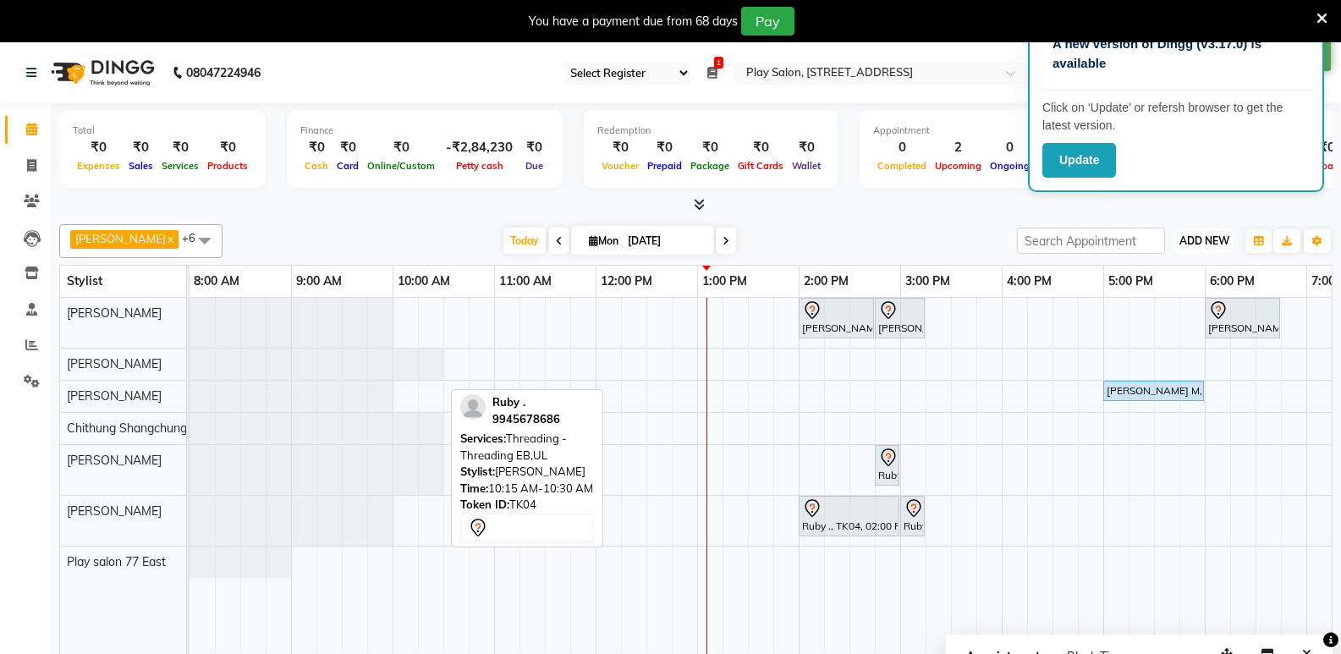
click at [1201, 234] on span "ADD NEW" at bounding box center [1204, 240] width 50 height 13
click at [1166, 272] on button "Add Appointment" at bounding box center [1166, 273] width 134 height 22
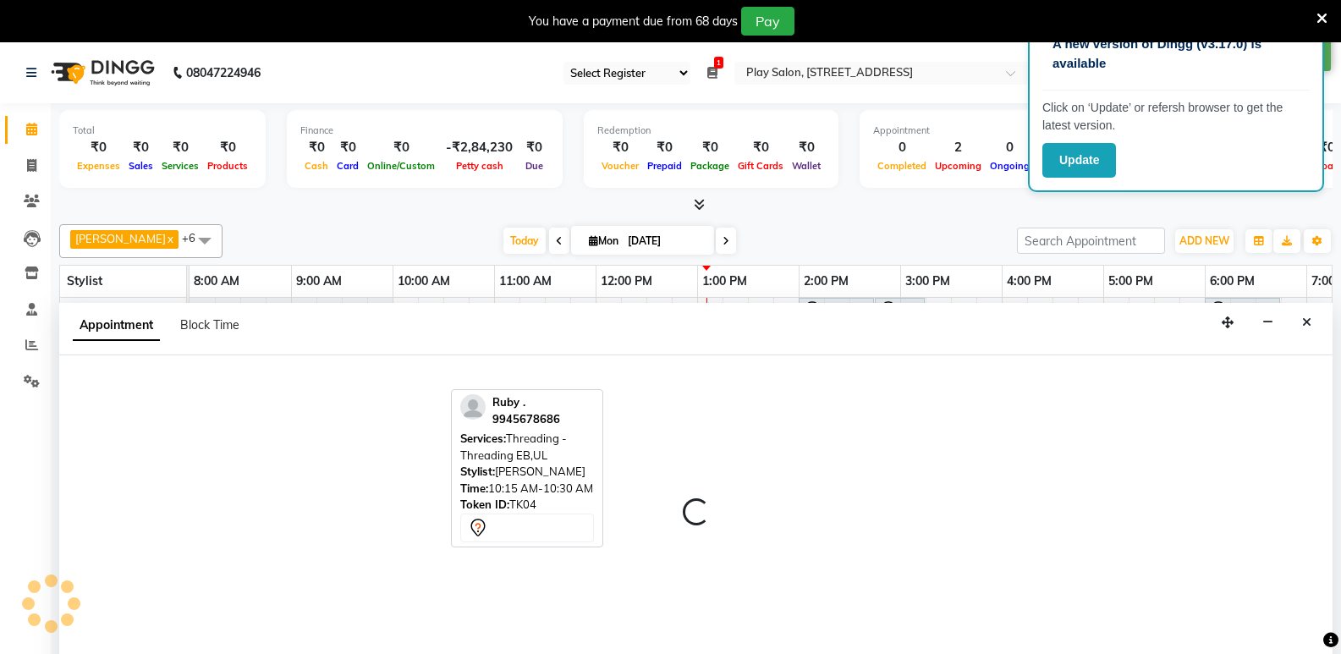
select select "tentative"
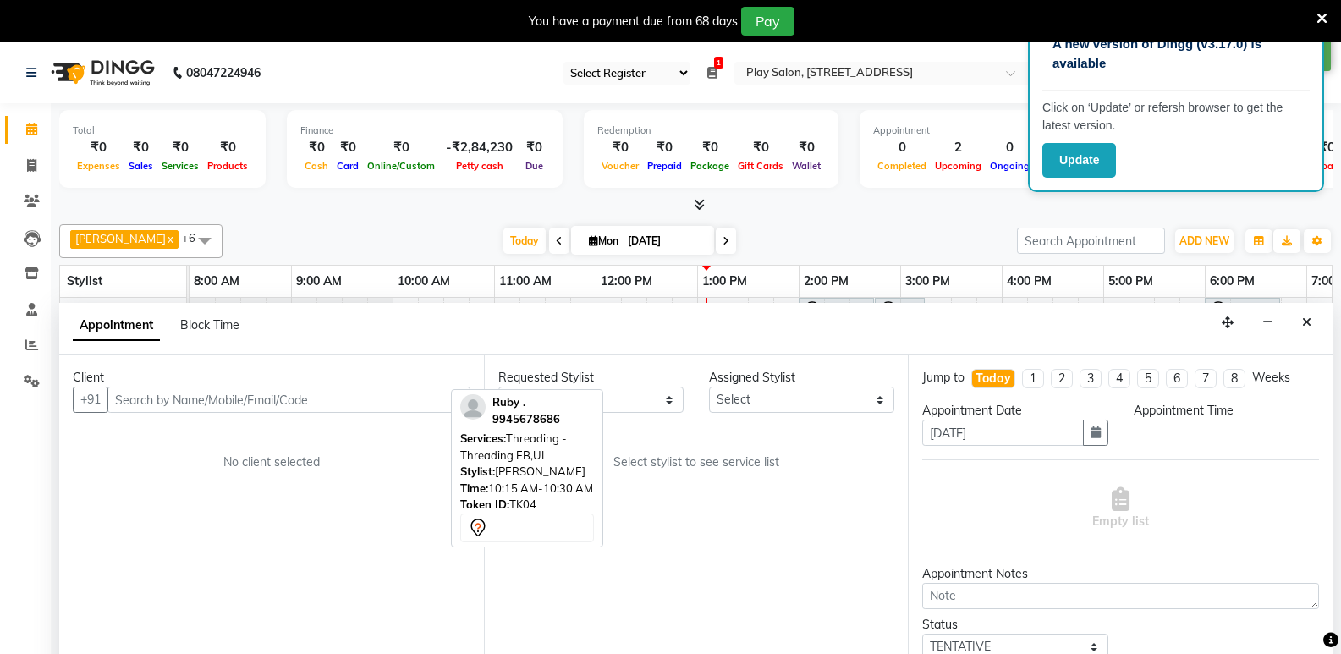
scroll to position [42, 0]
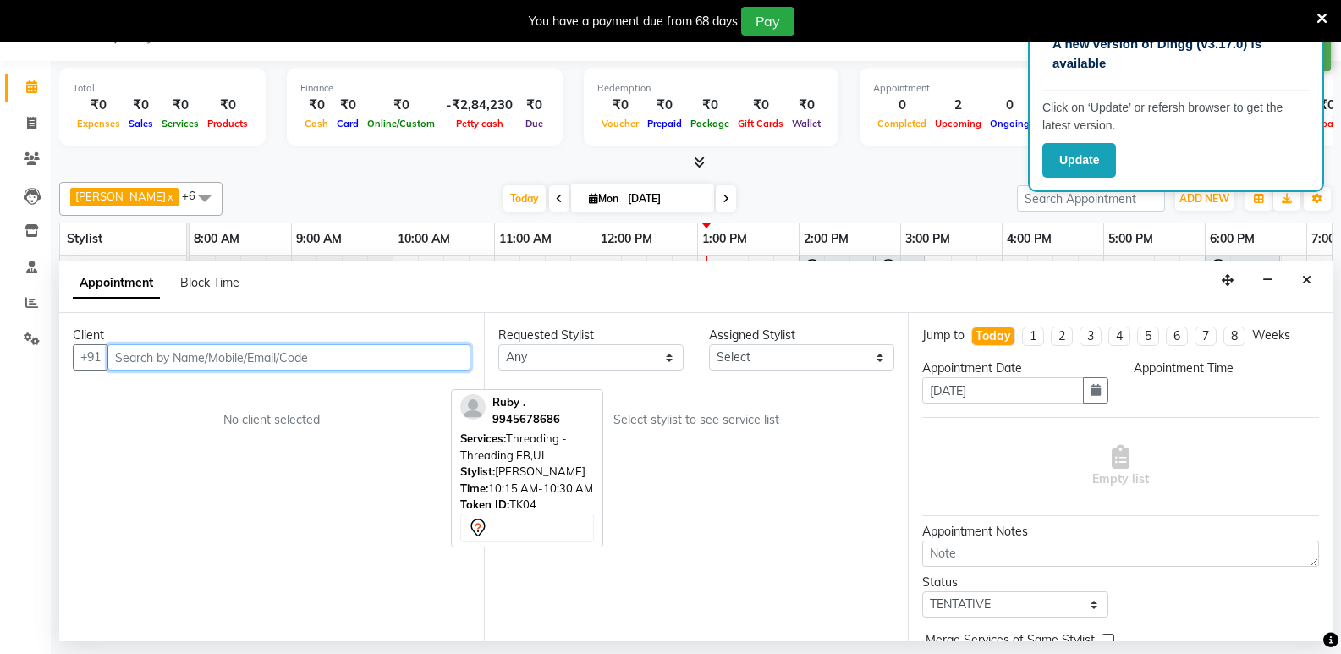
select select "540"
click at [140, 359] on input "text" at bounding box center [288, 357] width 363 height 26
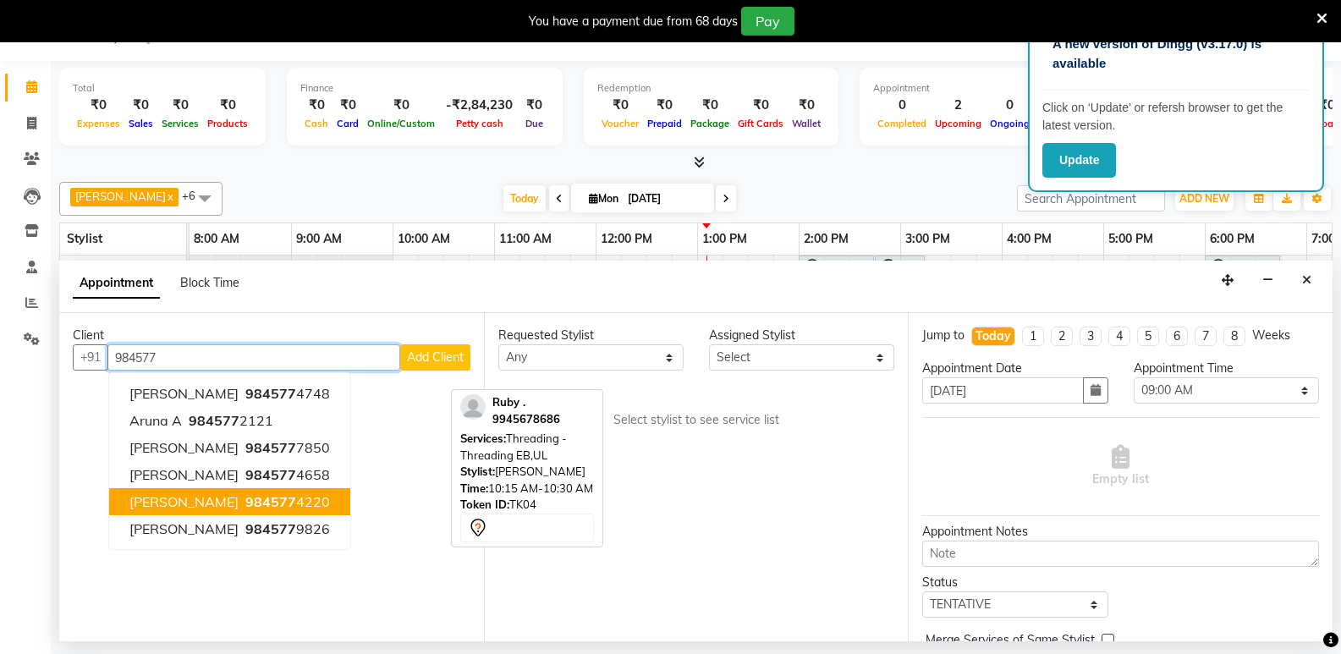
click at [184, 505] on span "Shashi Shekar" at bounding box center [183, 501] width 109 height 17
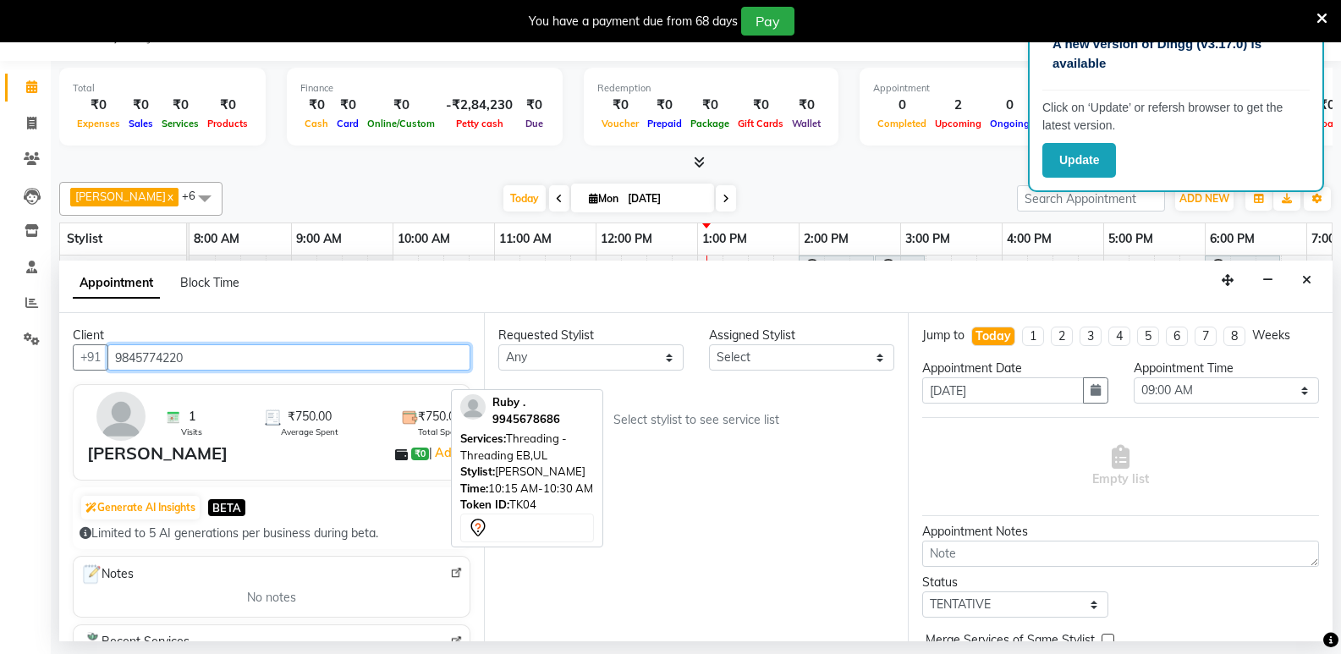
type input "9845774220"
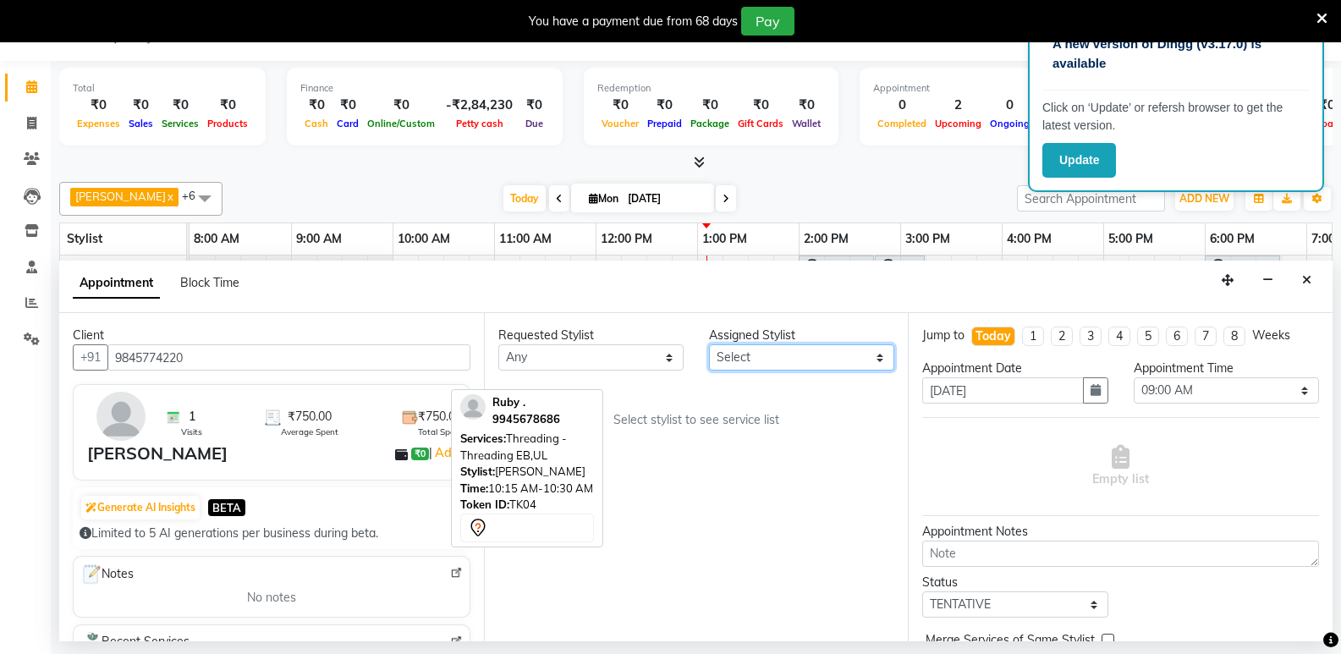
click at [734, 349] on select "Select ankit gupta Boicy Haokip Caroline Shimrah Chithung Shangchungla Dawa Tam…" at bounding box center [801, 357] width 185 height 26
select select "84935"
click at [709, 344] on select "Select ankit gupta Boicy Haokip Caroline Shimrah Chithung Shangchungla Dawa Tam…" at bounding box center [801, 357] width 185 height 26
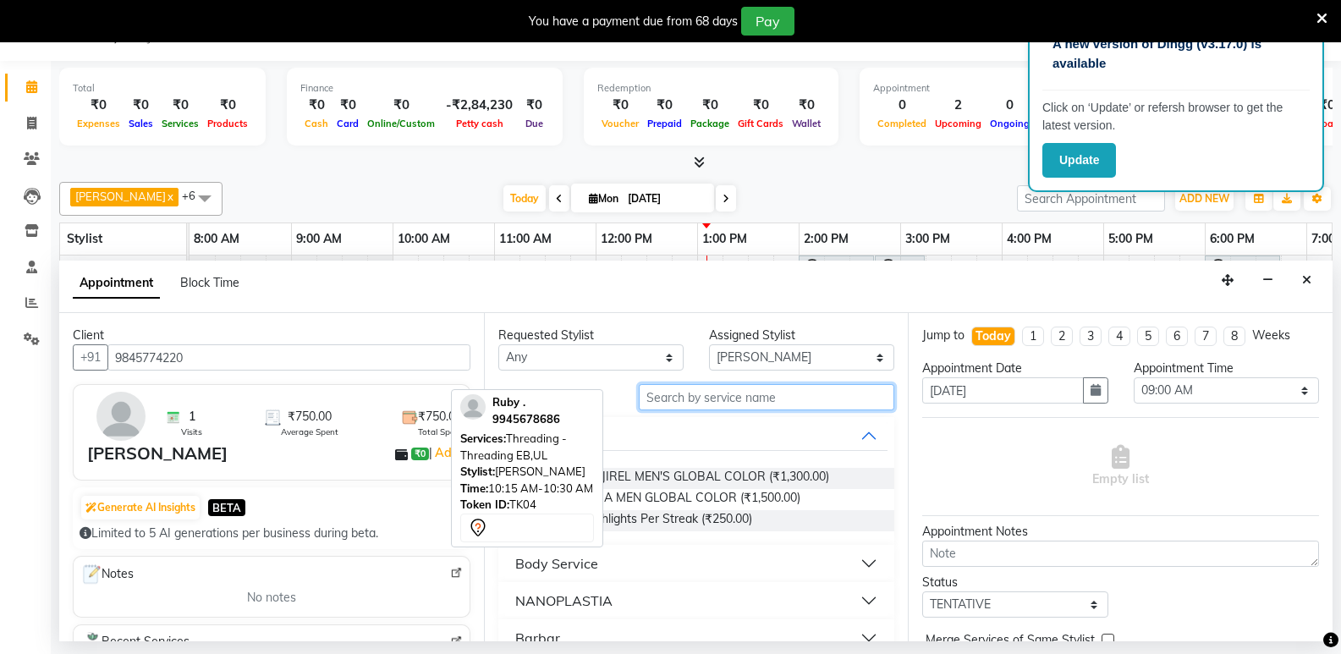
click at [682, 394] on input "text" at bounding box center [767, 397] width 256 height 26
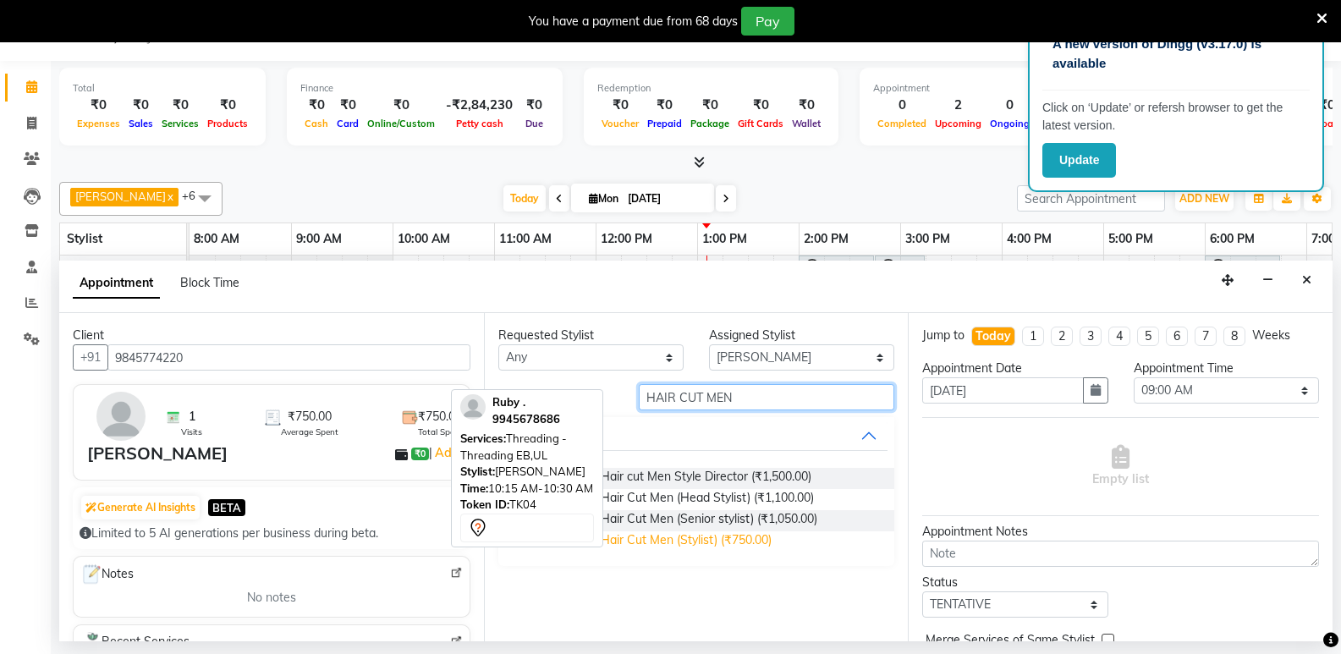
type input "HAIR CUT MEN"
click at [742, 541] on span "Men Hair Cut - Hair Cut Men (Stylist) (₹750.00)" at bounding box center [644, 541] width 256 height 21
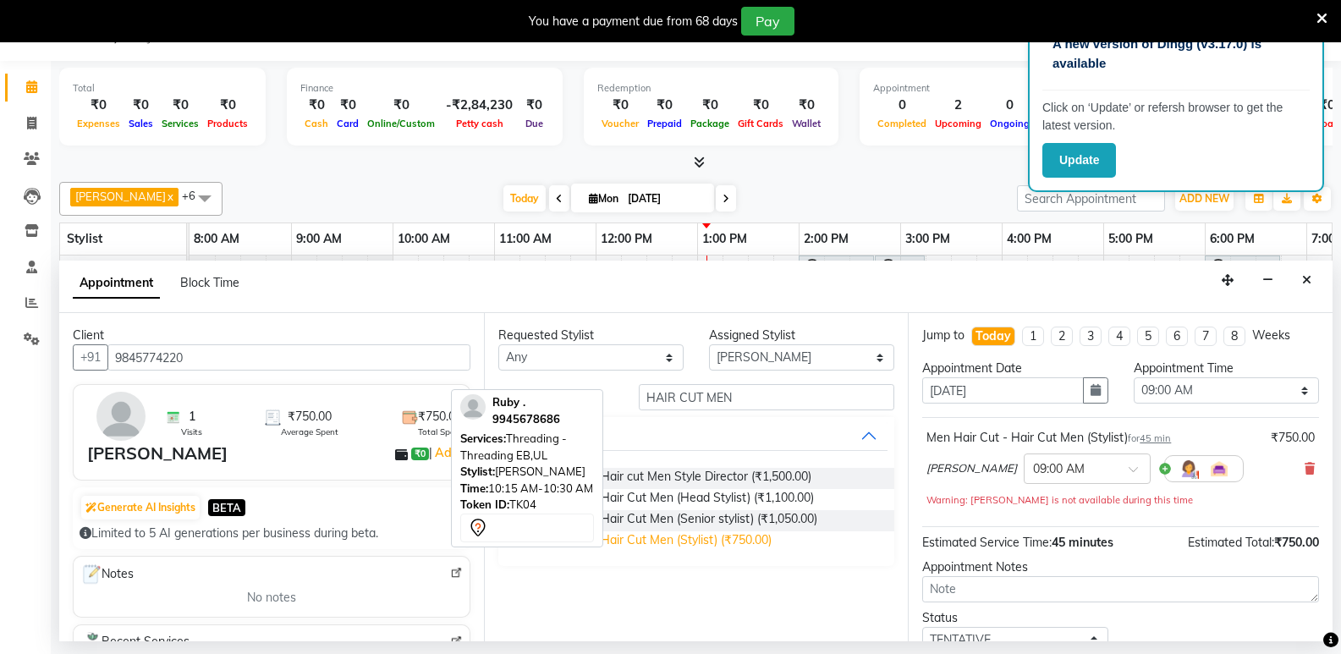
checkbox input "false"
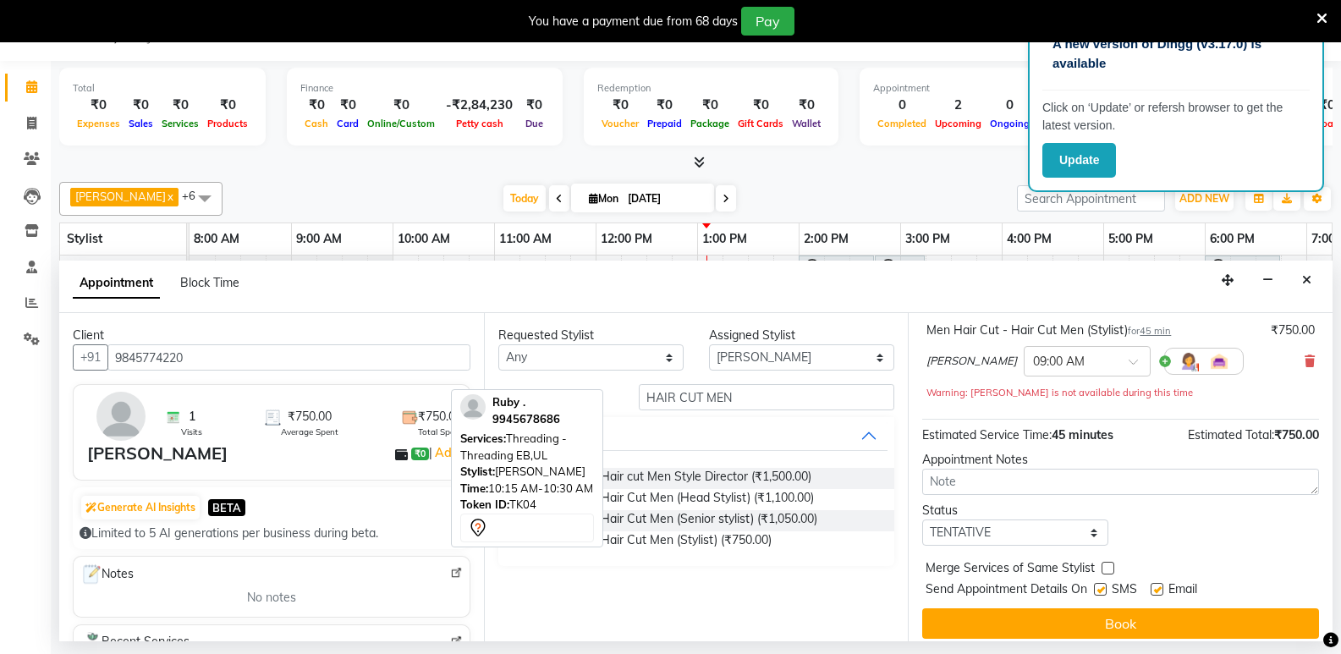
scroll to position [118, 0]
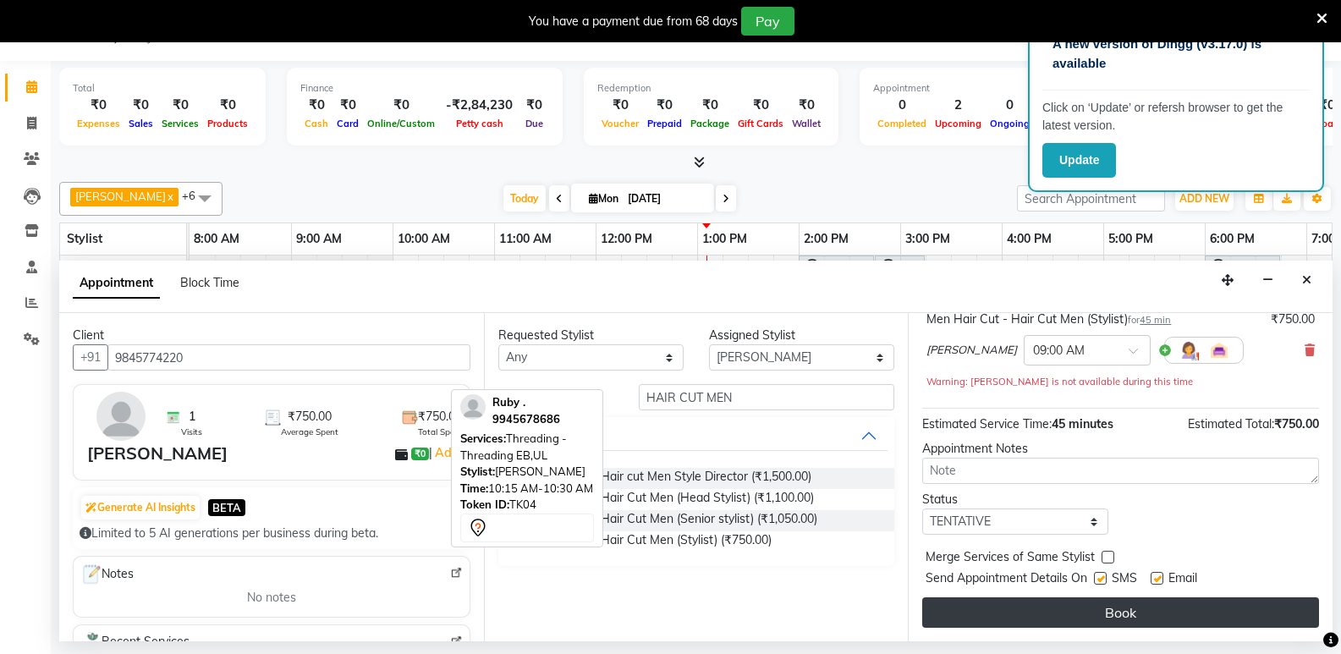
click at [1154, 615] on button "Book" at bounding box center [1120, 612] width 397 height 30
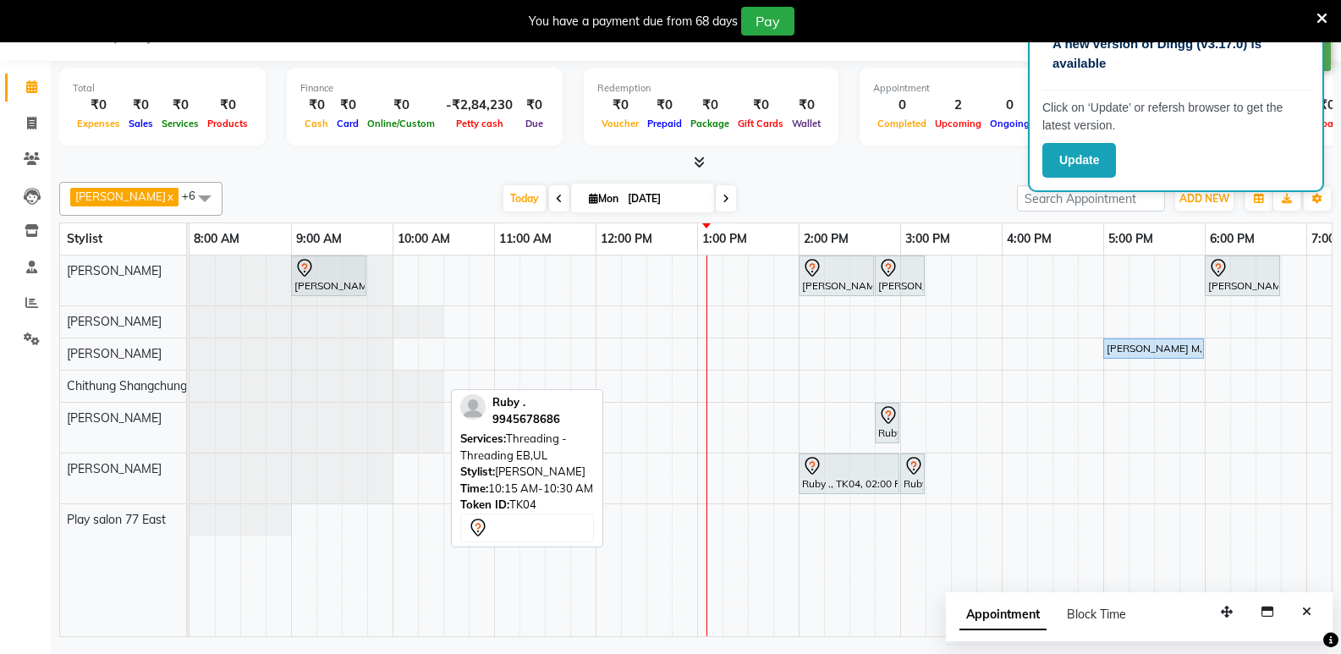
scroll to position [0, 0]
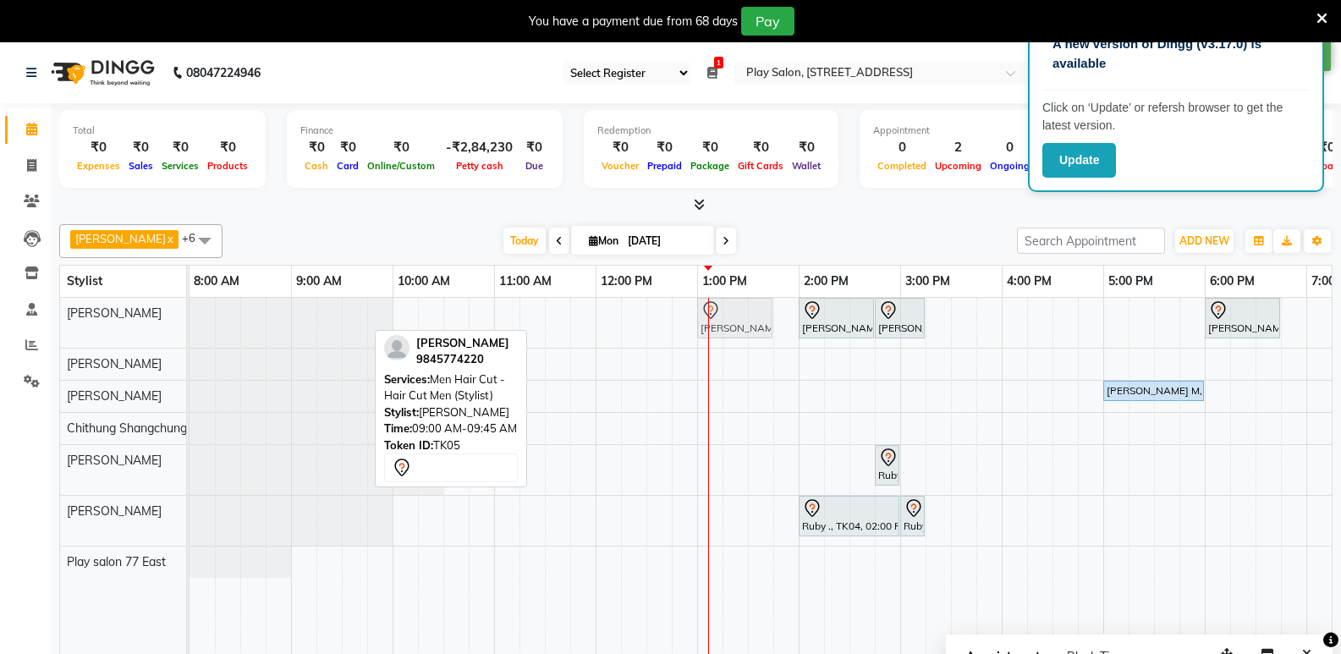
drag, startPoint x: 344, startPoint y: 321, endPoint x: 760, endPoint y: 310, distance: 415.5
click at [190, 310] on div "Shashi Shekar, TK05, 09:00 AM-09:45 AM, Men Hair Cut - Hair Cut Men (Stylist) P…" at bounding box center [190, 323] width 0 height 50
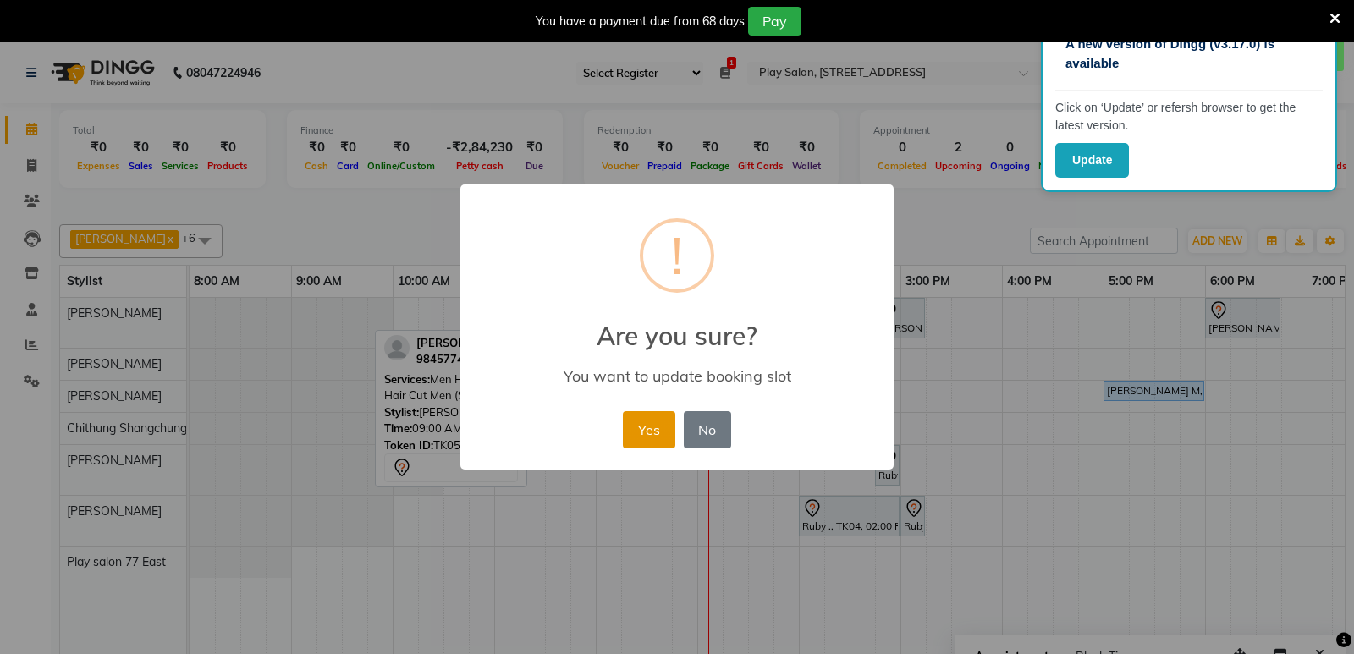
click at [652, 416] on button "Yes" at bounding box center [649, 429] width 52 height 37
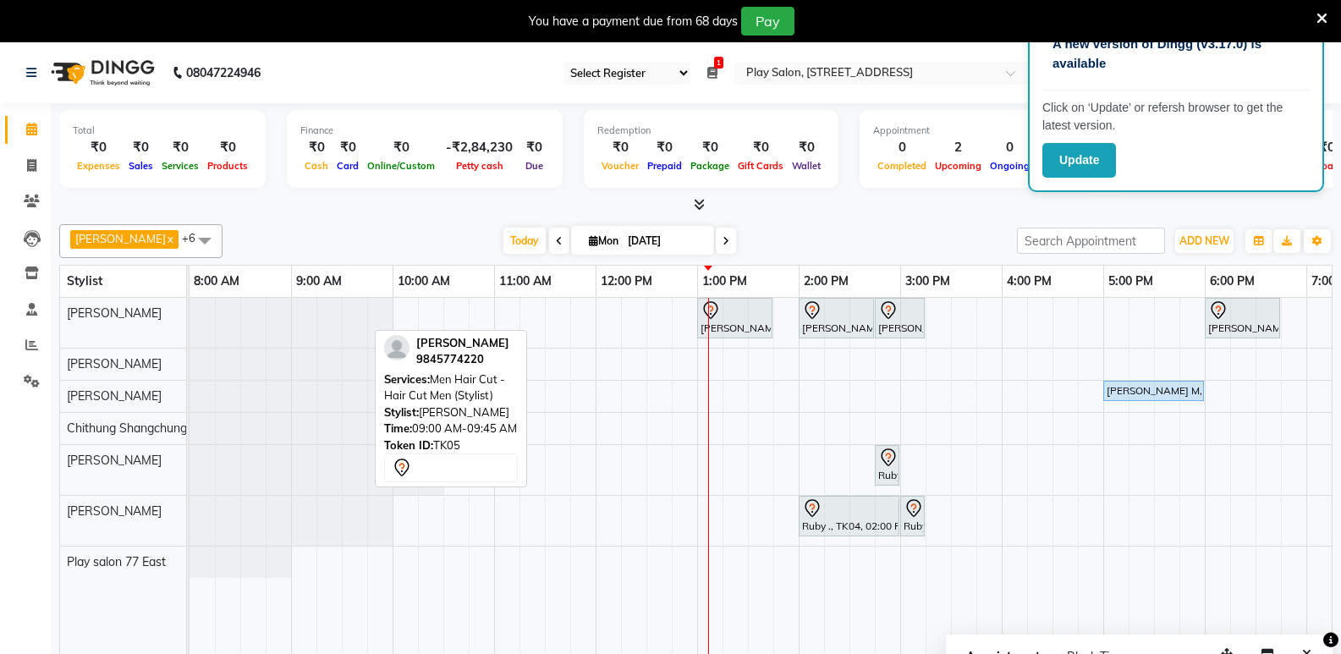
click at [1087, 289] on div "4:00 PM" at bounding box center [1053, 281] width 101 height 31
click at [1323, 13] on icon at bounding box center [1321, 18] width 11 height 15
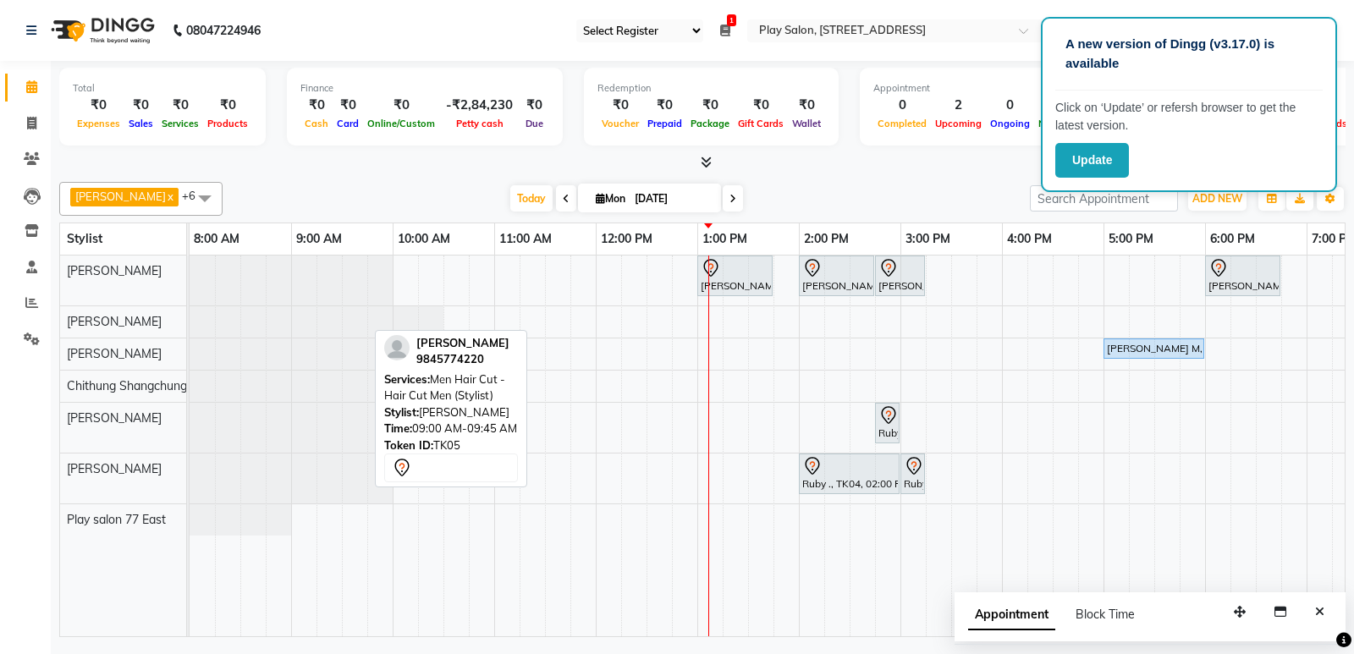
click at [999, 364] on div "Shashi Shekar, TK05, 01:00 PM-01:45 PM, Men Hair Cut - Hair Cut Men (Stylist) P…" at bounding box center [850, 446] width 1320 height 381
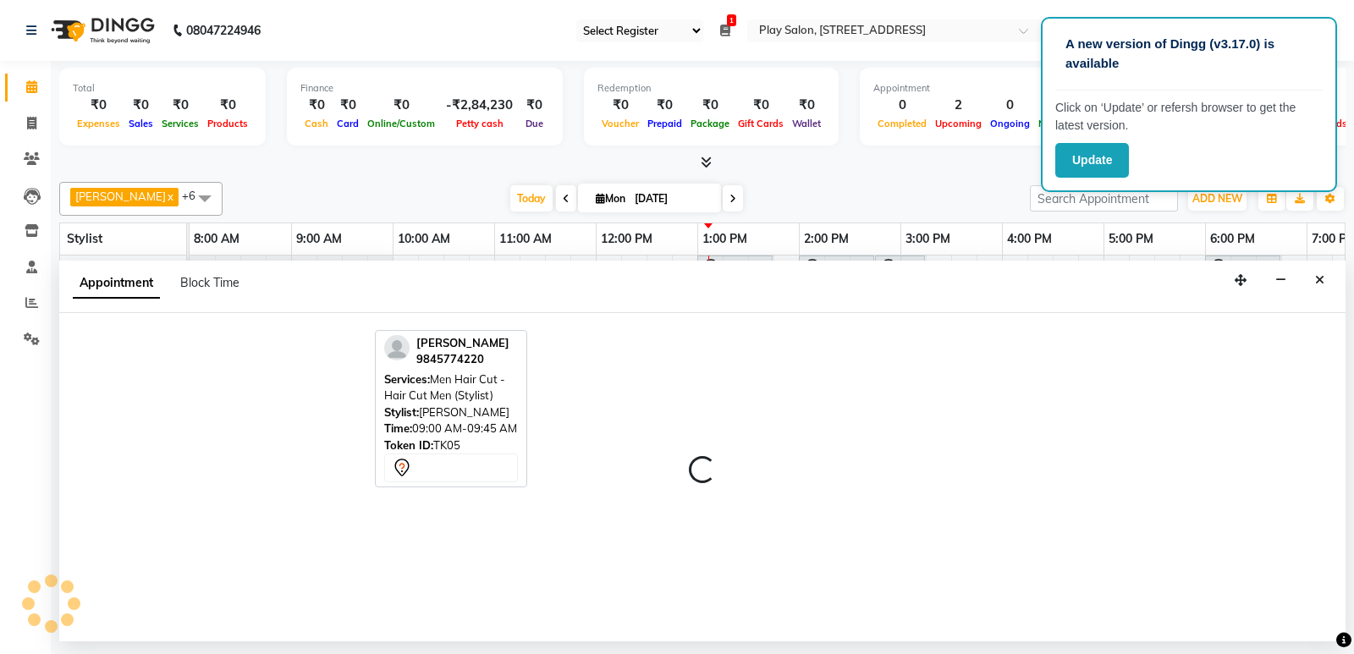
select select "84937"
select select "945"
select select "tentative"
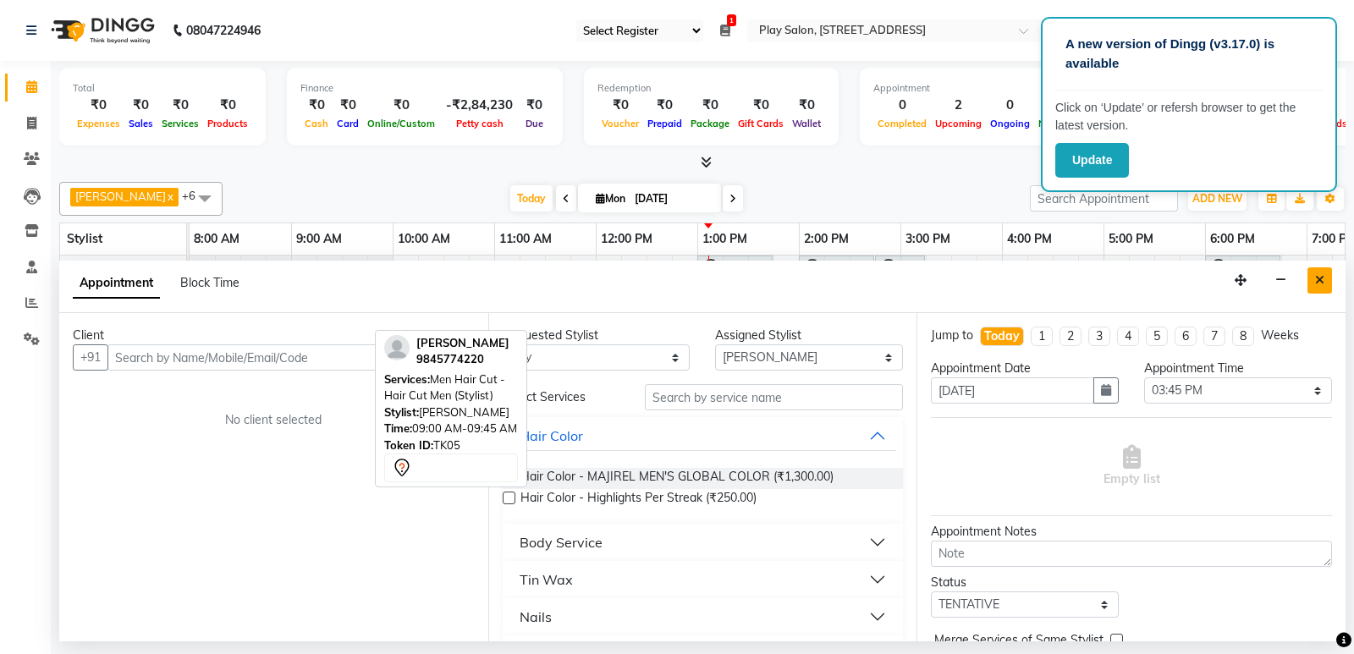
click at [1316, 288] on button "Close" at bounding box center [1319, 280] width 25 height 26
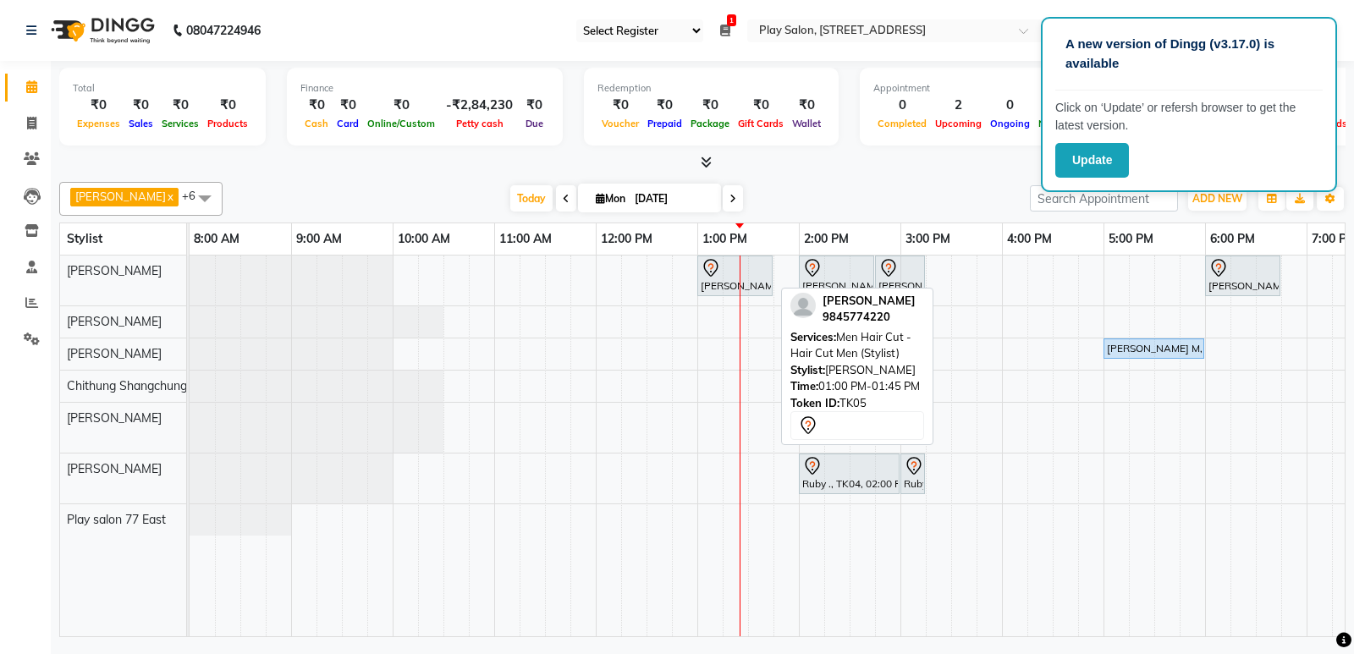
click at [727, 286] on div "Shashi Shekar, TK05, 01:00 PM-01:45 PM, Men Hair Cut - Hair Cut Men (Stylist)" at bounding box center [735, 276] width 72 height 36
click at [726, 285] on div "Shashi Shekar, TK05, 01:00 PM-01:45 PM, Men Hair Cut - Hair Cut Men (Stylist)" at bounding box center [735, 276] width 72 height 36
select select "7"
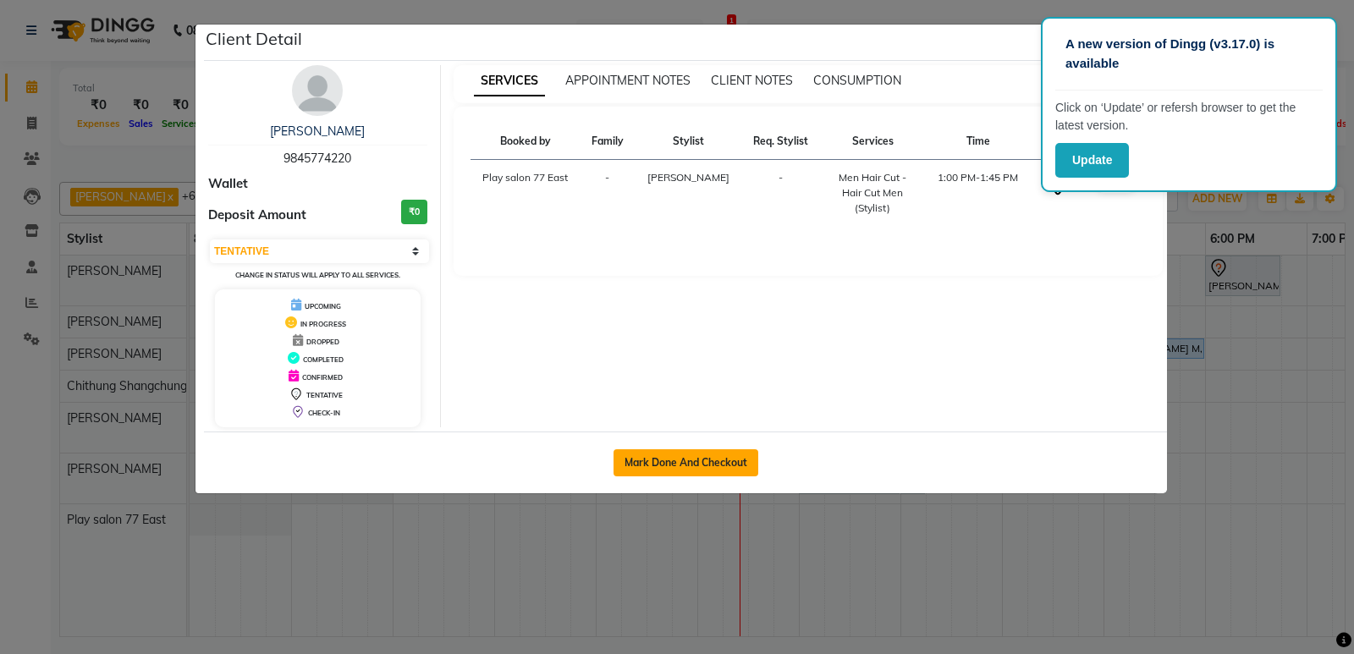
click at [695, 457] on button "Mark Done And Checkout" at bounding box center [685, 462] width 145 height 27
select select "8547"
select select "service"
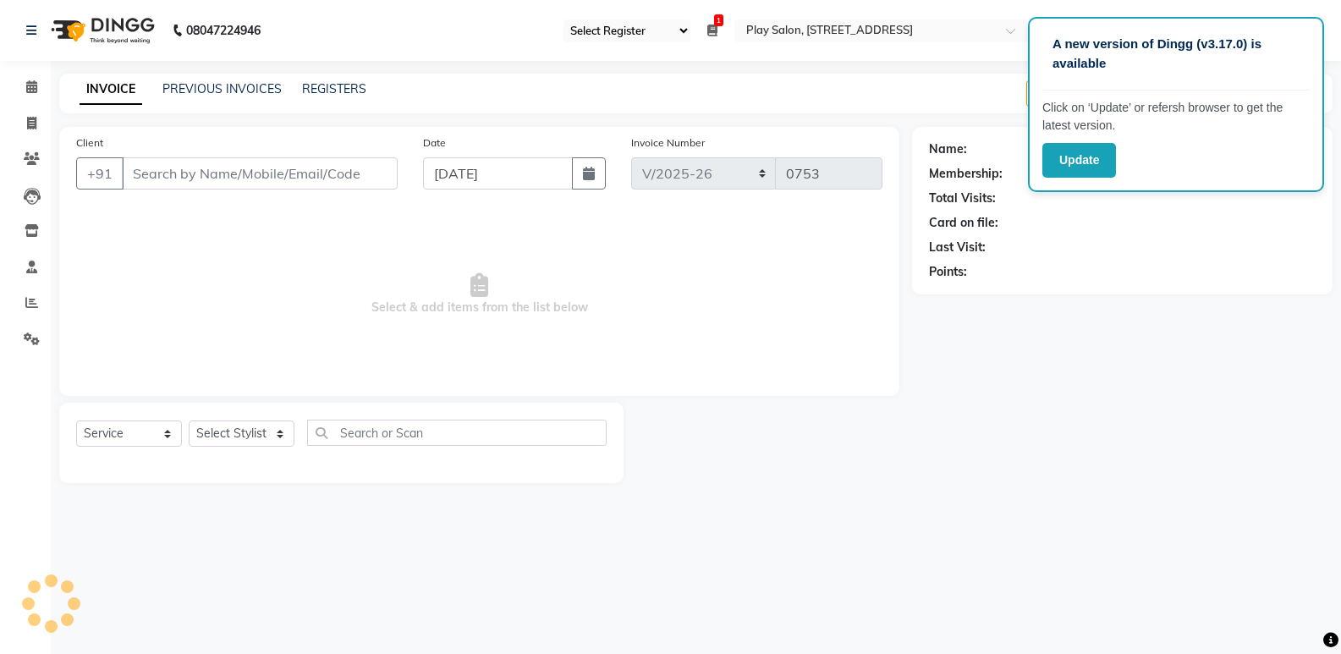
type input "9845774220"
select select "84935"
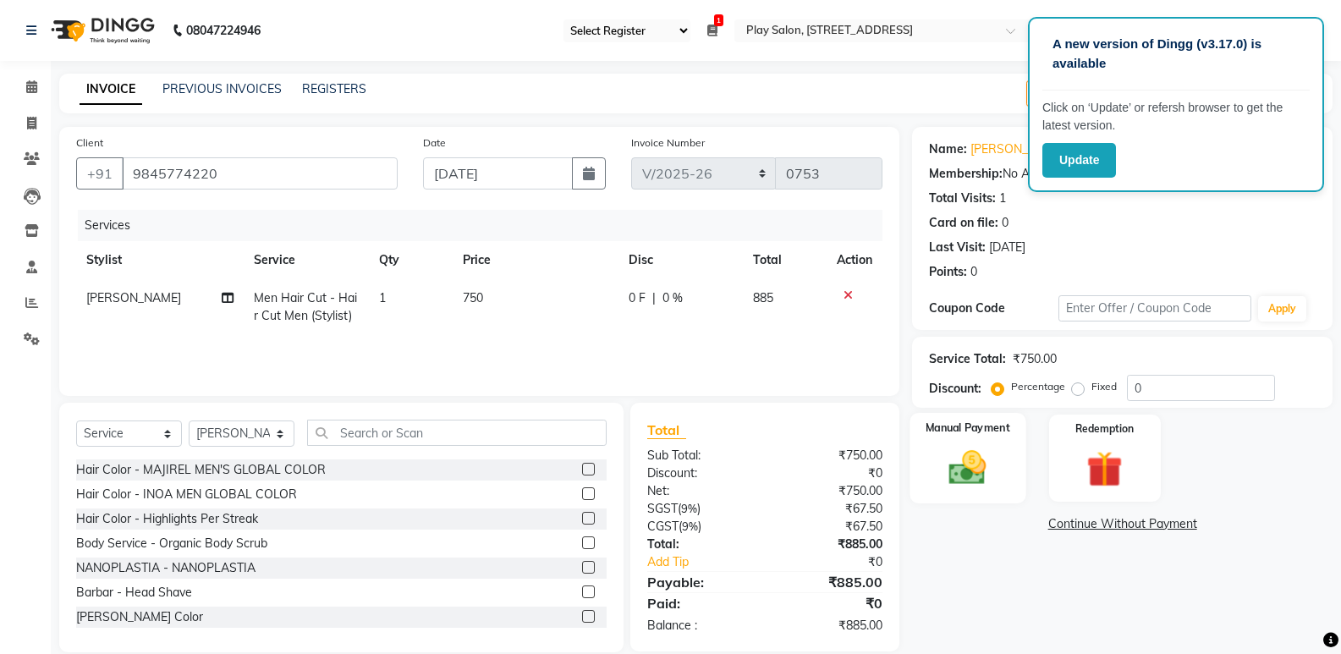
click at [947, 444] on div "Manual Payment" at bounding box center [968, 458] width 116 height 91
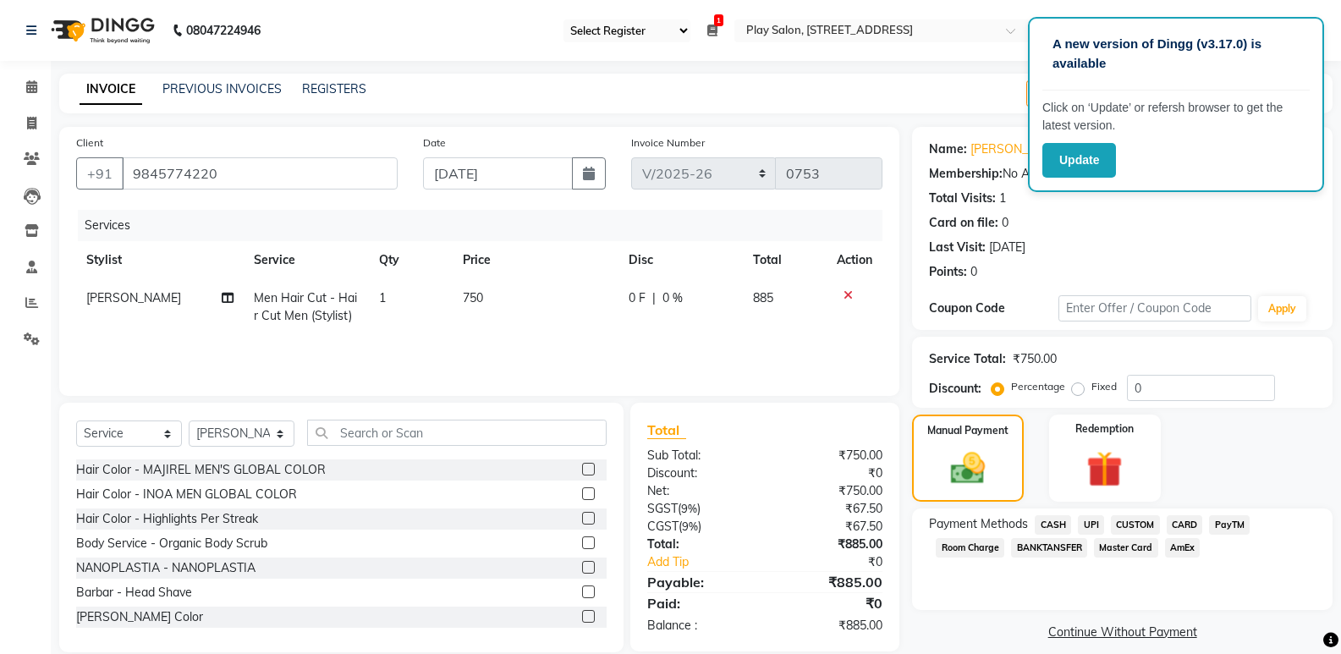
click at [1085, 522] on span "UPI" at bounding box center [1091, 524] width 26 height 19
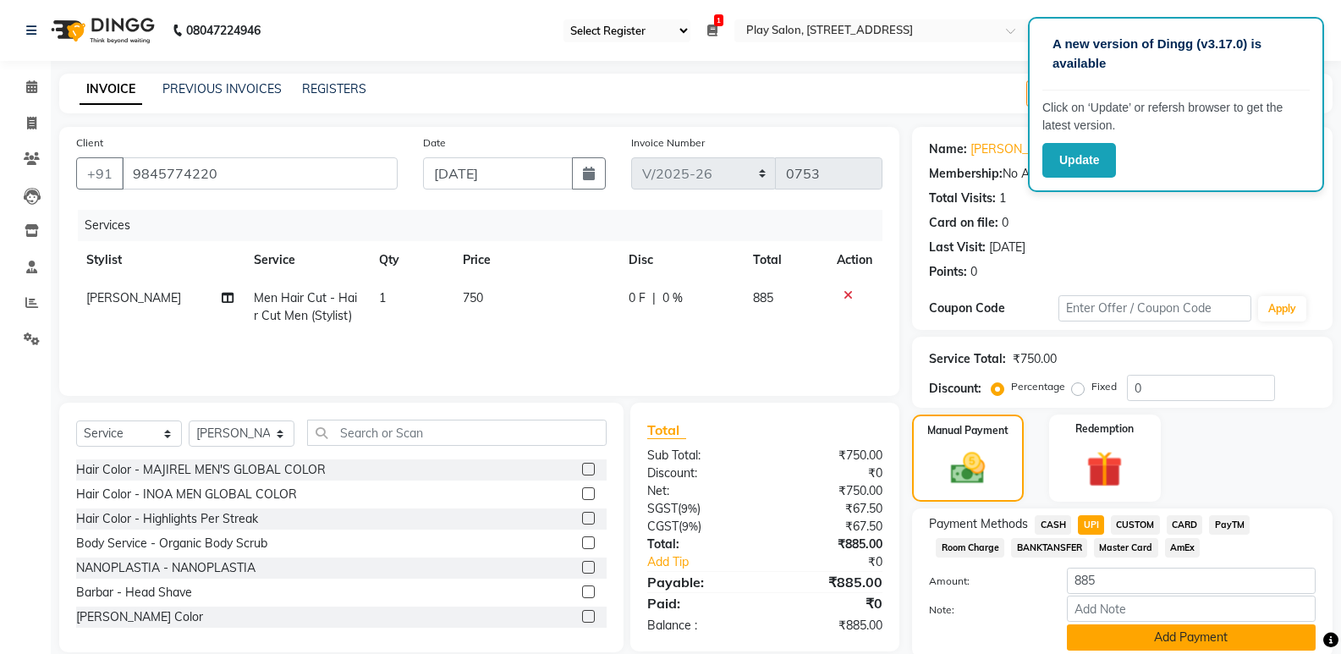
click at [1113, 641] on button "Add Payment" at bounding box center [1191, 637] width 249 height 26
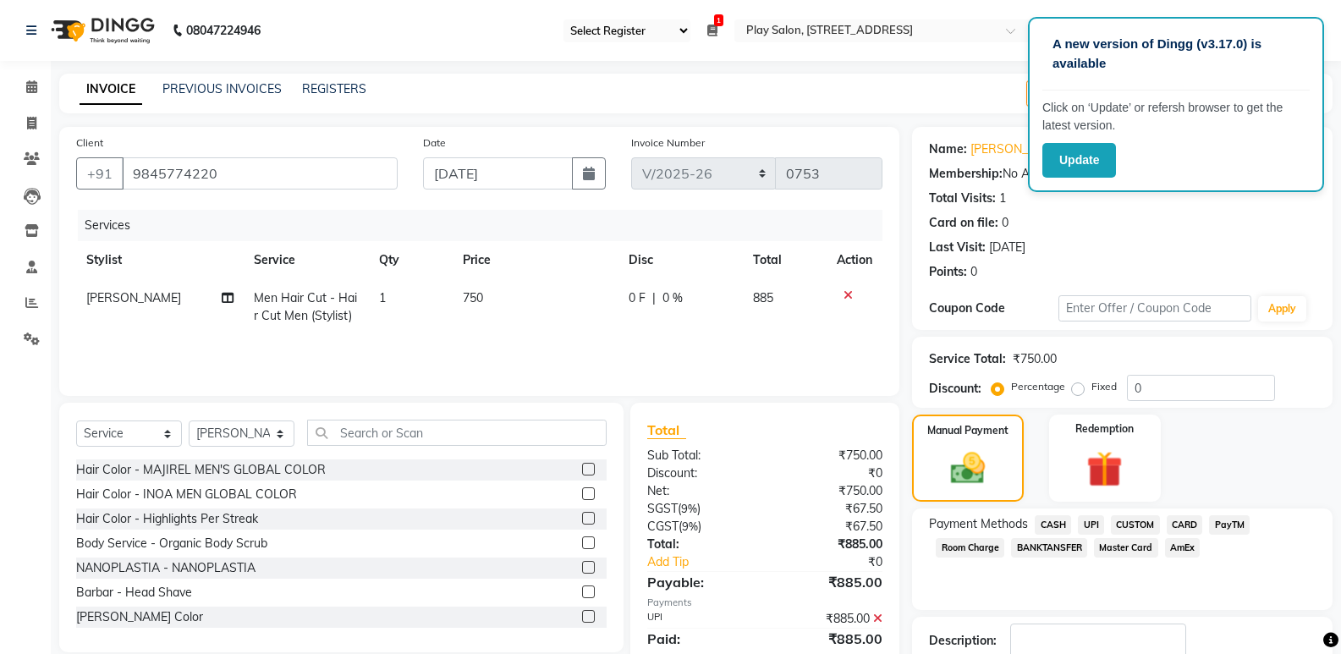
scroll to position [112, 0]
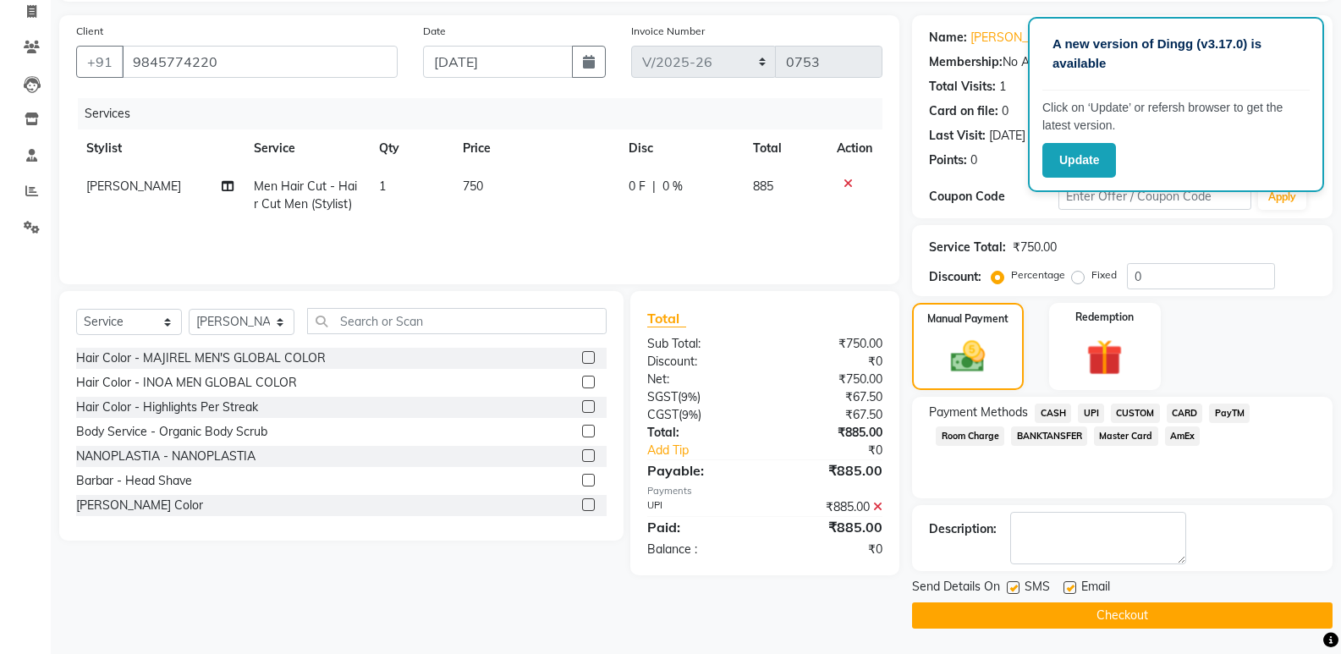
click at [1114, 612] on button "Checkout" at bounding box center [1122, 615] width 420 height 26
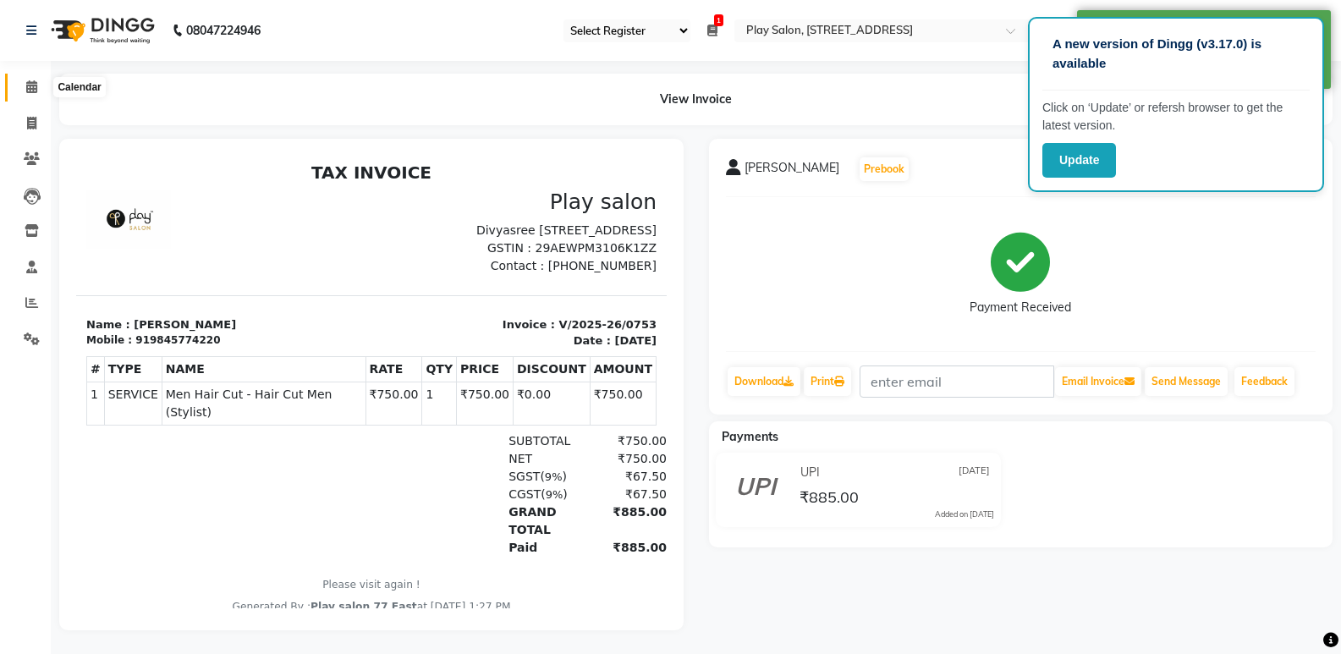
click at [44, 83] on span at bounding box center [32, 87] width 30 height 19
click at [35, 83] on icon at bounding box center [31, 86] width 11 height 13
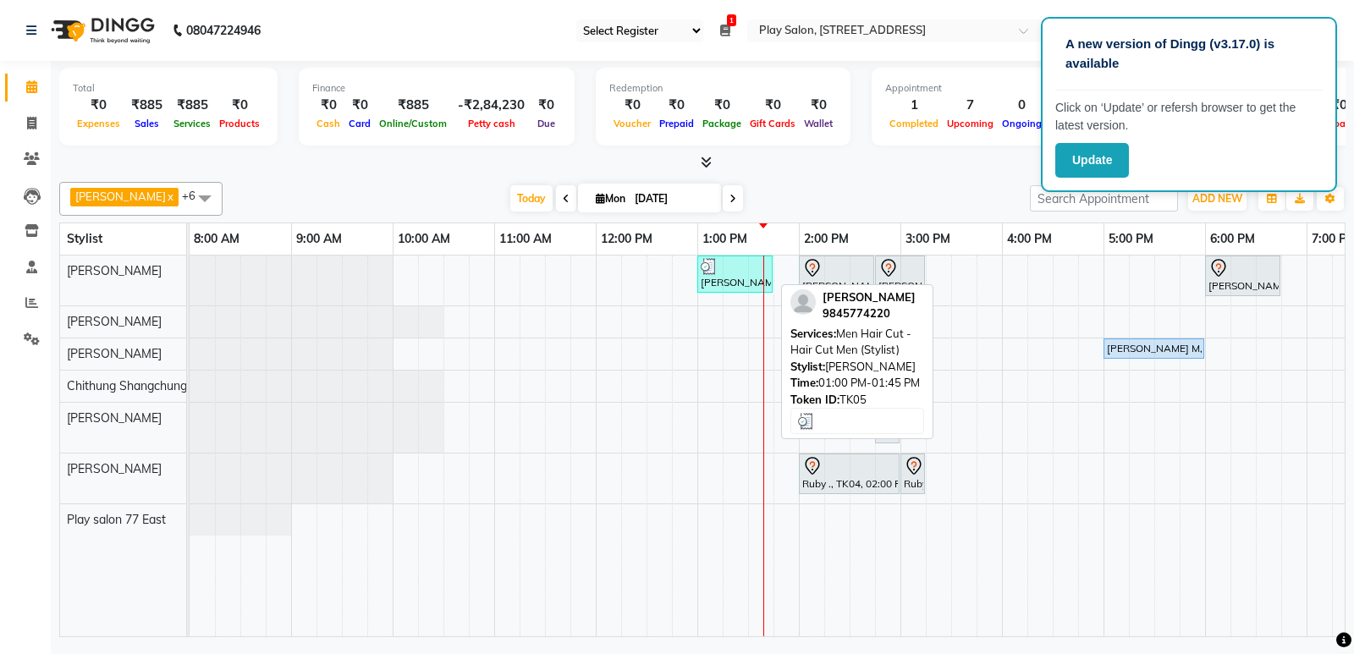
click at [720, 272] on div at bounding box center [735, 266] width 69 height 17
select select "3"
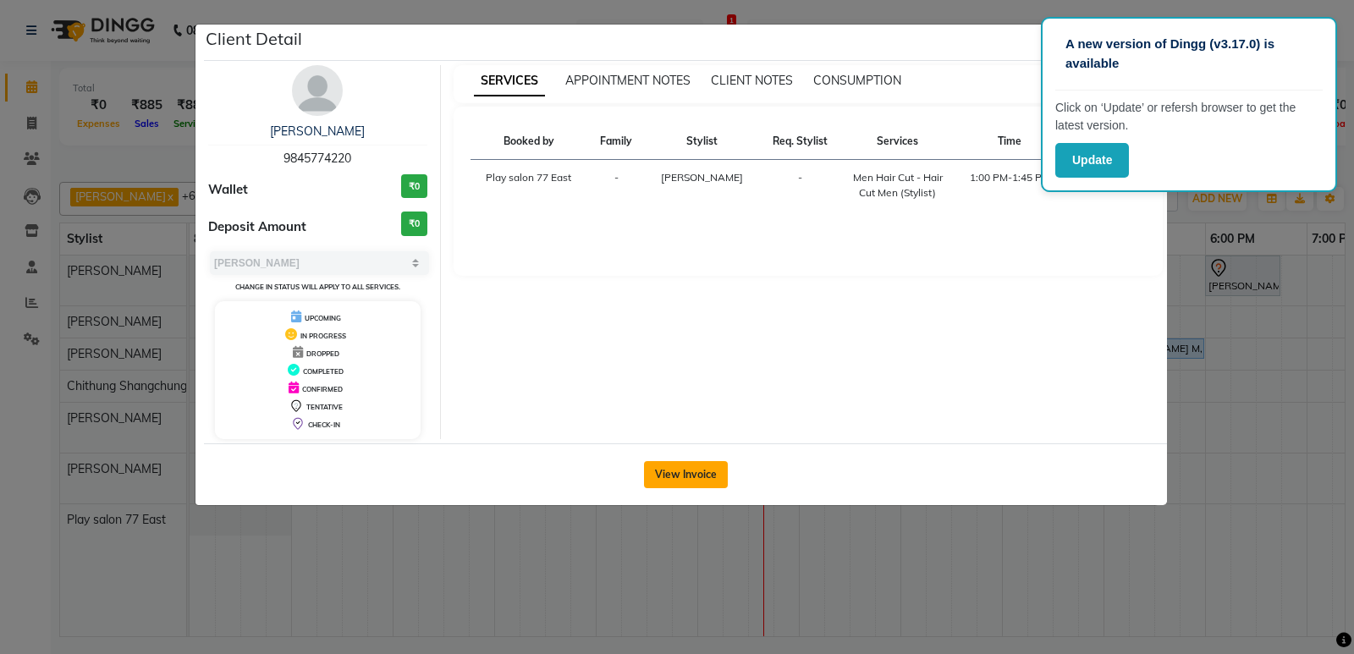
click at [676, 473] on button "View Invoice" at bounding box center [686, 474] width 84 height 27
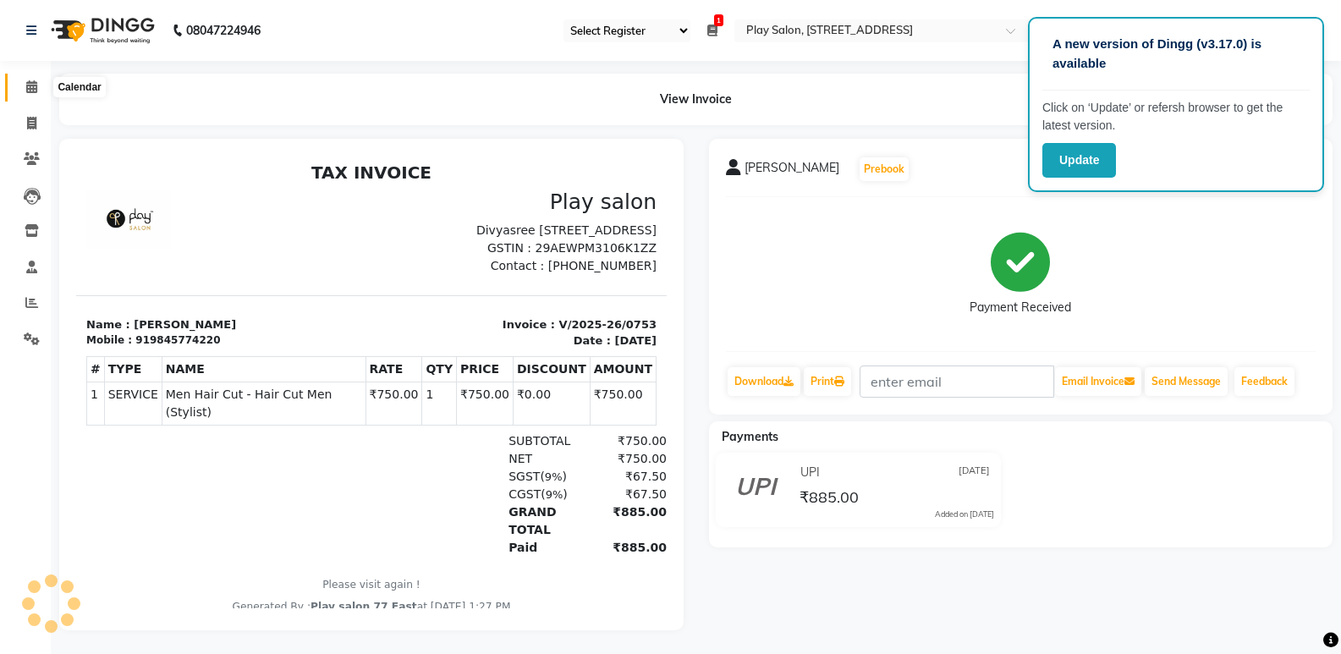
click at [30, 89] on icon at bounding box center [31, 86] width 11 height 13
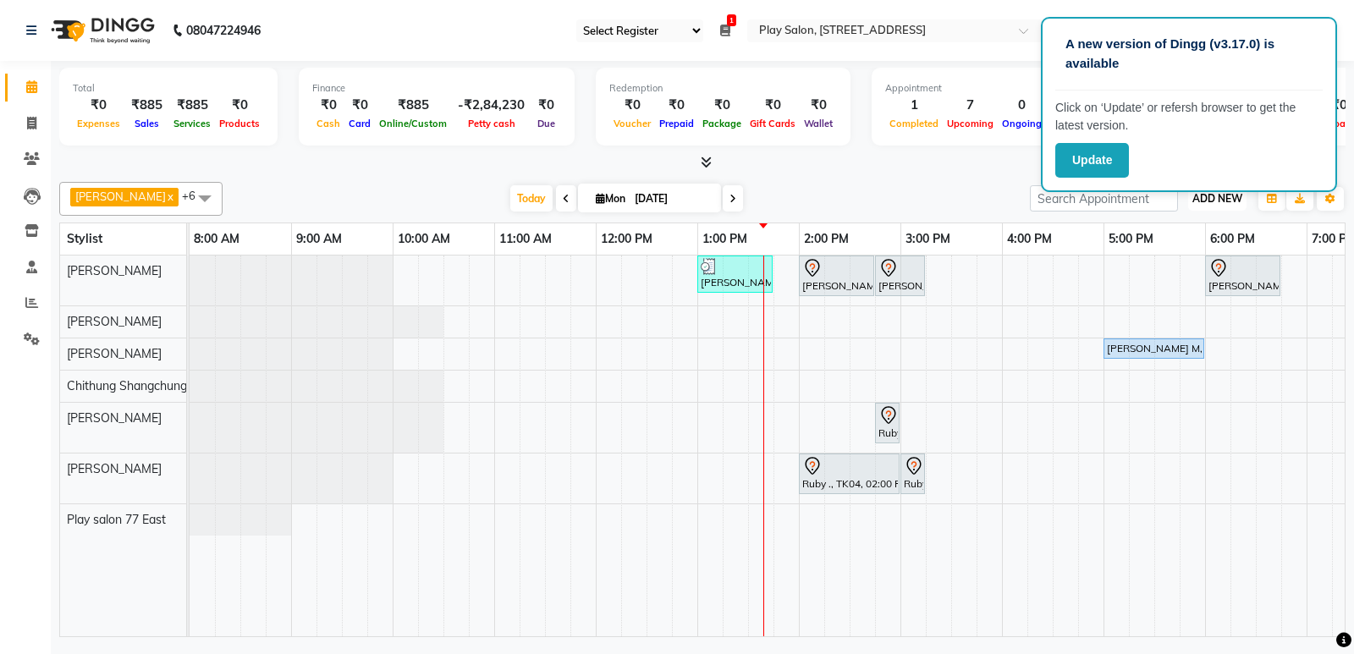
click at [1226, 200] on span "ADD NEW" at bounding box center [1217, 198] width 50 height 13
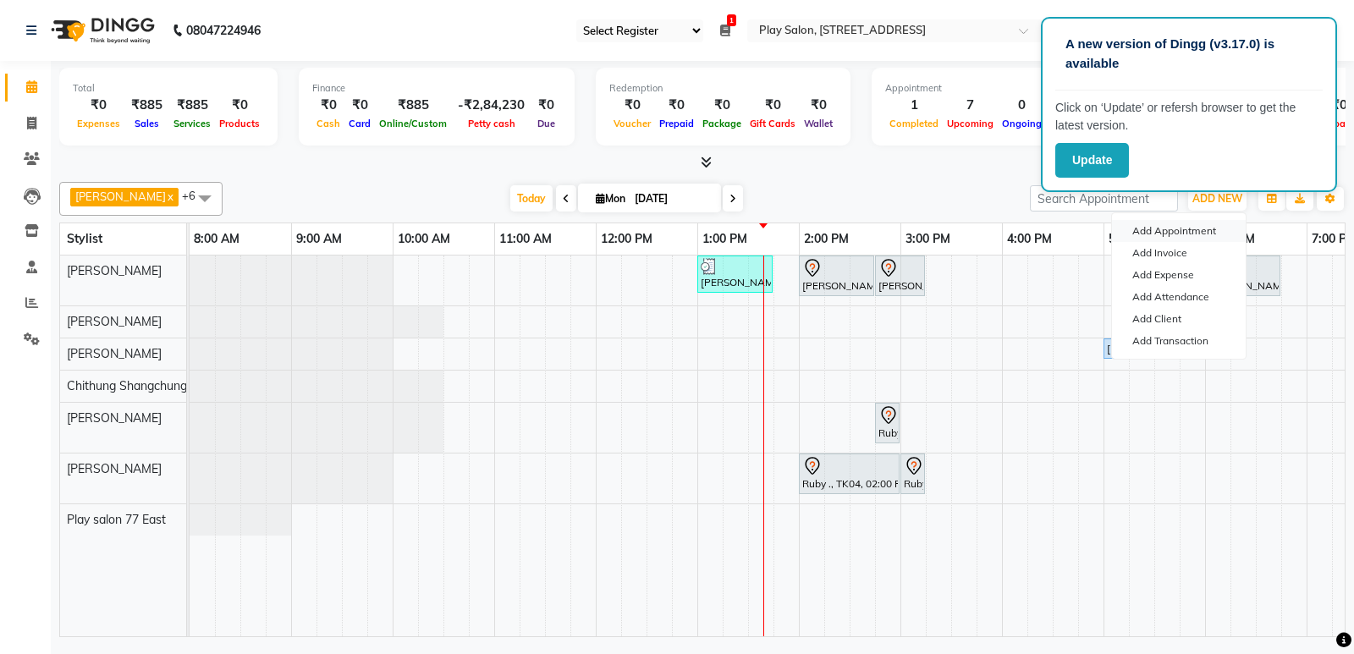
click at [1157, 234] on button "Add Appointment" at bounding box center [1179, 231] width 134 height 22
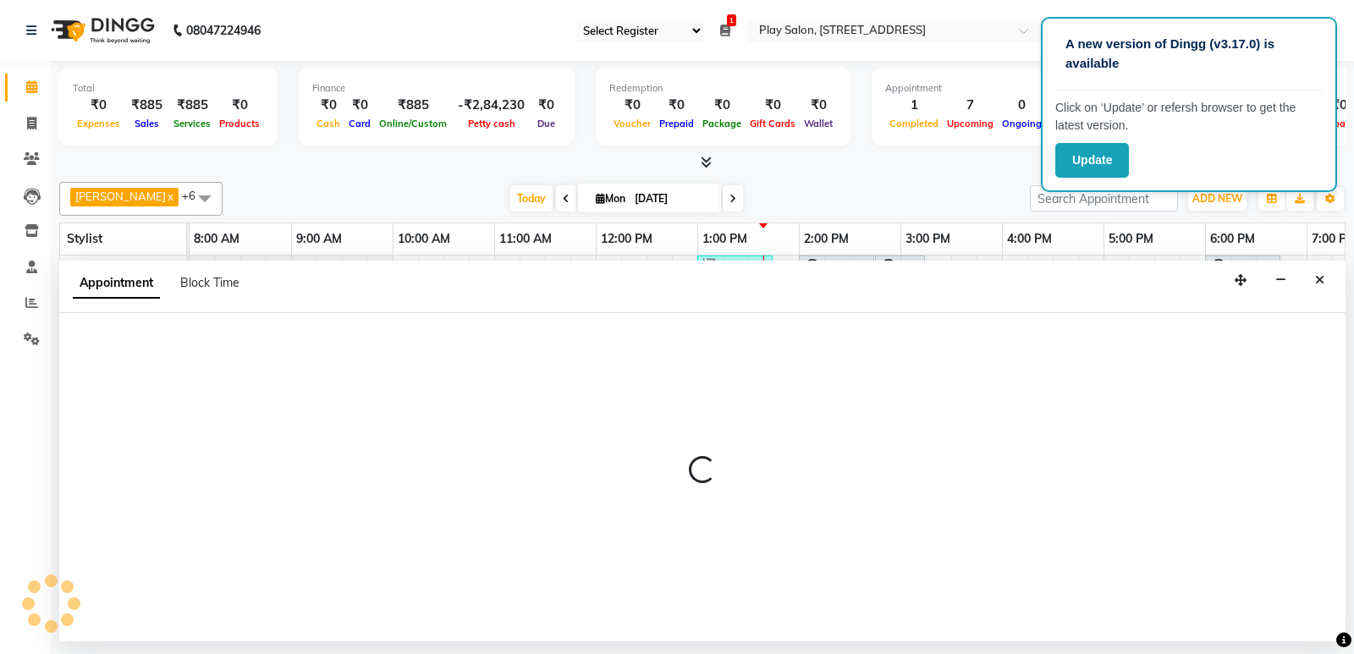
select select "tentative"
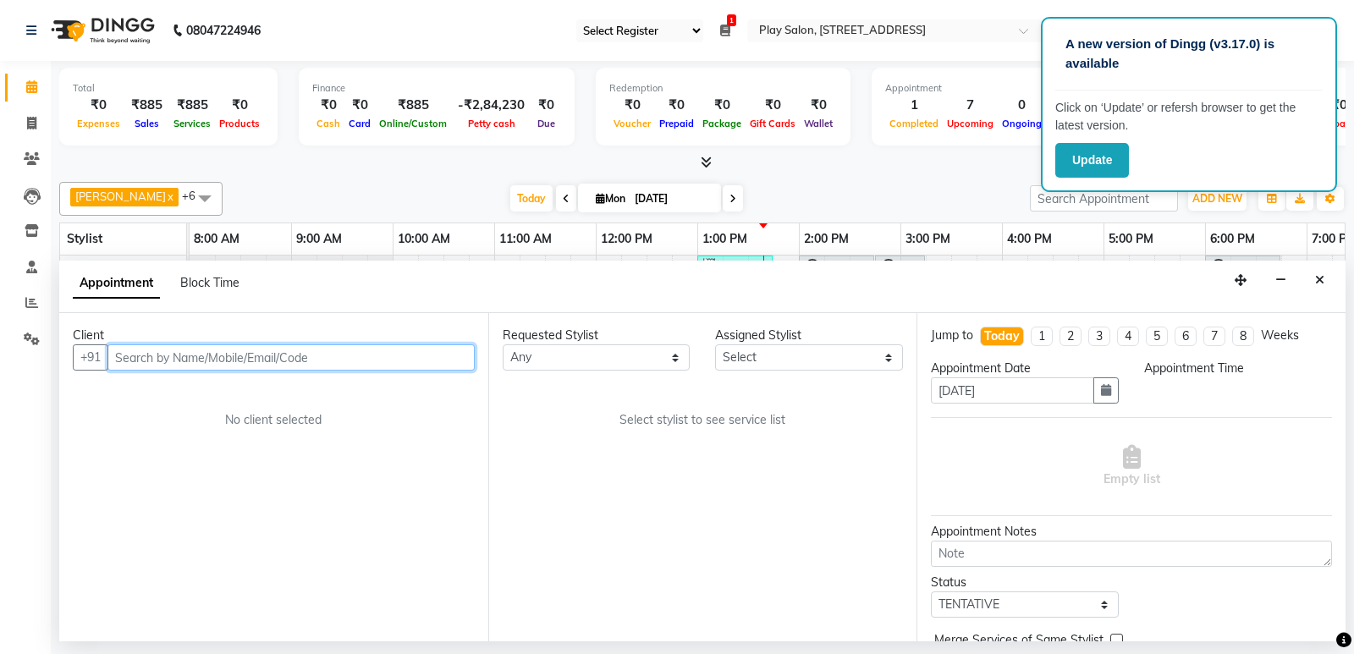
select select "540"
click at [200, 358] on input "text" at bounding box center [290, 357] width 367 height 26
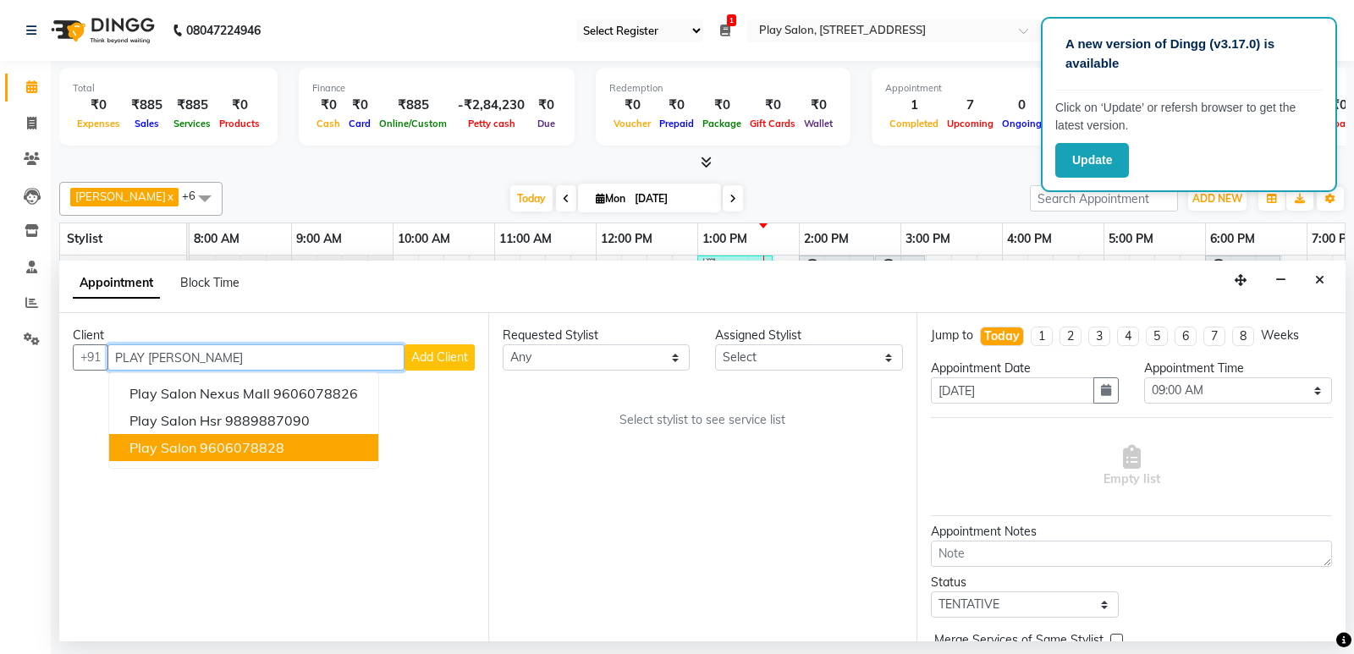
click at [156, 448] on span "Play Salon" at bounding box center [162, 447] width 67 height 17
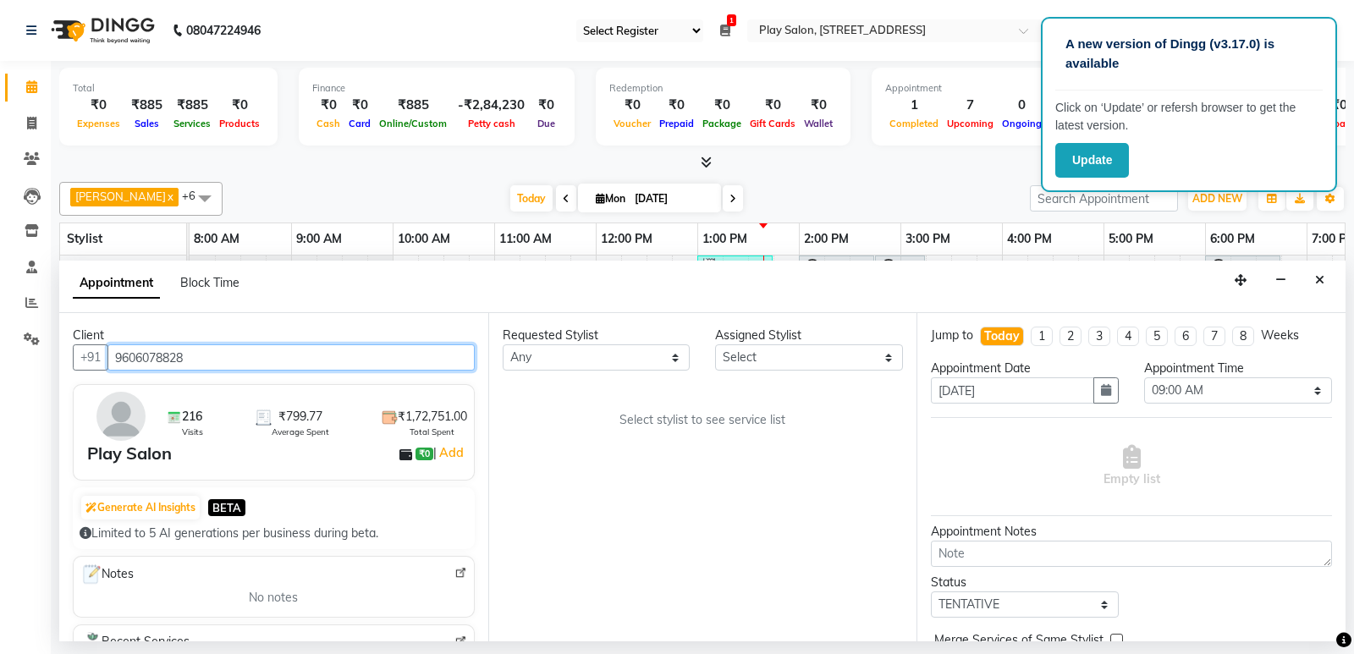
type input "9606078828"
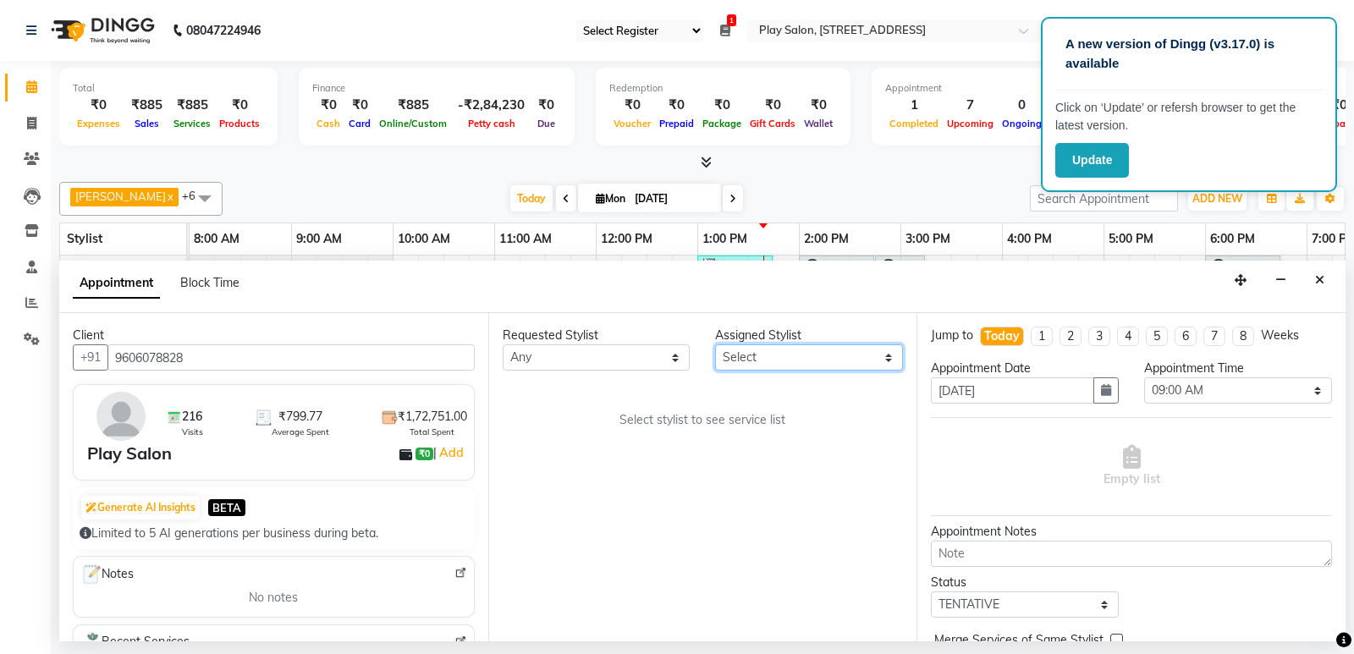
click at [754, 352] on select "Select ankit gupta Boicy Haokip Caroline Shimrah Chithung Shangchungla Dawa Tam…" at bounding box center [809, 357] width 188 height 26
select select "84937"
click at [715, 344] on select "Select ankit gupta Boicy Haokip Caroline Shimrah Chithung Shangchungla Dawa Tam…" at bounding box center [809, 357] width 188 height 26
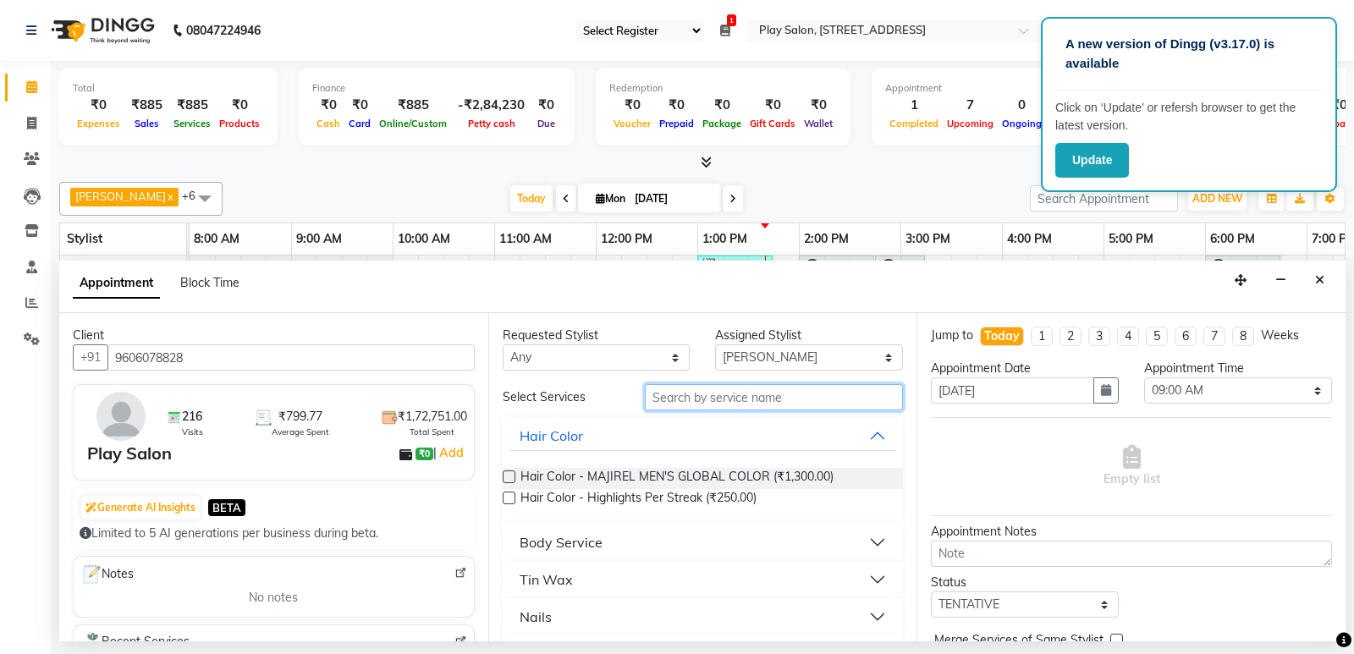
click at [729, 403] on input "text" at bounding box center [774, 397] width 259 height 26
type input "HEAD MASSA"
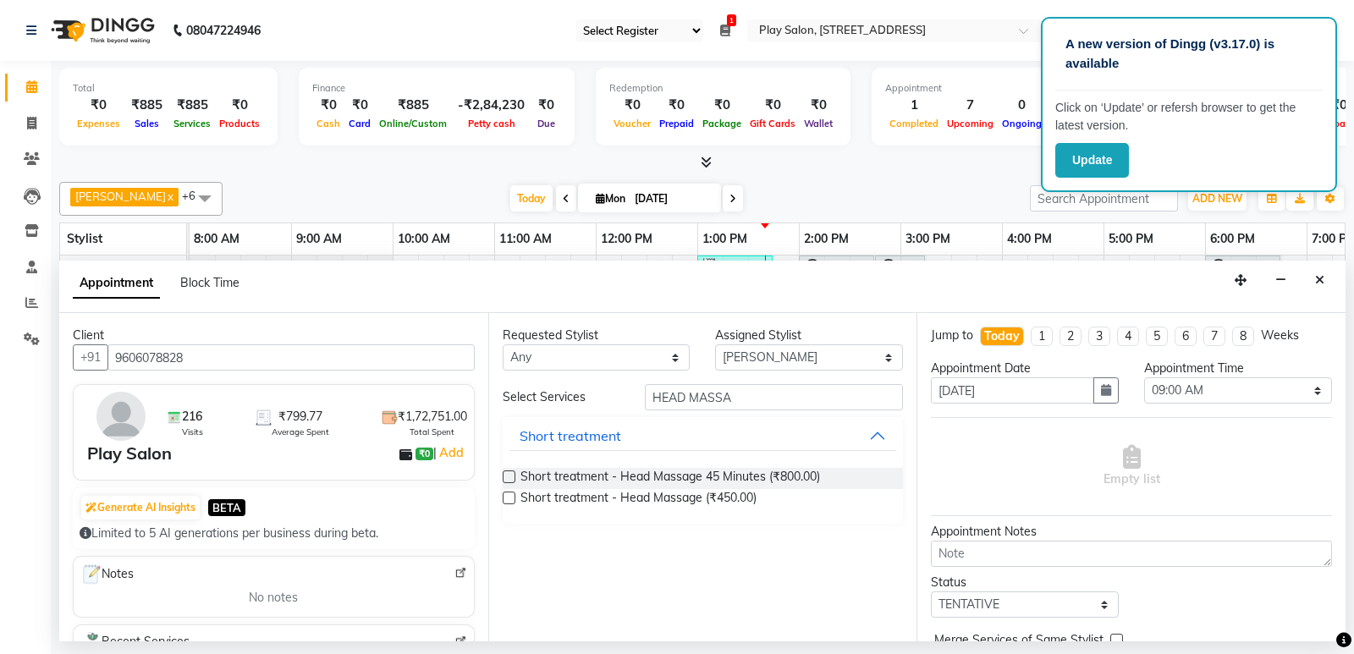
click at [503, 497] on label at bounding box center [509, 498] width 13 height 13
click at [503, 497] on input "checkbox" at bounding box center [508, 499] width 11 height 11
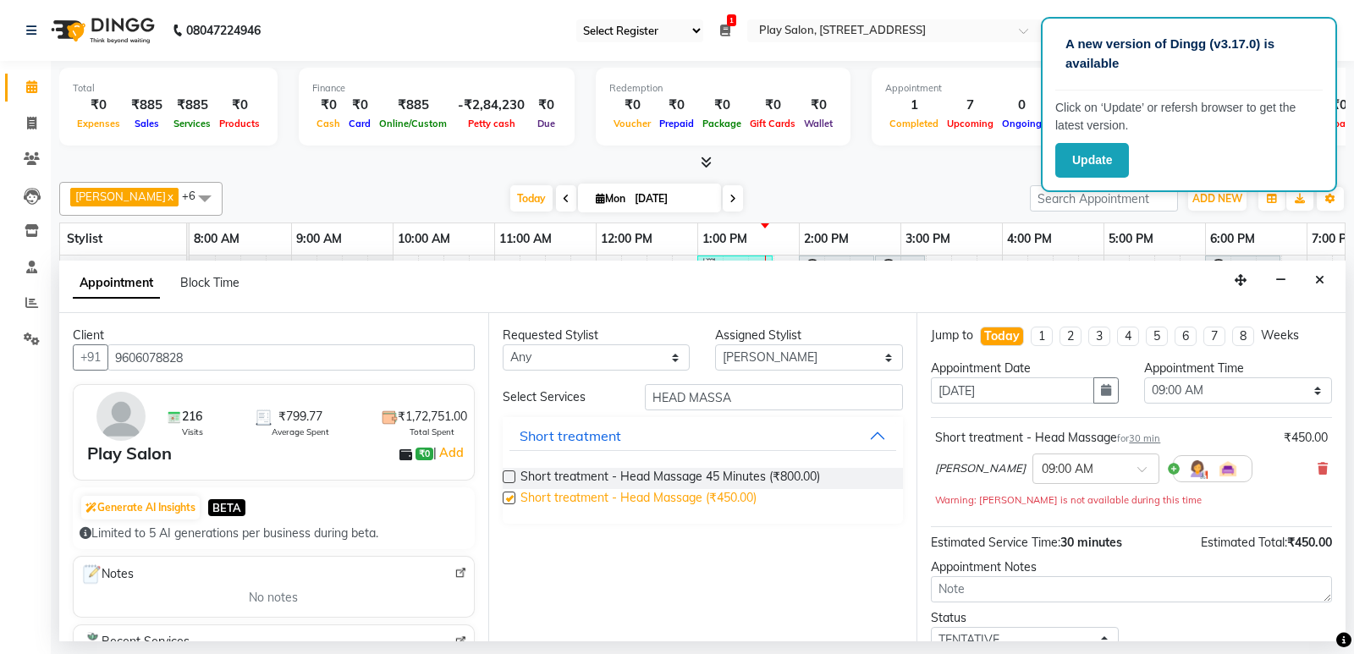
checkbox input "false"
click at [1317, 464] on icon at bounding box center [1322, 469] width 10 height 12
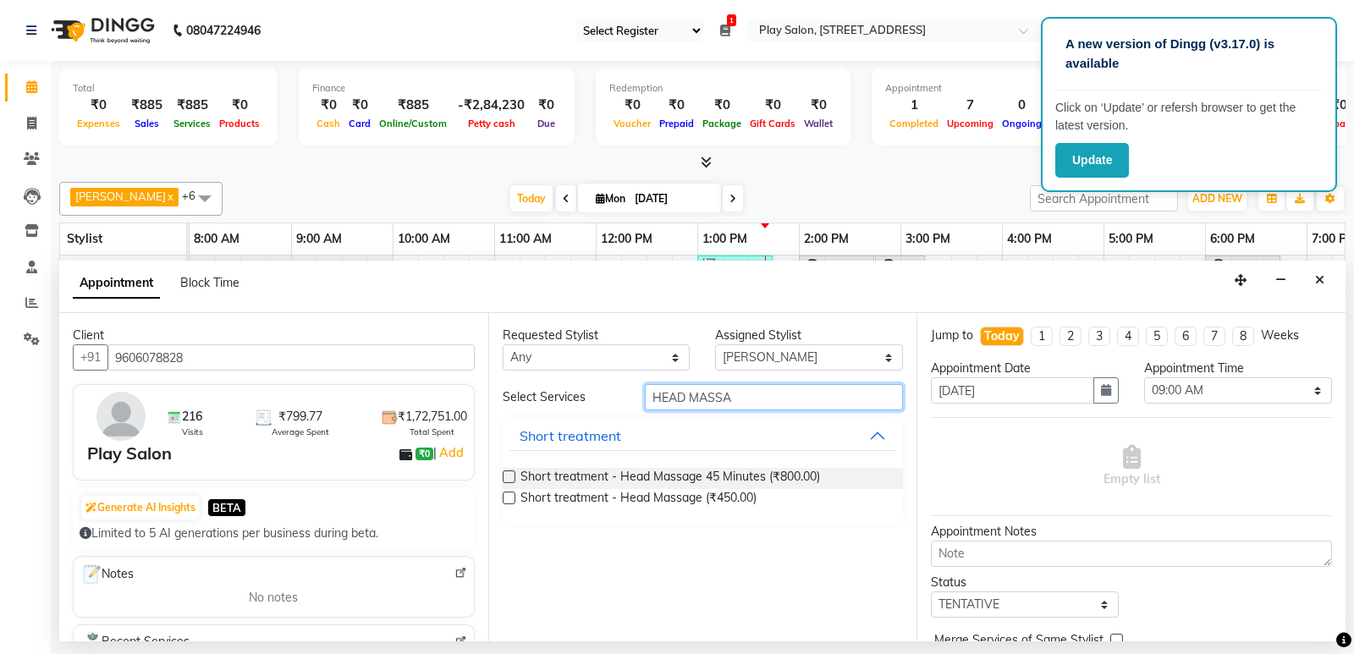
click at [745, 397] on input "HEAD MASSA" at bounding box center [774, 397] width 259 height 26
type input "H"
type input "SHOUL"
click at [508, 494] on label at bounding box center [509, 498] width 13 height 13
click at [508, 494] on input "checkbox" at bounding box center [508, 499] width 11 height 11
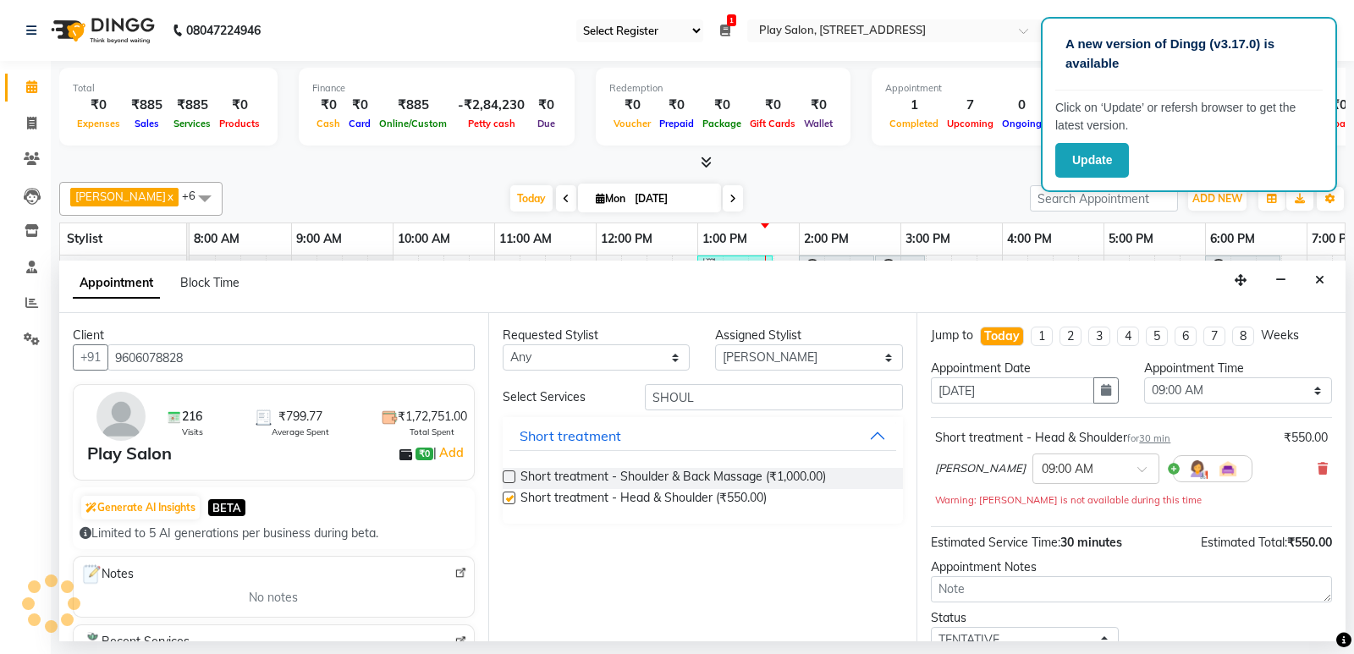
checkbox input "false"
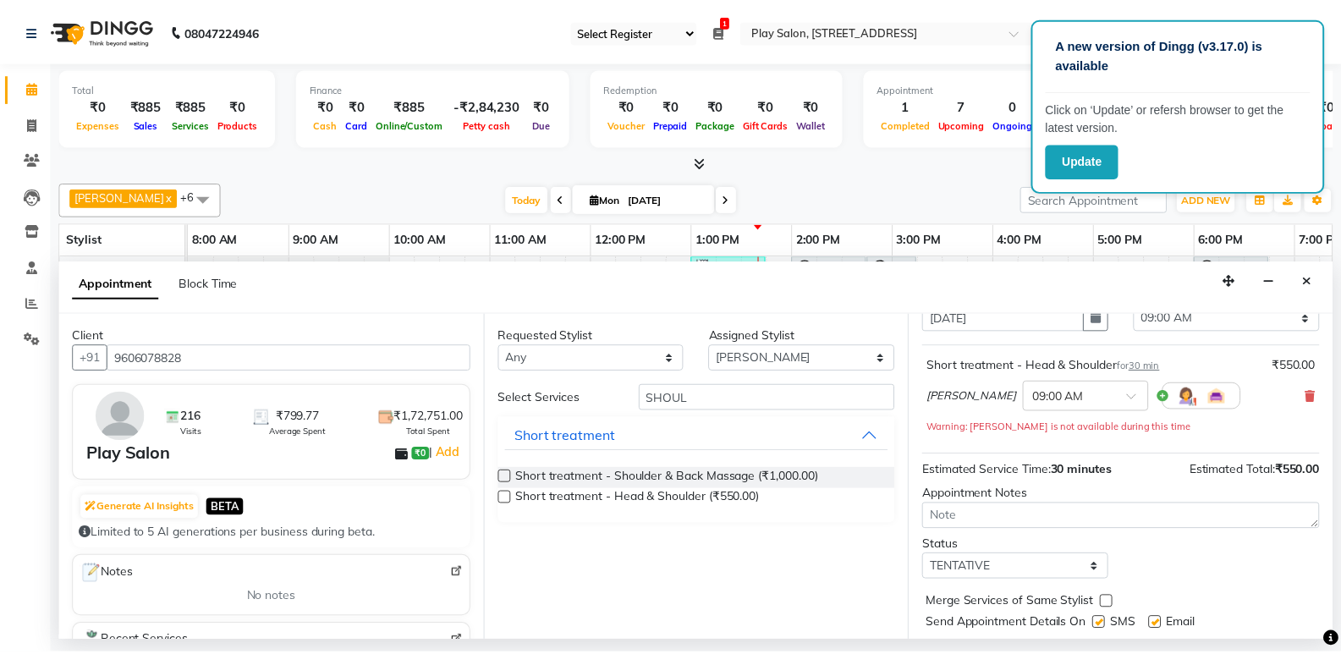
scroll to position [85, 0]
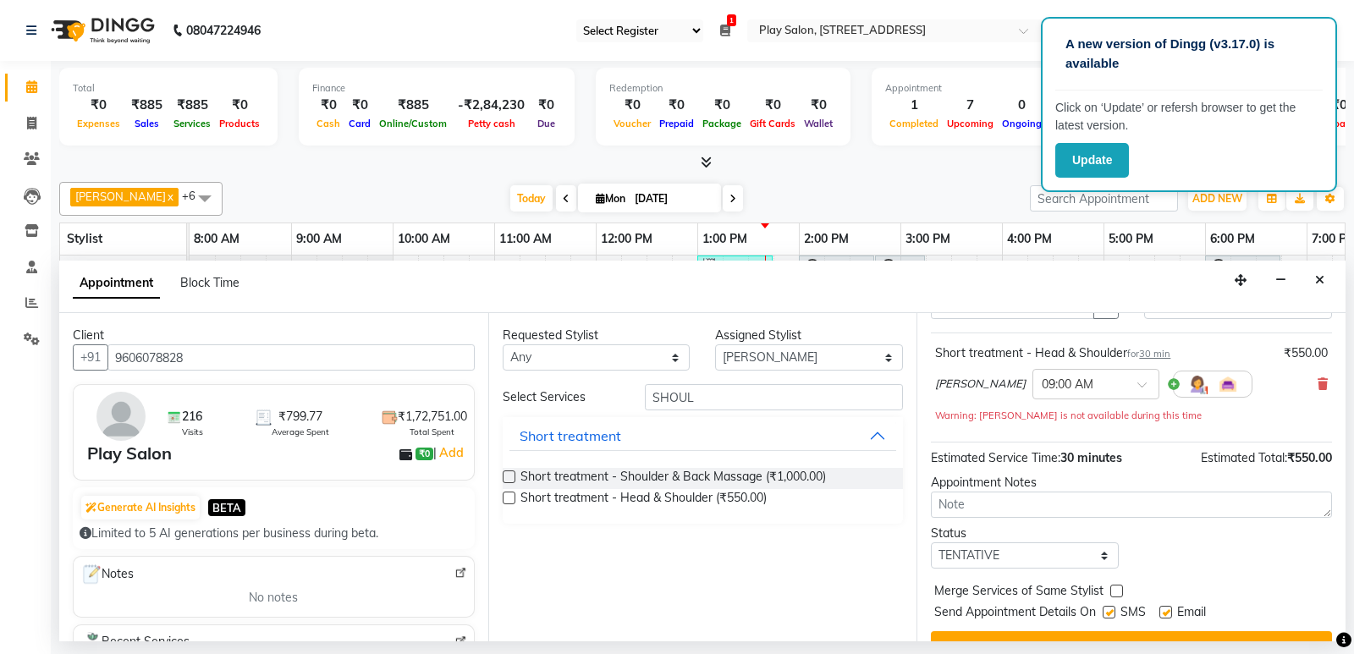
drag, startPoint x: 1156, startPoint y: 637, endPoint x: 1145, endPoint y: 640, distance: 11.3
click at [1156, 636] on button "Book" at bounding box center [1131, 646] width 401 height 30
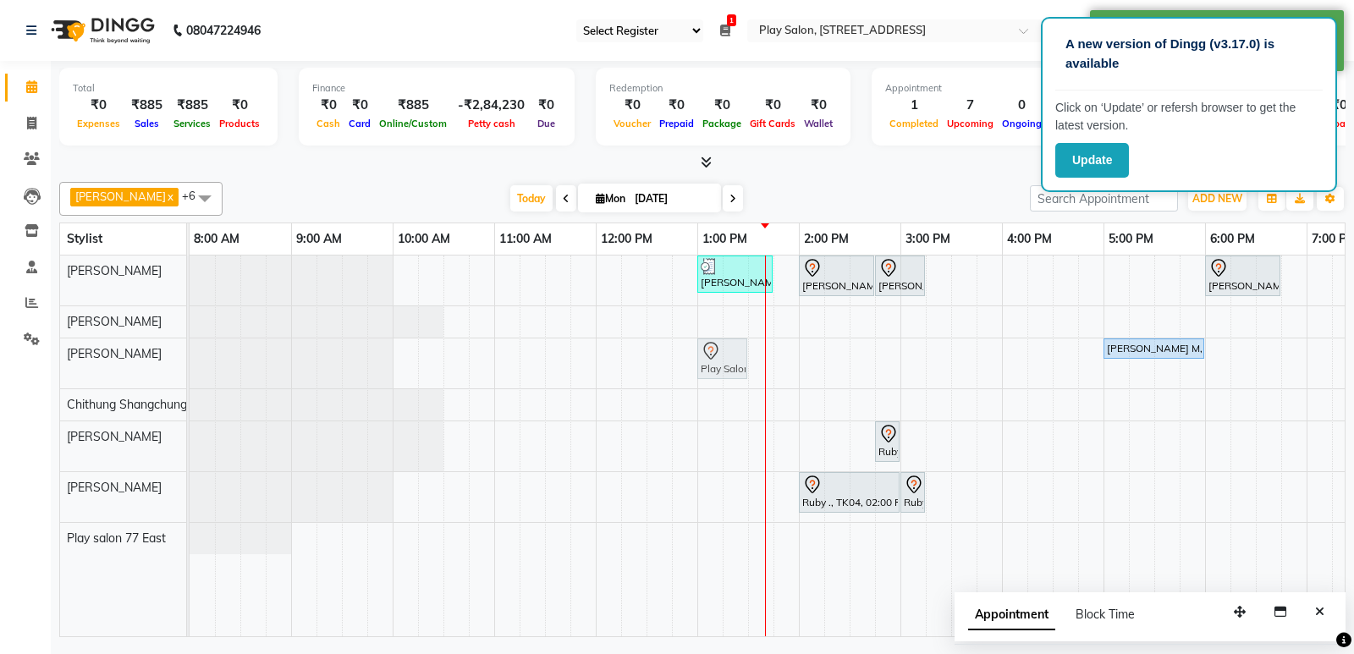
drag, startPoint x: 310, startPoint y: 376, endPoint x: 722, endPoint y: 368, distance: 411.2
click at [190, 368] on div "Play Salon, TK06, 09:00 AM-09:30 AM, Short treatment - Head & Shoulder Charumat…" at bounding box center [190, 363] width 0 height 50
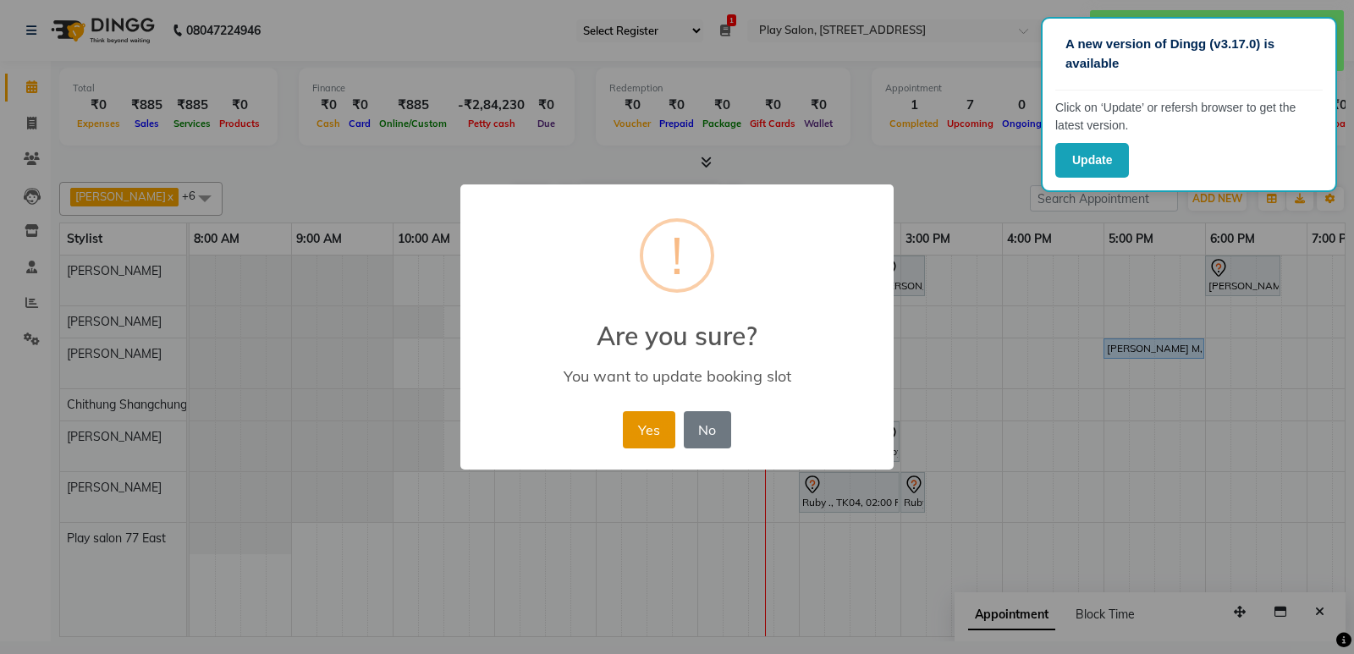
click at [640, 432] on button "Yes" at bounding box center [649, 429] width 52 height 37
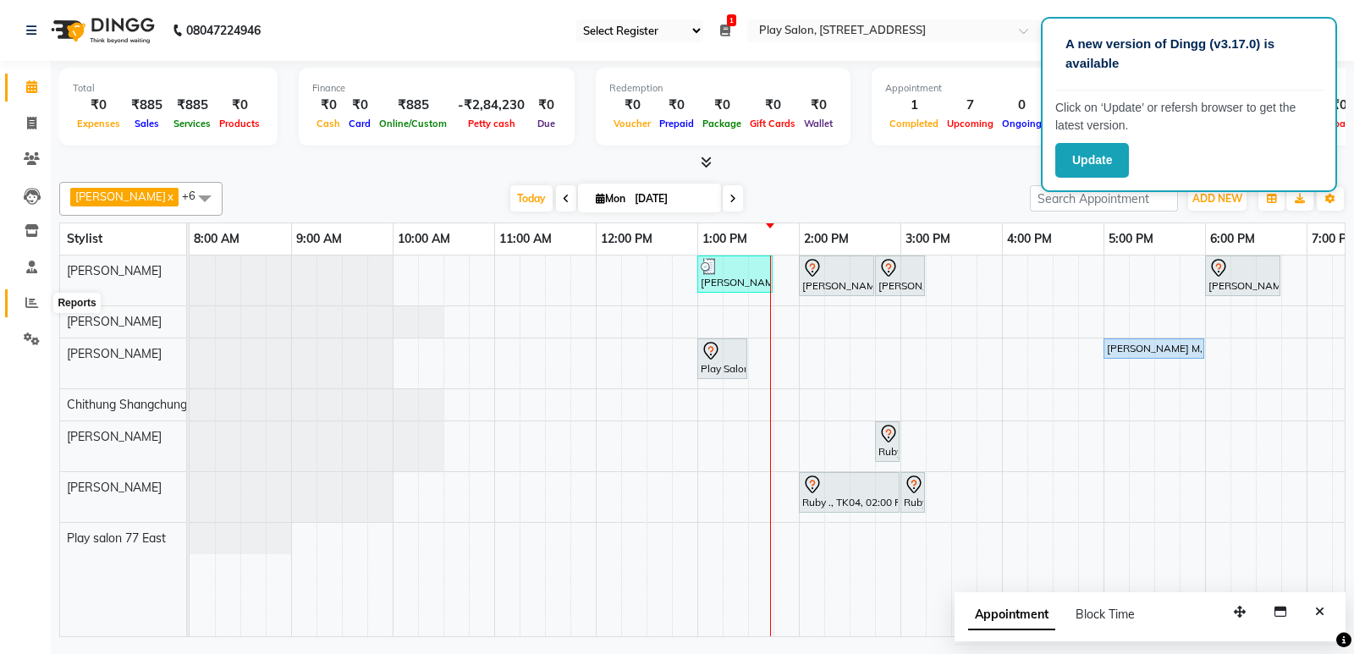
click at [28, 303] on icon at bounding box center [31, 302] width 13 height 13
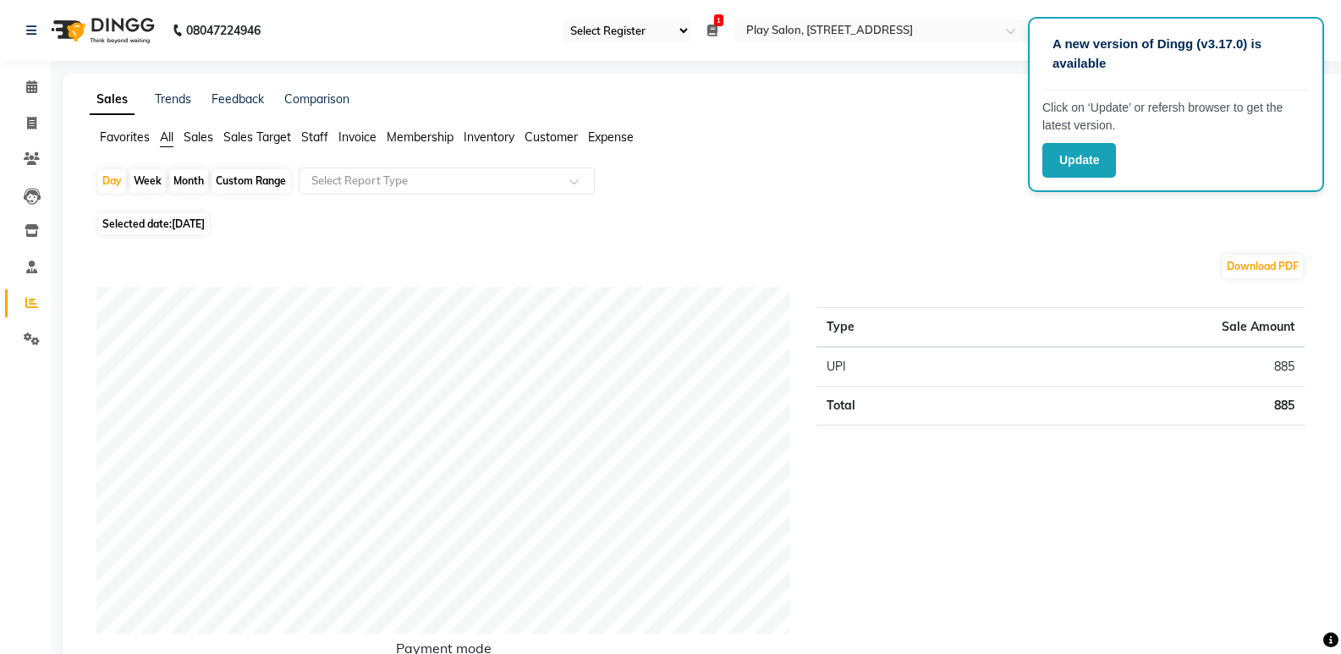
click at [249, 179] on div "Custom Range" at bounding box center [251, 181] width 79 height 24
select select "9"
select select "2025"
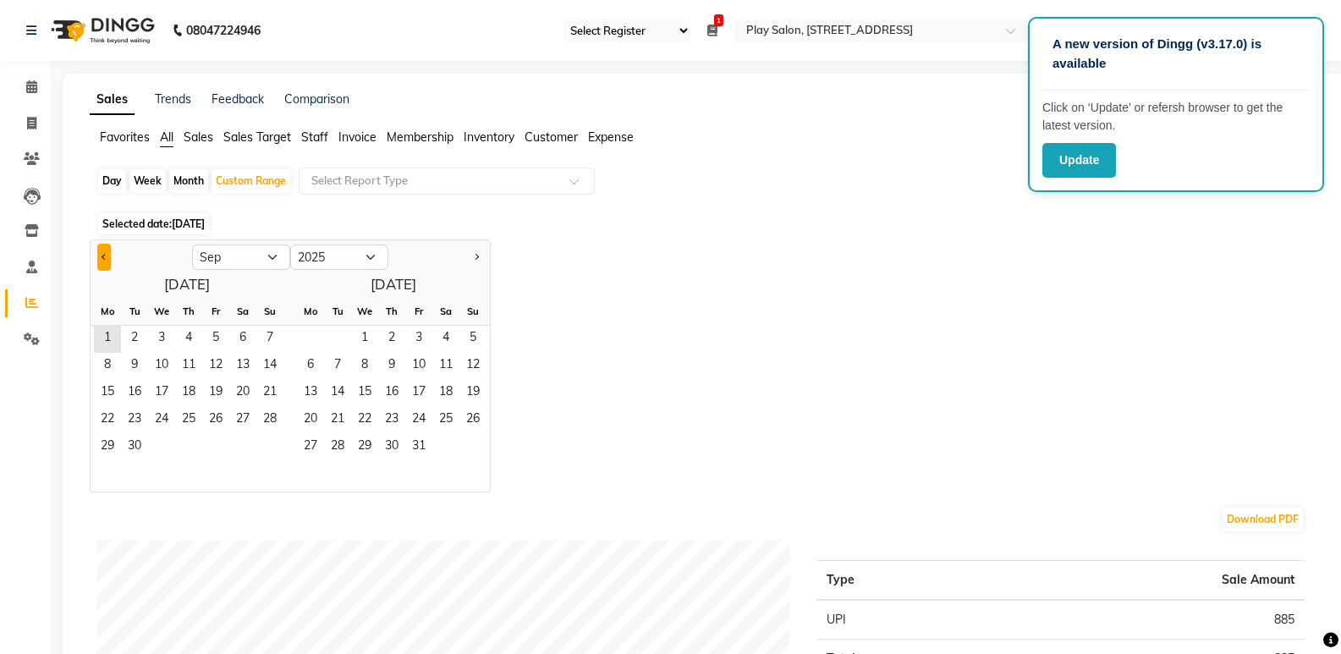
click at [103, 256] on span "Previous month" at bounding box center [105, 256] width 6 height 6
select select "8"
click at [216, 340] on span "1" at bounding box center [215, 339] width 27 height 27
click at [363, 135] on span "Invoice" at bounding box center [357, 136] width 38 height 15
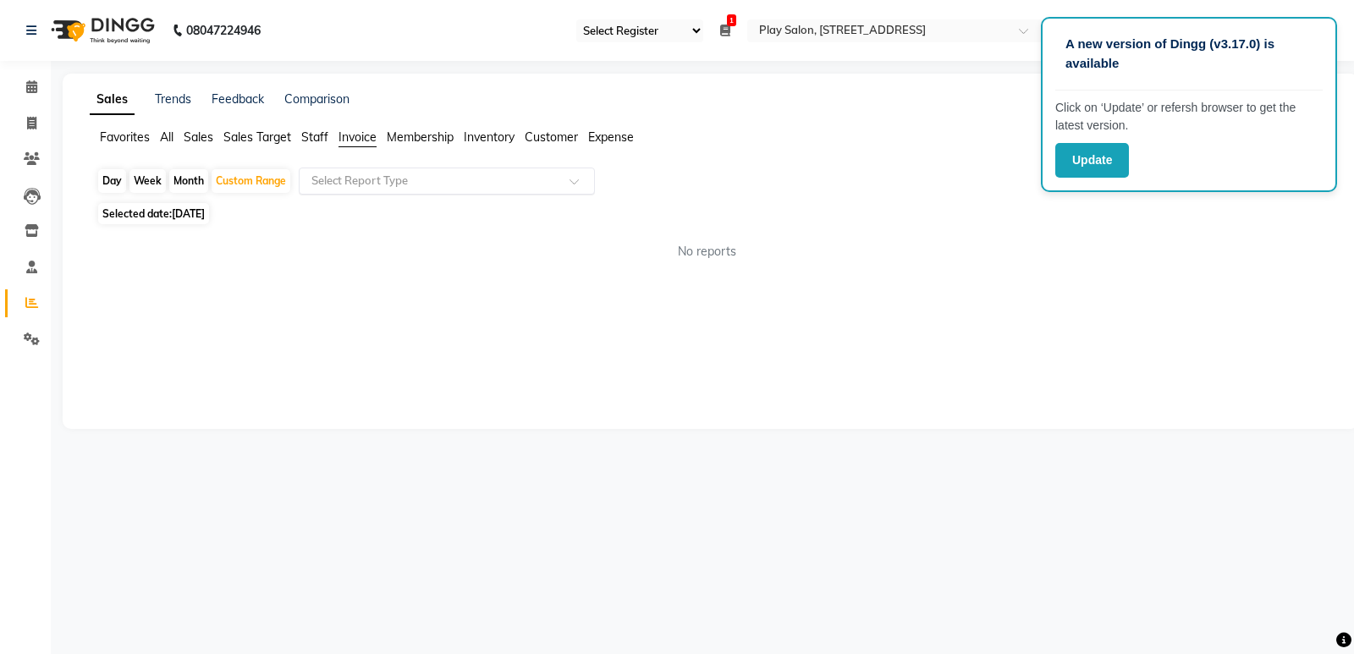
click at [376, 180] on input "text" at bounding box center [430, 181] width 244 height 17
click at [359, 217] on div "Invoice Item wise" at bounding box center [446, 212] width 294 height 34
select select "full_report"
select select "csv"
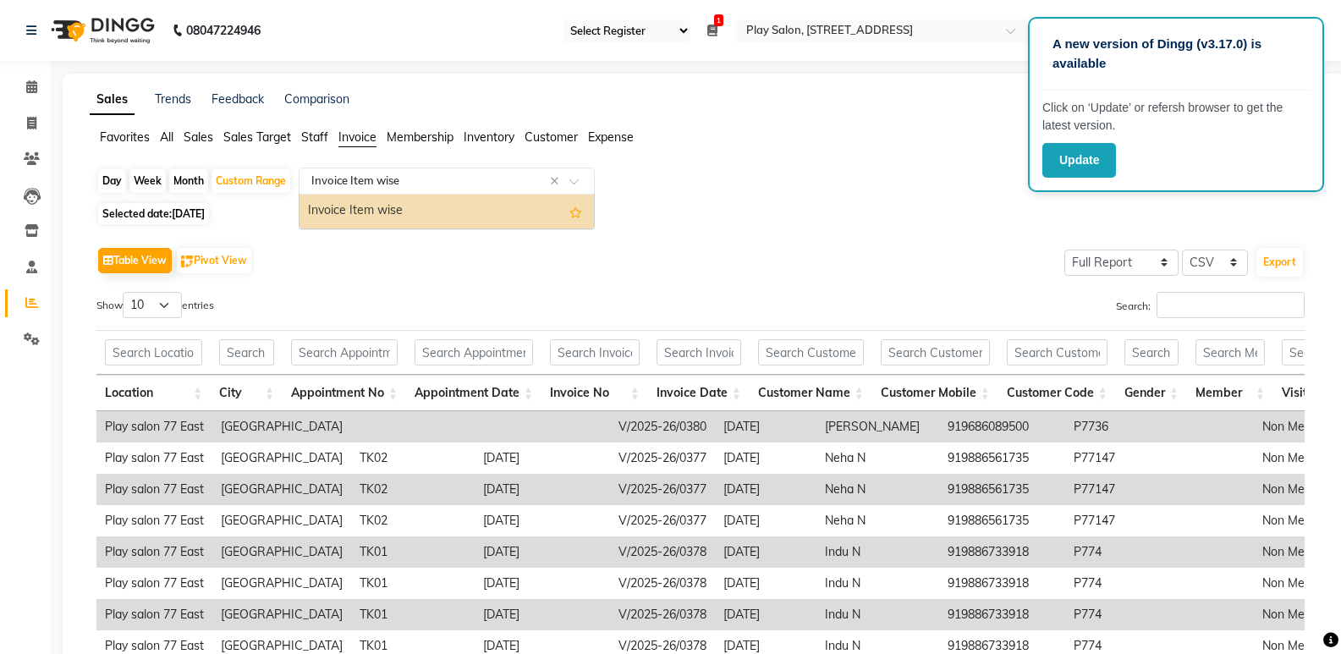
click at [346, 182] on input "text" at bounding box center [430, 181] width 244 height 17
click at [338, 213] on div "Invoice Item wise" at bounding box center [446, 212] width 294 height 34
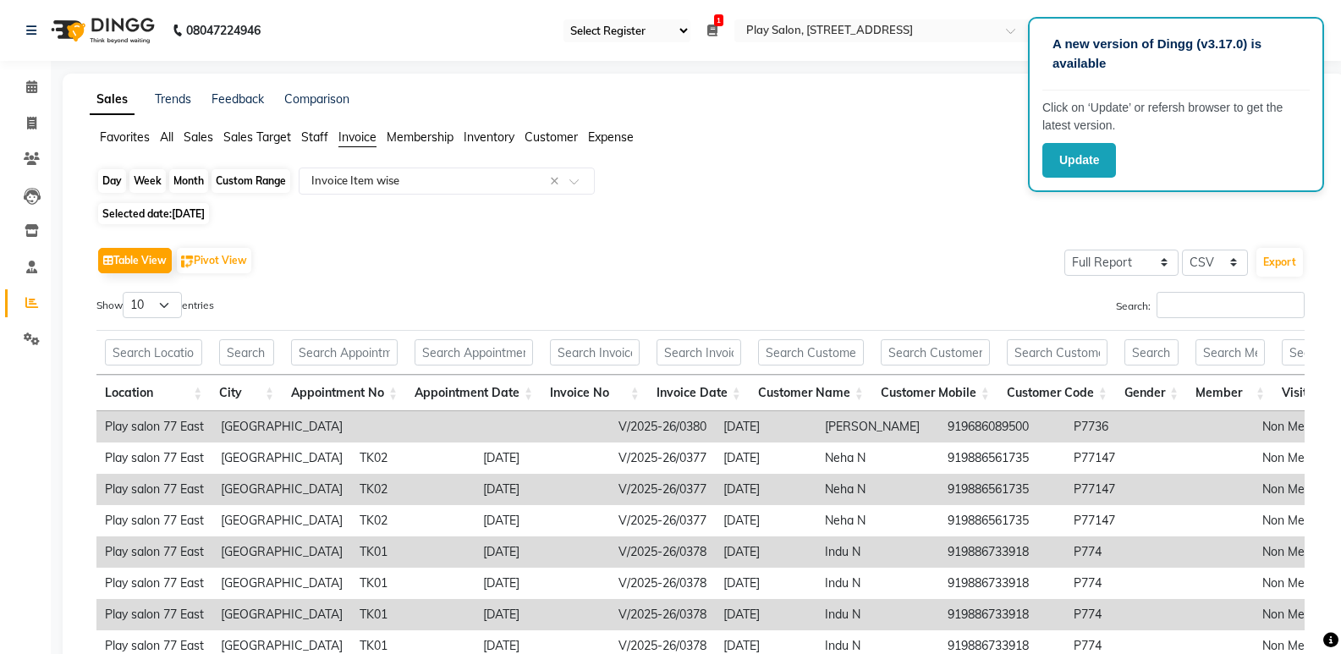
click at [245, 179] on div "Custom Range" at bounding box center [251, 181] width 79 height 24
select select "8"
select select "2025"
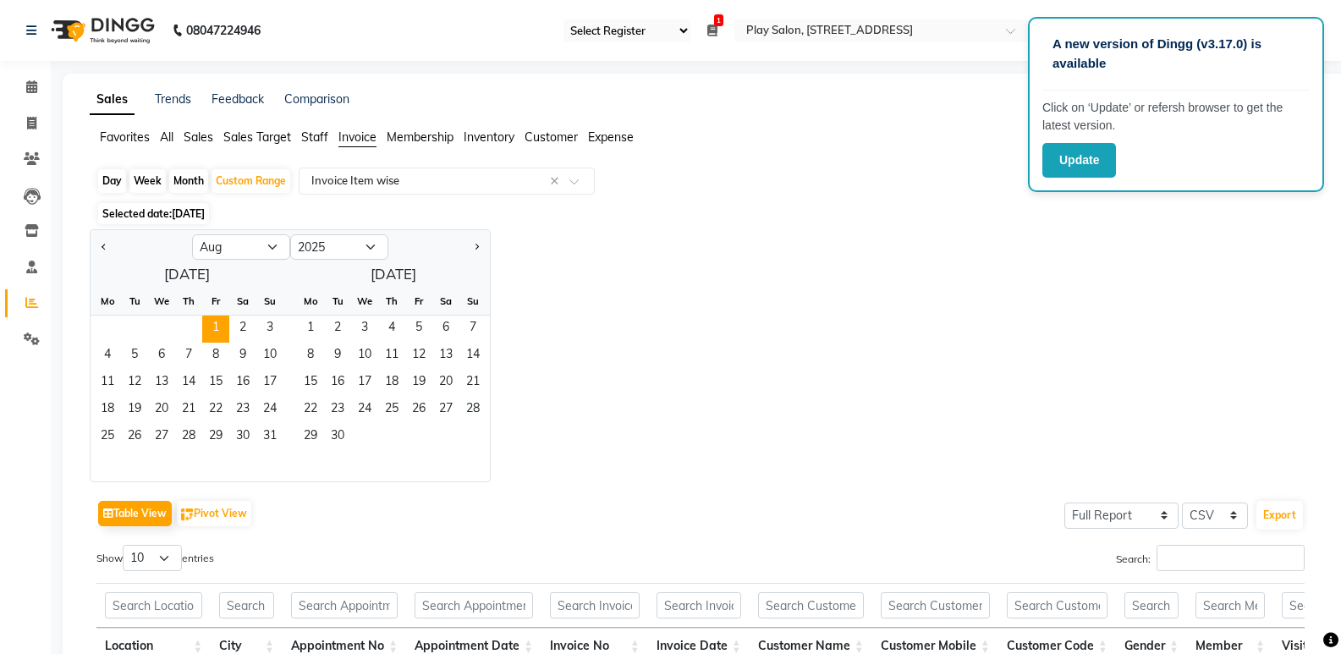
click at [148, 213] on span "Selected date: 01-09-2025" at bounding box center [153, 213] width 111 height 21
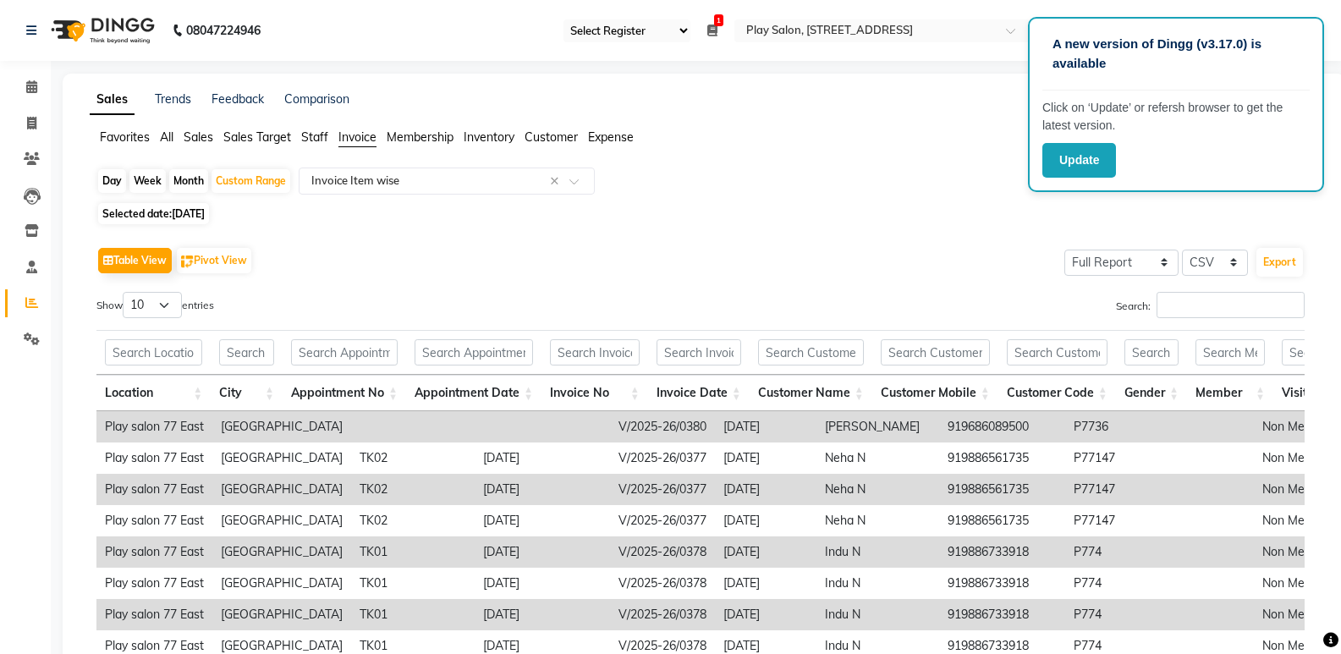
click at [201, 209] on span "01-09-2025" at bounding box center [188, 213] width 33 height 13
select select "8"
select select "2025"
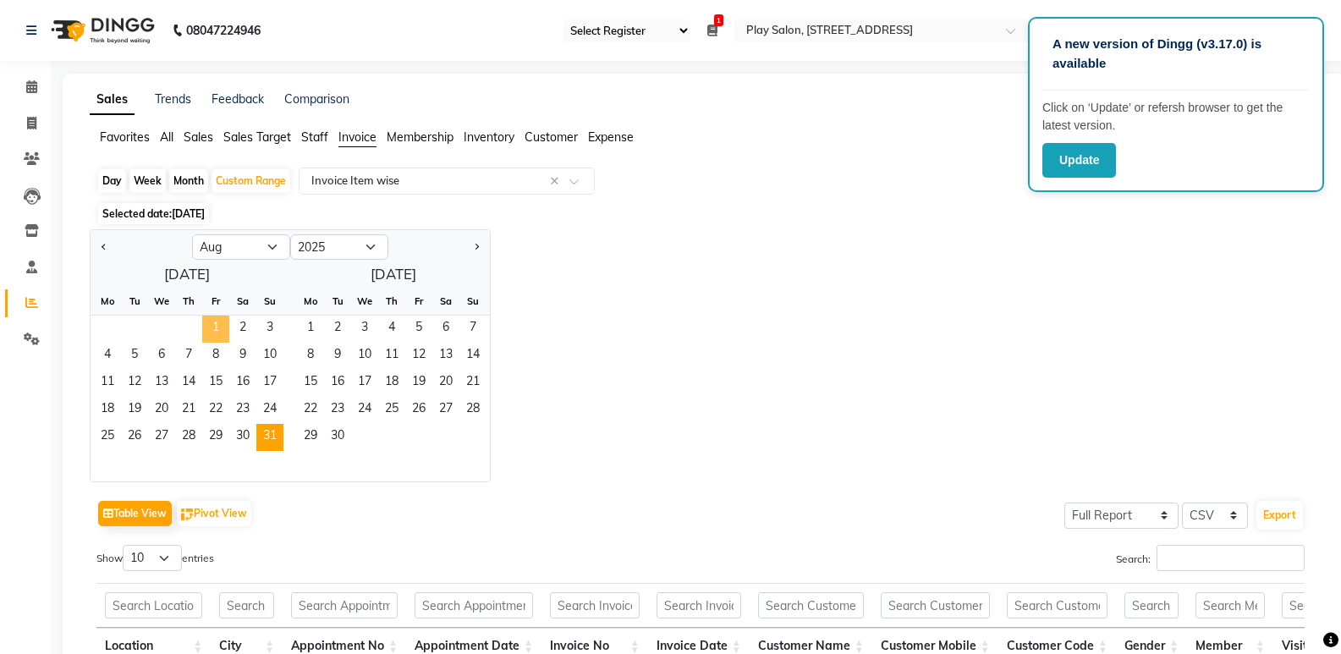
drag, startPoint x: 214, startPoint y: 329, endPoint x: 270, endPoint y: 435, distance: 119.6
click at [214, 328] on span "1" at bounding box center [215, 329] width 27 height 27
click at [270, 435] on span "31" at bounding box center [269, 437] width 27 height 27
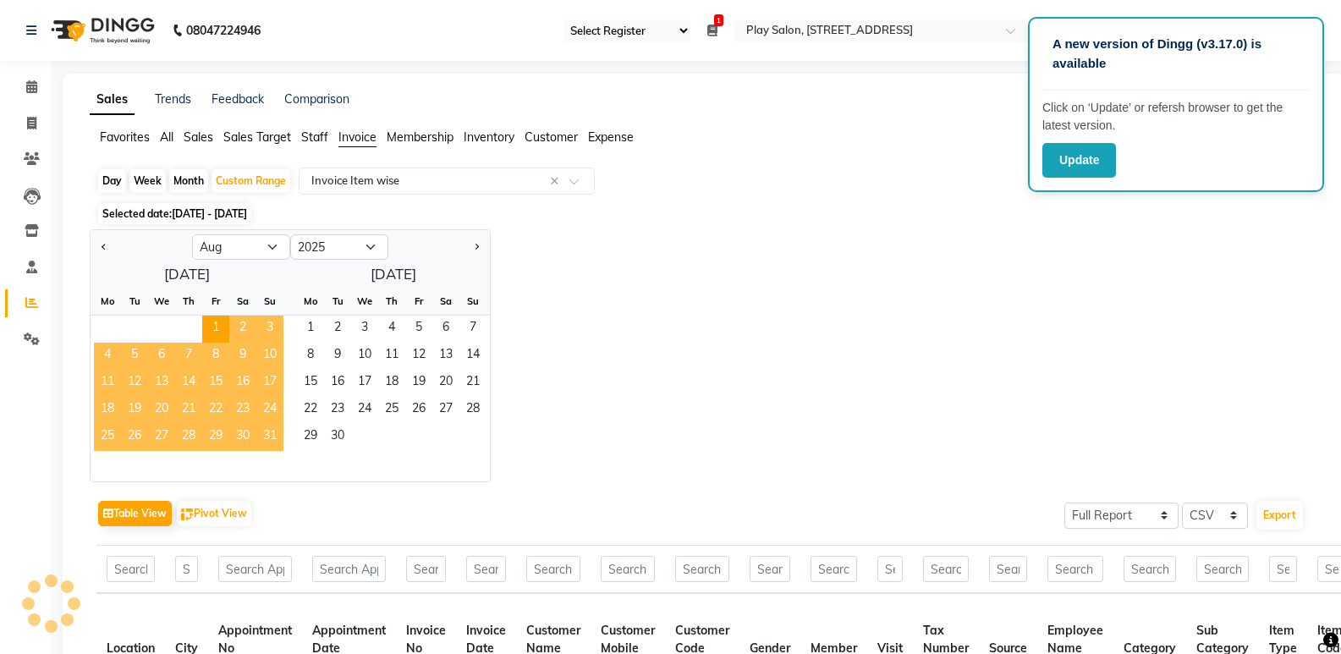
click at [272, 433] on span "31" at bounding box center [269, 437] width 27 height 27
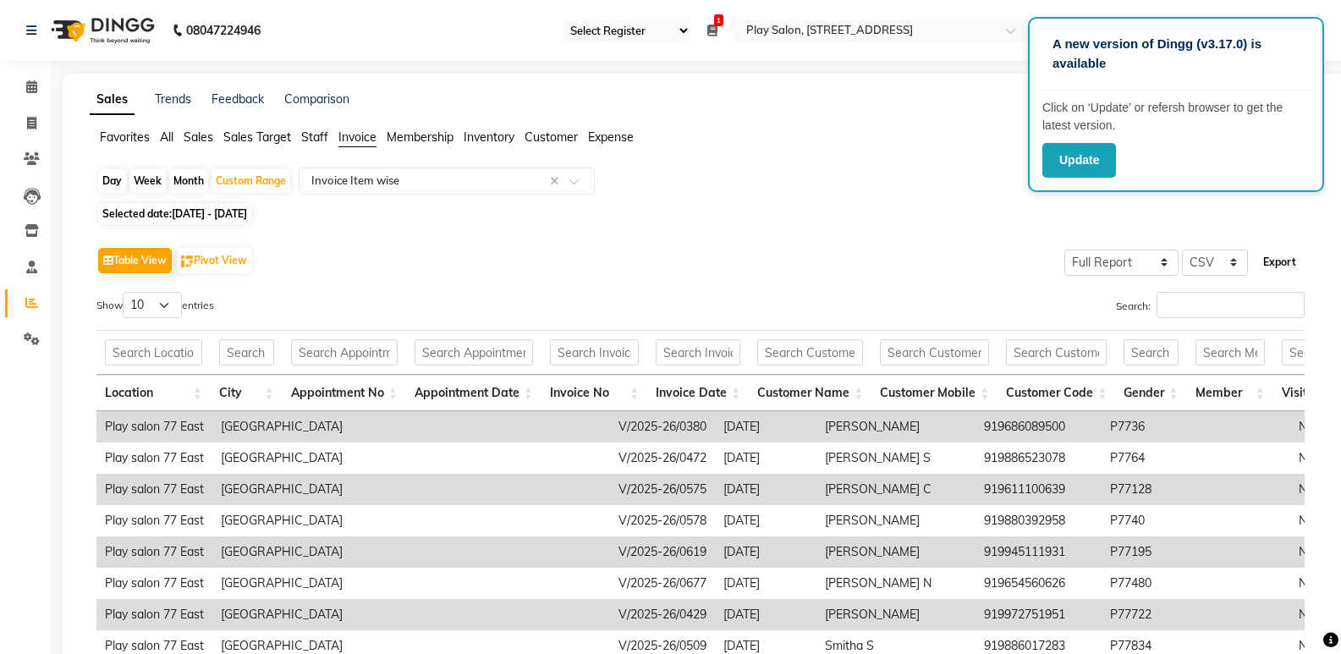
click at [1276, 256] on button "Export" at bounding box center [1279, 262] width 47 height 29
click at [1256, 248] on button "Export" at bounding box center [1279, 262] width 47 height 29
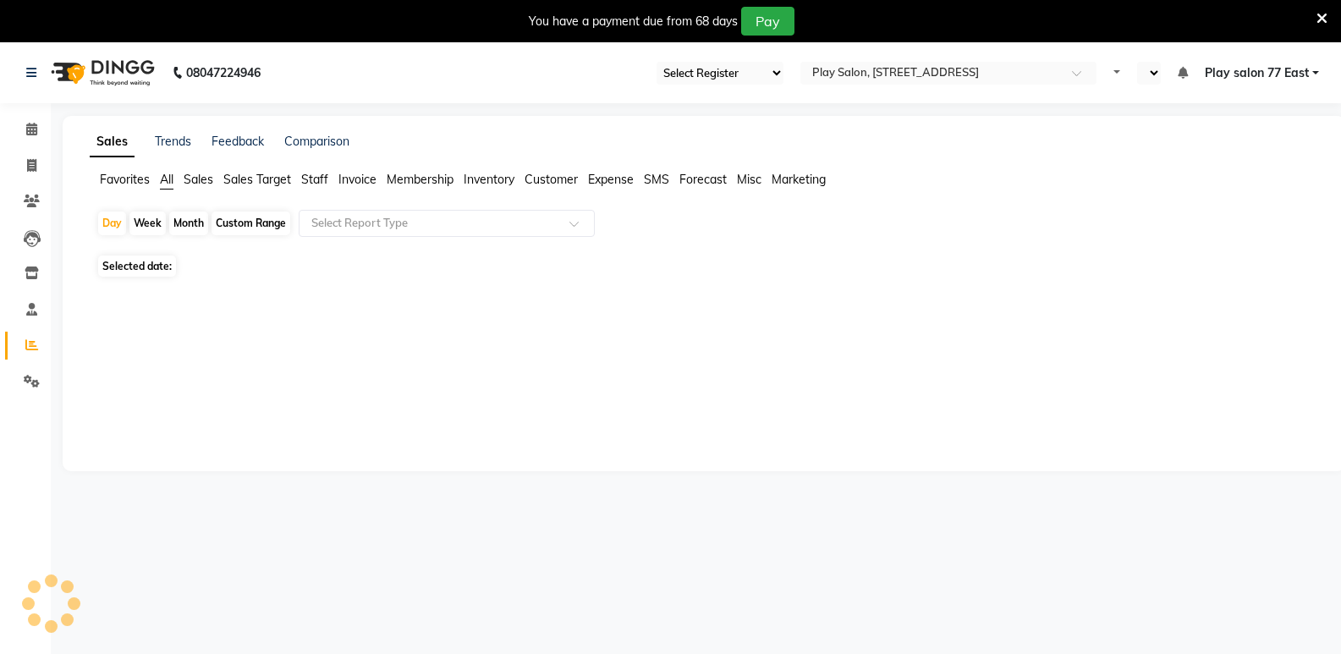
select select "95"
select select "en"
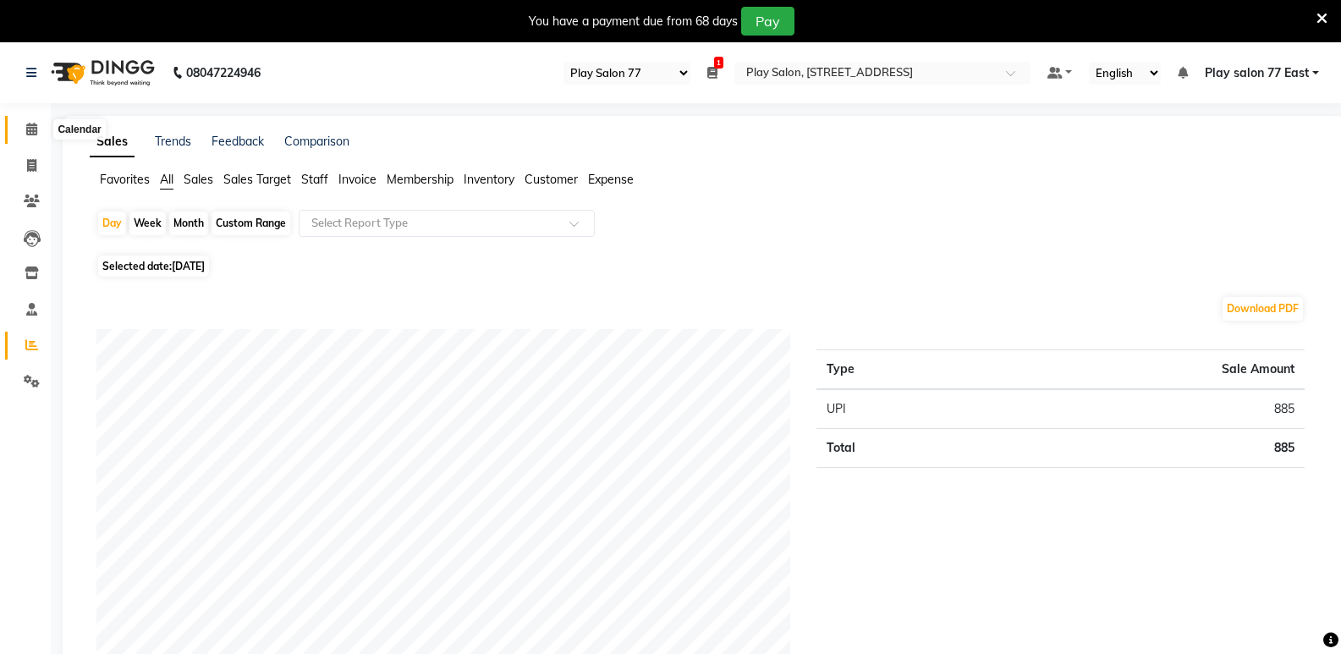
click at [34, 127] on icon at bounding box center [31, 129] width 11 height 13
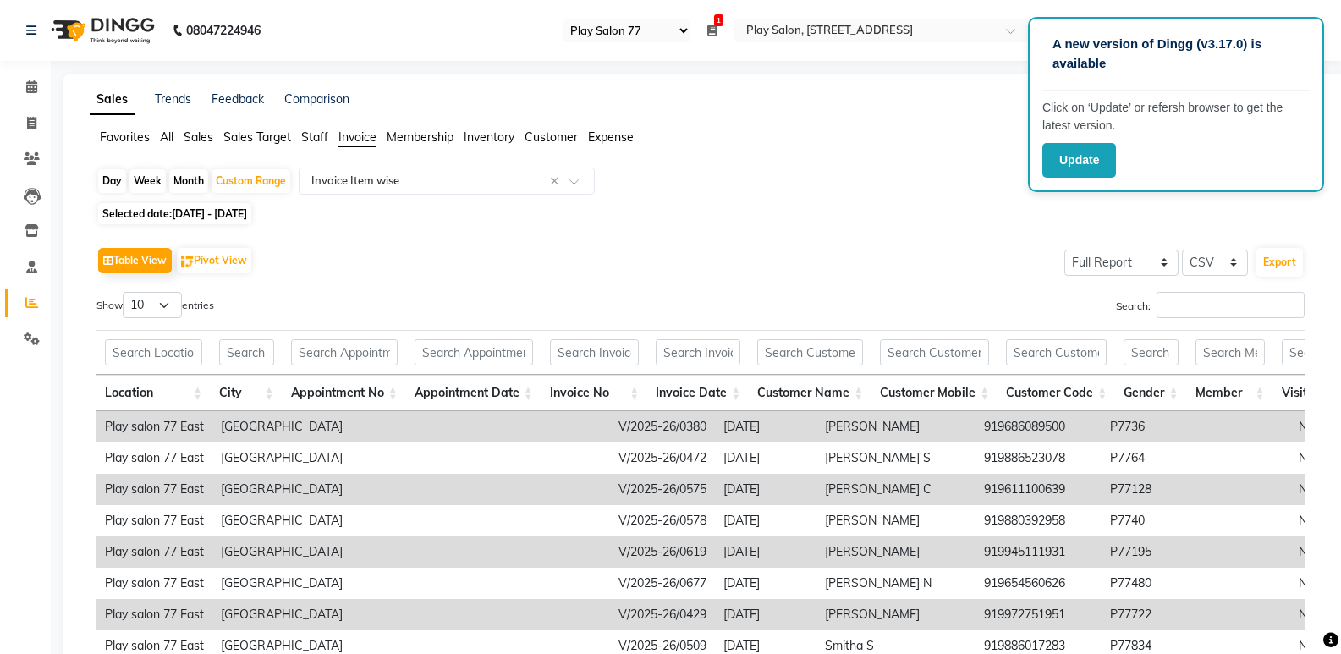
select select "95"
select select "full_report"
select select "csv"
